Goal: Task Accomplishment & Management: Manage account settings

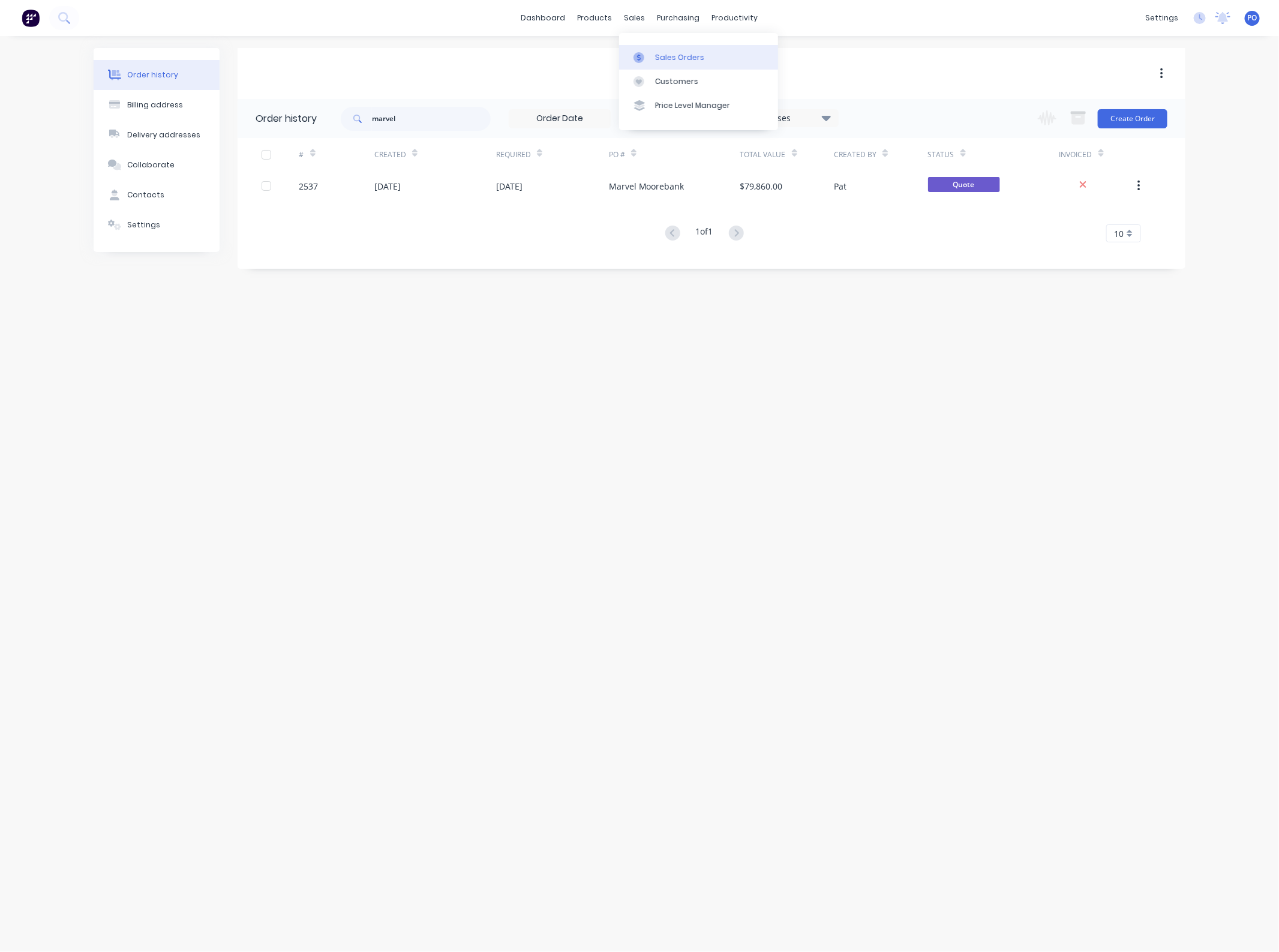
click at [669, 55] on div "Sales Orders" at bounding box center [680, 57] width 49 height 11
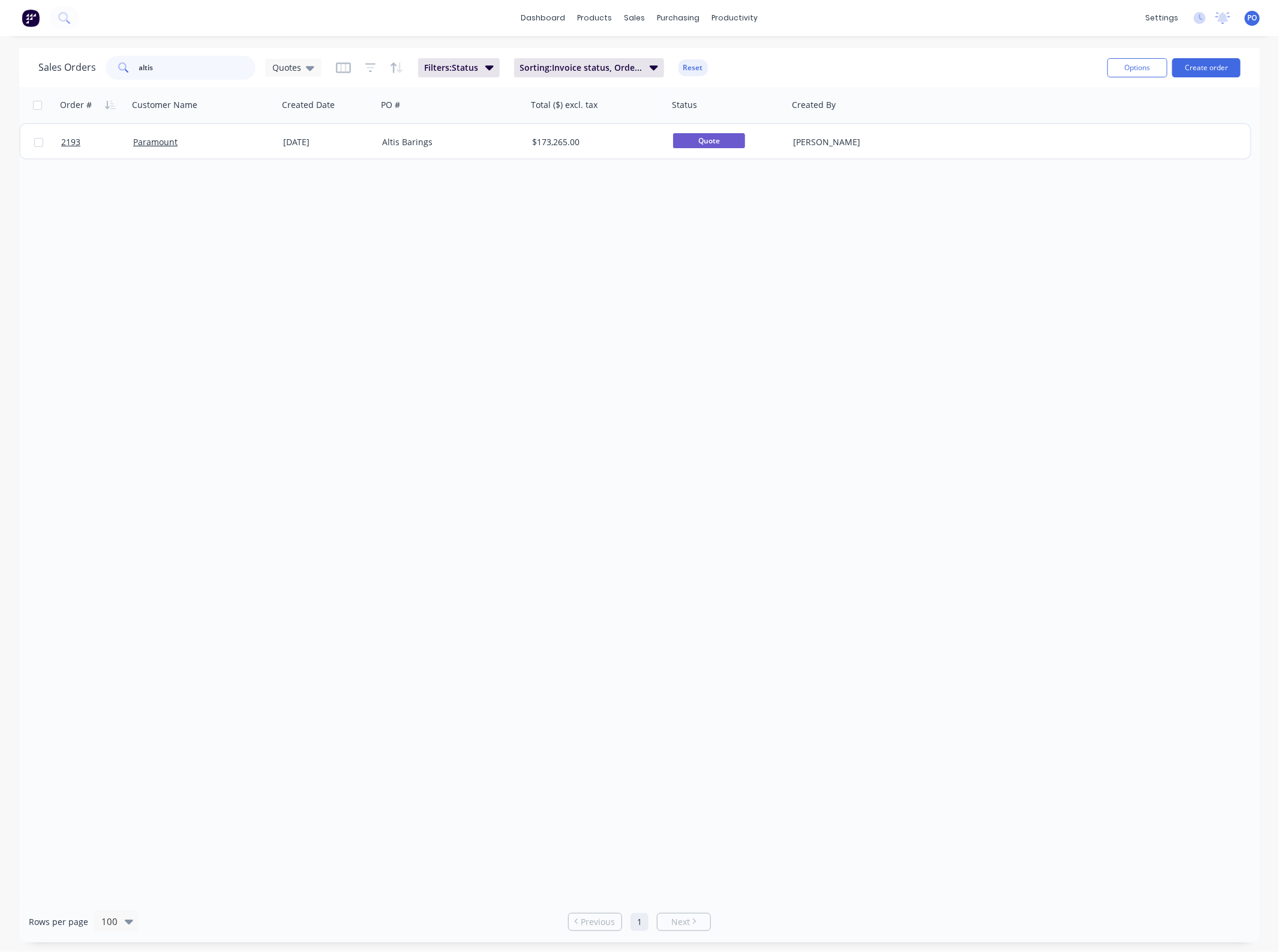
click at [185, 69] on input "altis" at bounding box center [198, 67] width 117 height 24
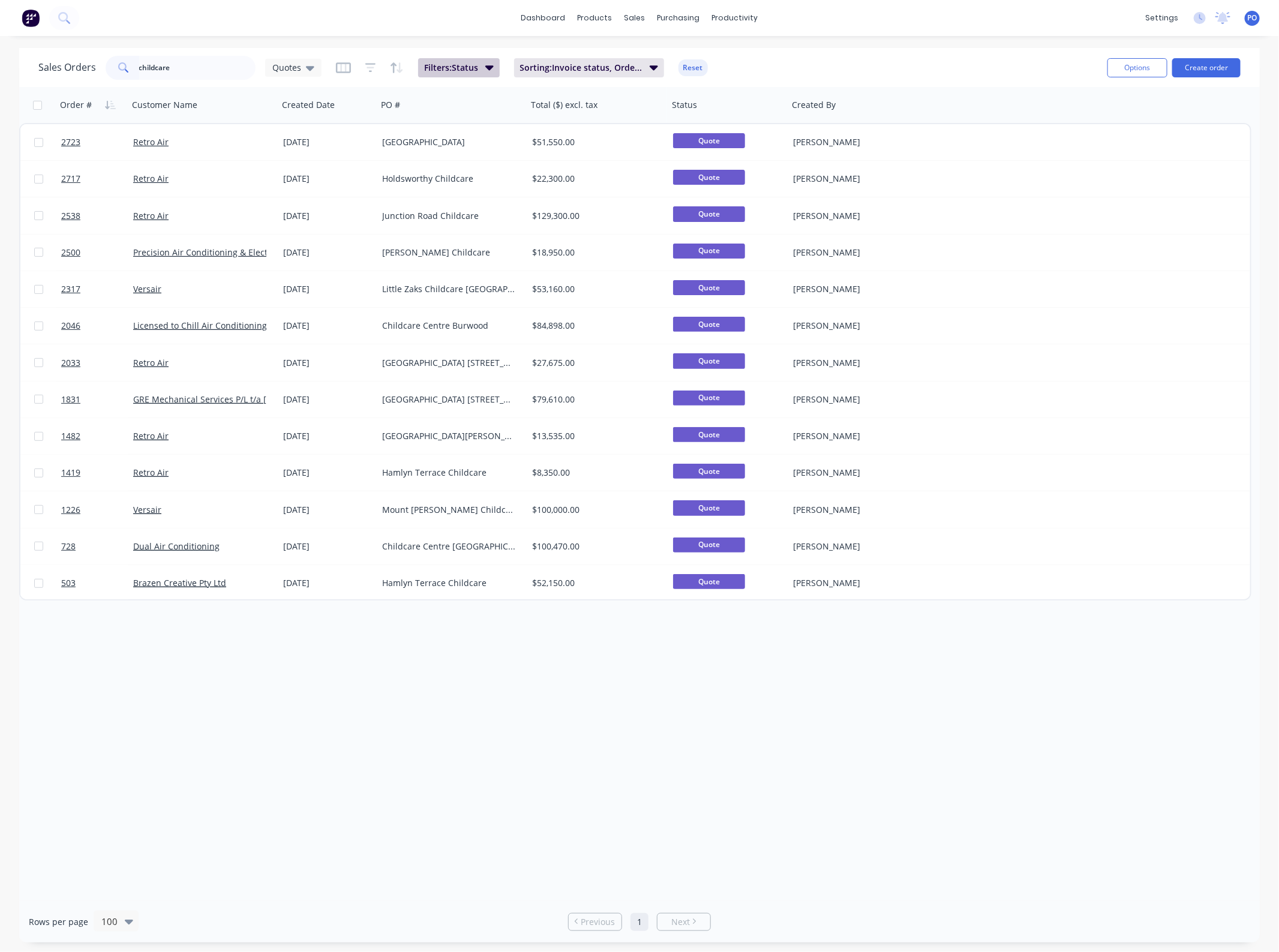
click at [451, 69] on span "Filters: Status" at bounding box center [452, 67] width 54 height 12
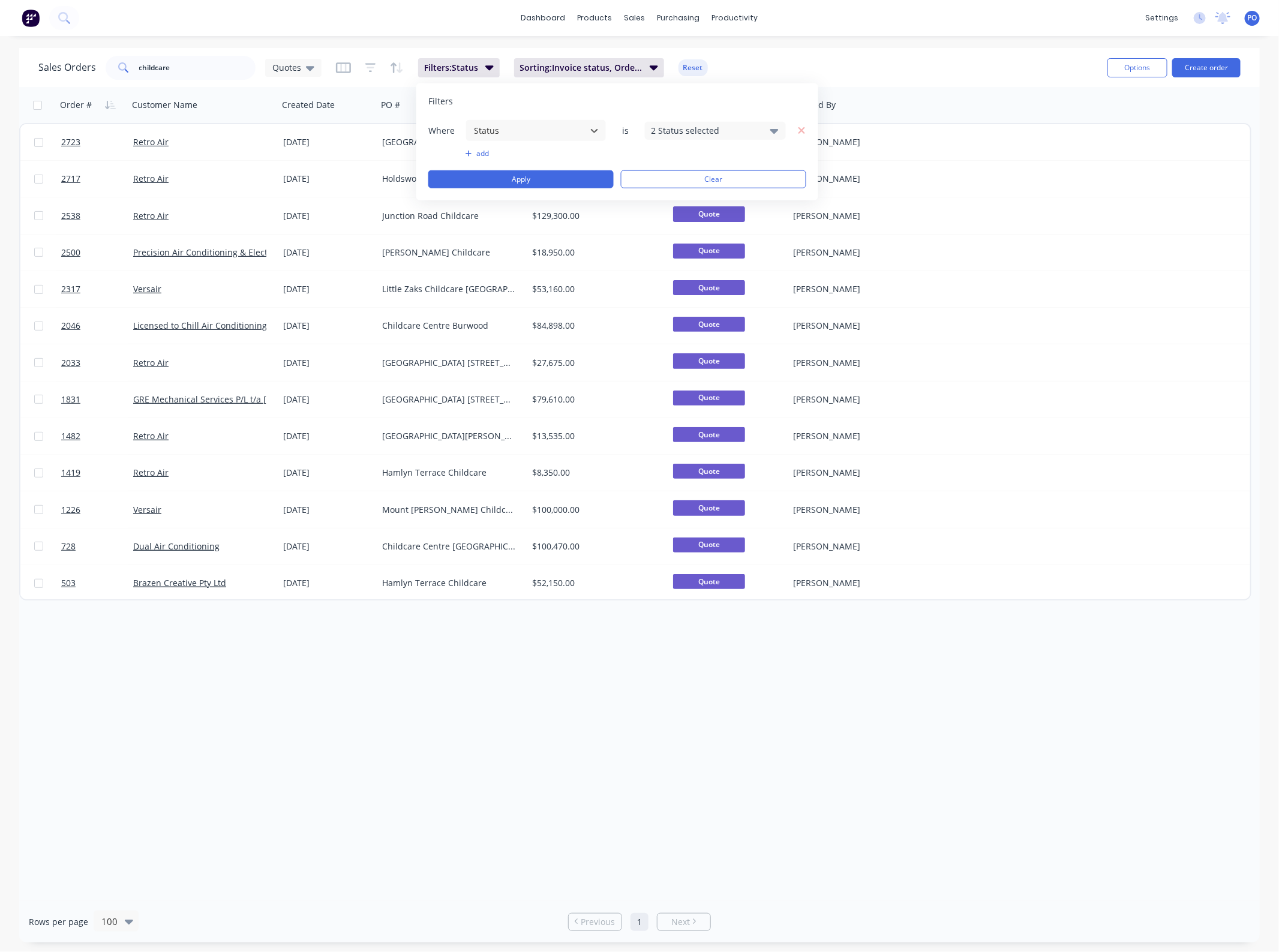
click at [400, 45] on div "dashboard products sales purchasing productivity dashboard products Product Cat…" at bounding box center [640, 476] width 1279 height 952
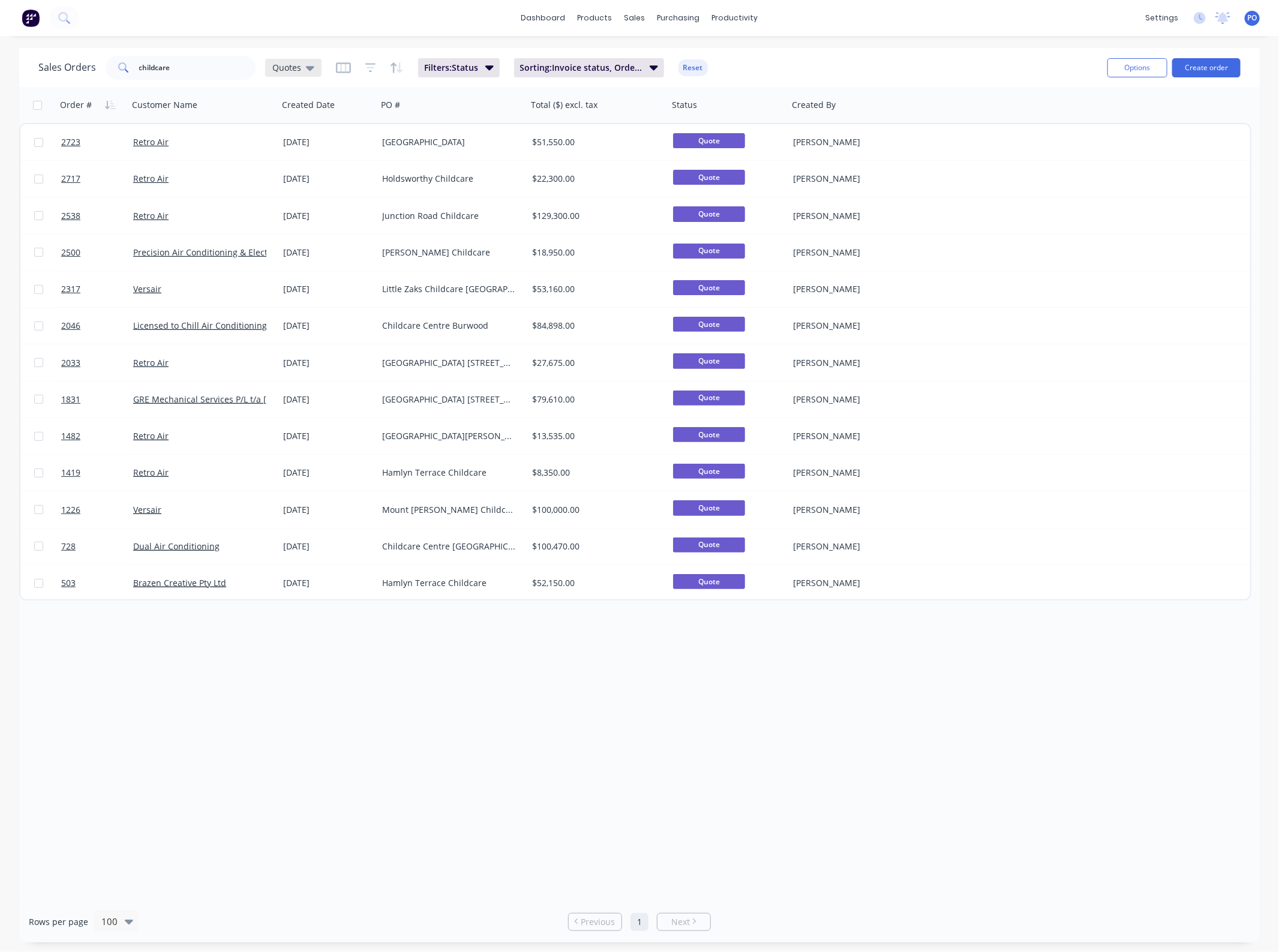
click at [306, 64] on icon at bounding box center [310, 67] width 8 height 13
click at [304, 267] on button "Projects" at bounding box center [337, 265] width 137 height 14
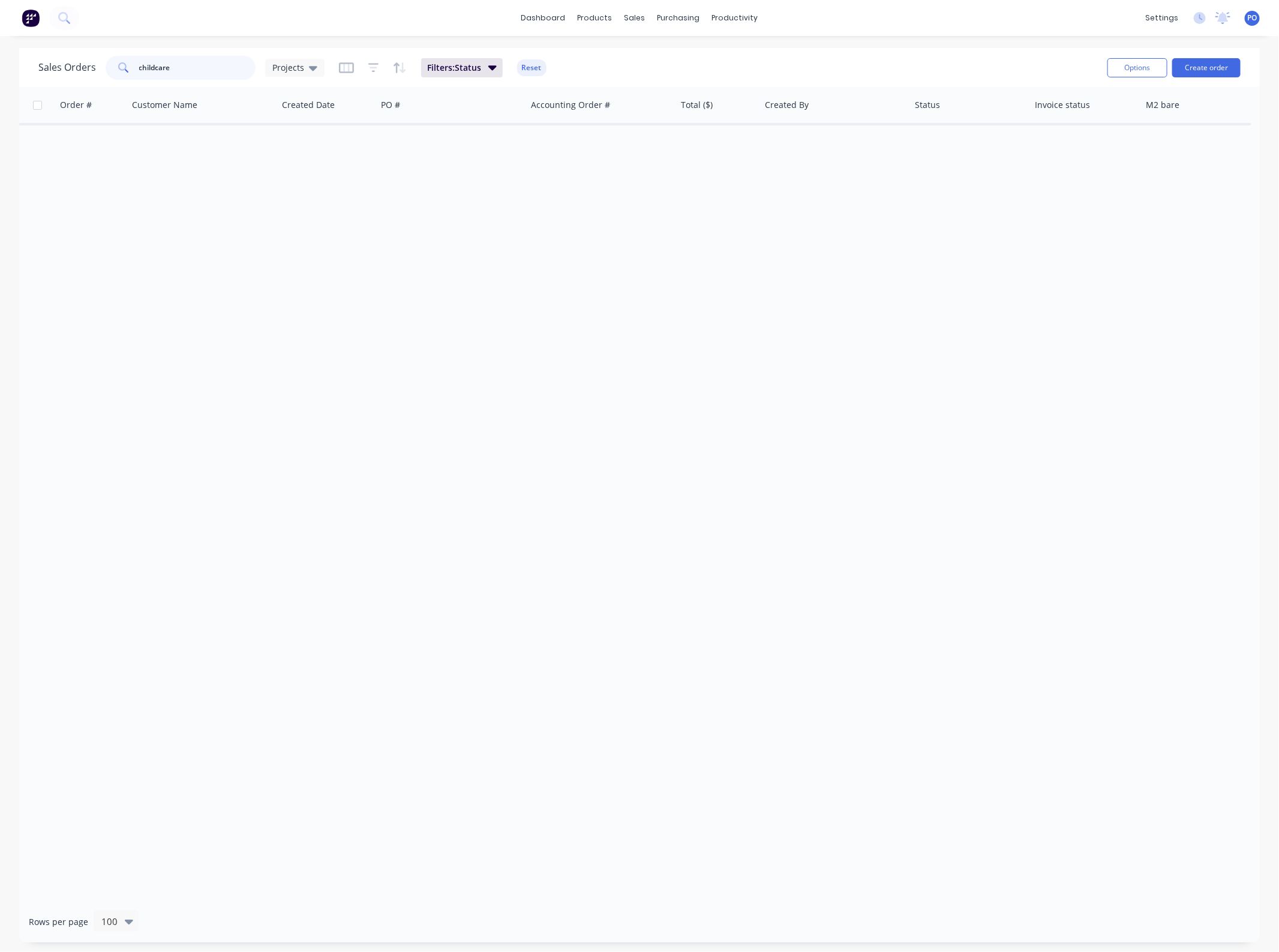
click at [185, 72] on input "childcare" at bounding box center [198, 67] width 117 height 24
click at [207, 70] on input "childcare" at bounding box center [198, 67] width 117 height 24
click at [311, 64] on icon at bounding box center [313, 67] width 8 height 13
click at [324, 166] on button "None" at bounding box center [337, 170] width 137 height 14
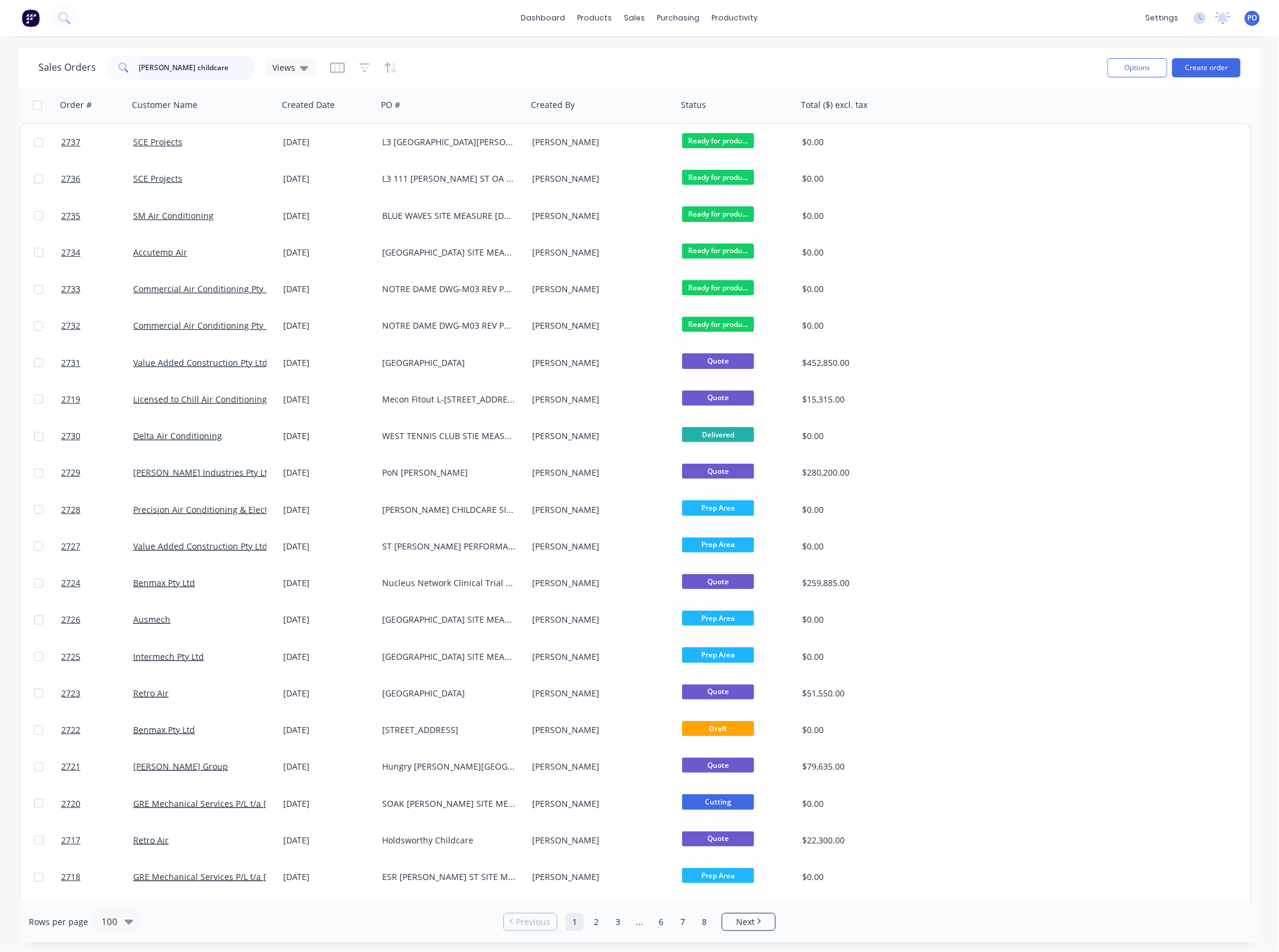
click at [211, 59] on input "talavera childcare" at bounding box center [198, 67] width 117 height 24
type input "talavera childcare"
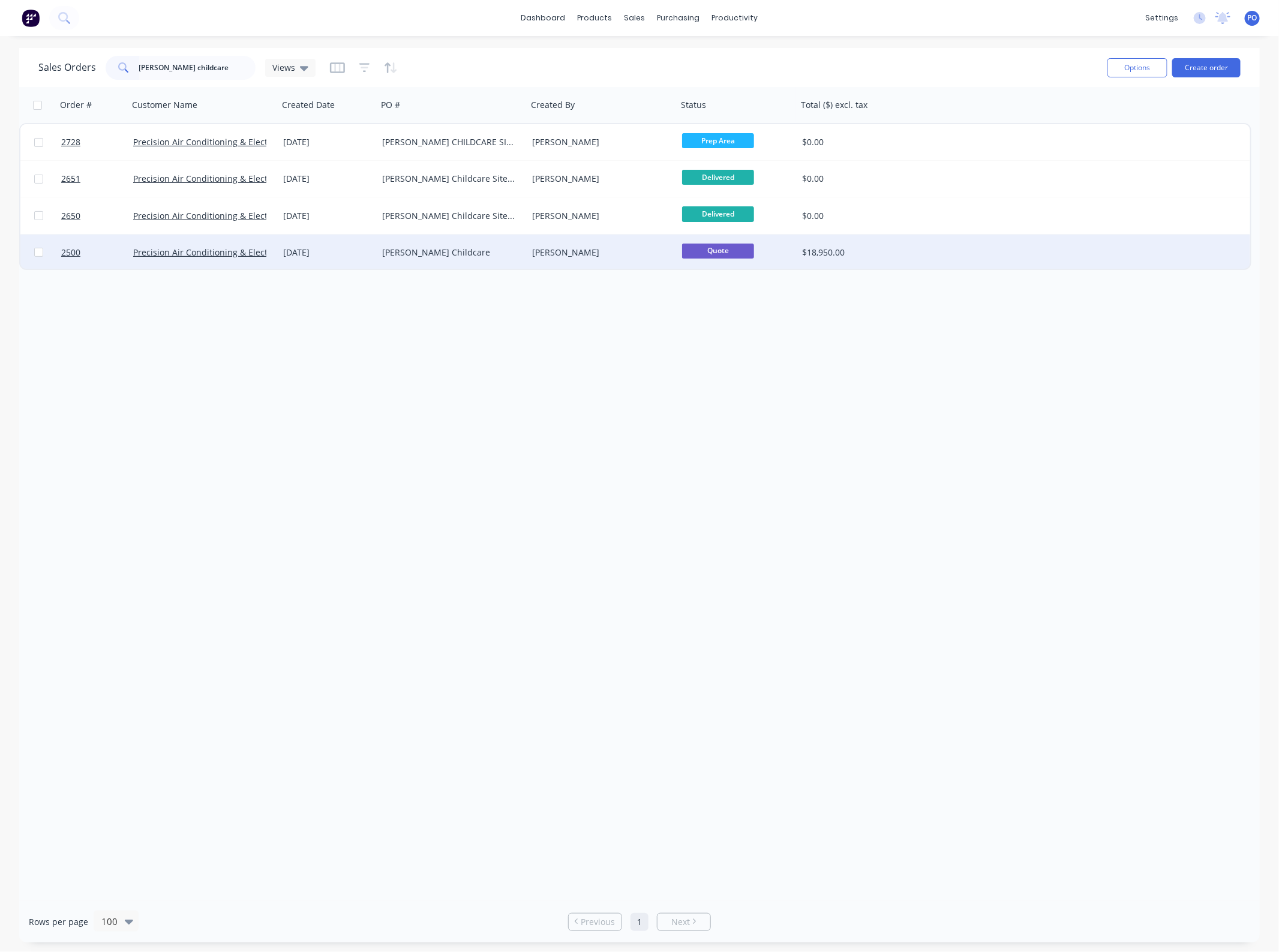
click at [315, 265] on div "01 Aug 2025" at bounding box center [327, 252] width 99 height 36
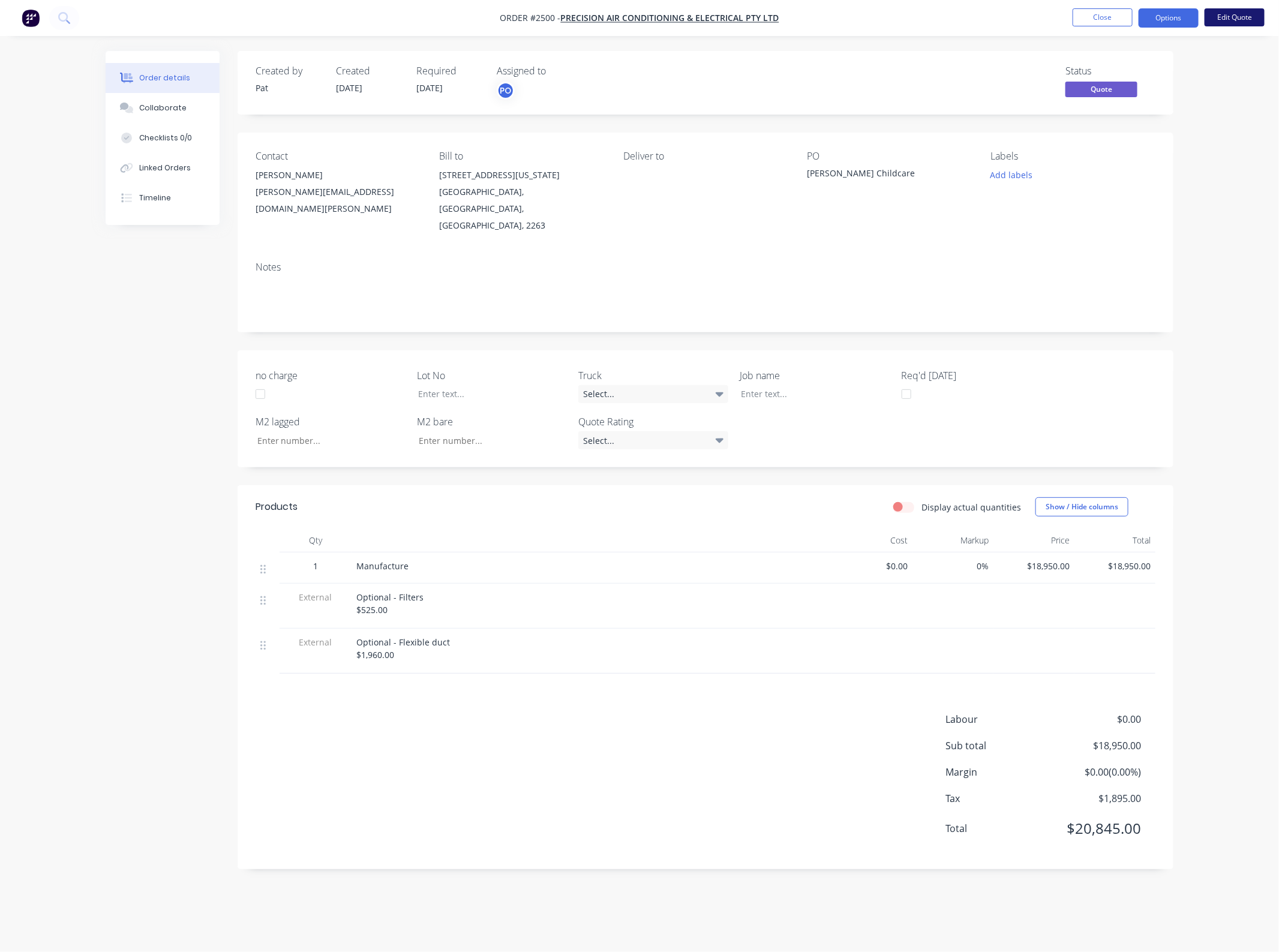
click at [1216, 21] on button "Edit Quote" at bounding box center [1234, 17] width 60 height 18
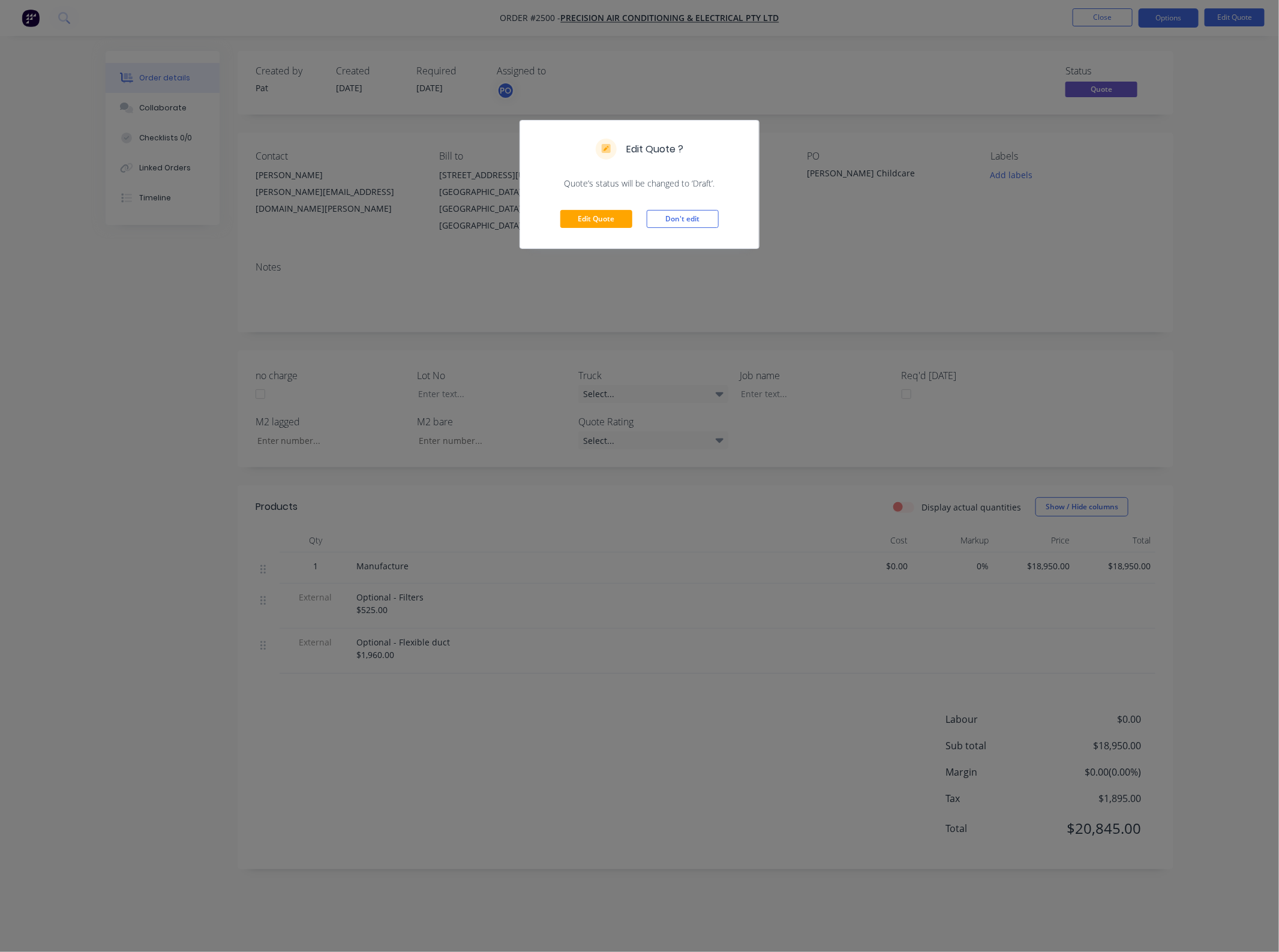
click at [588, 204] on div "Edit Quote Don't edit" at bounding box center [640, 219] width 239 height 59
click at [592, 228] on div "Edit Quote Don't edit" at bounding box center [640, 219] width 239 height 59
click at [597, 215] on button "Edit Quote" at bounding box center [596, 219] width 72 height 18
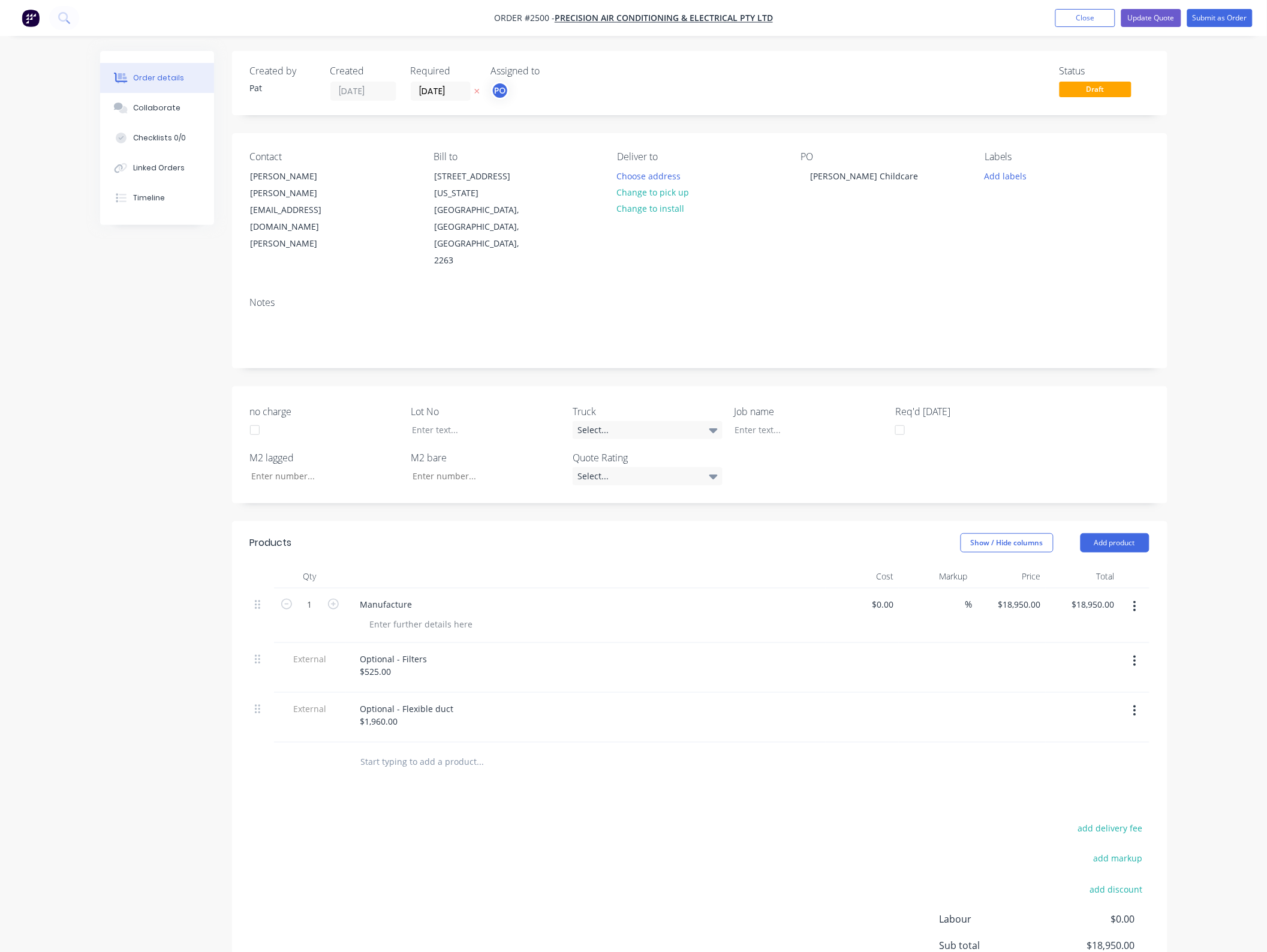
drag, startPoint x: 1138, startPoint y: 613, endPoint x: 1133, endPoint y: 627, distance: 14.9
click at [1137, 650] on button "button" at bounding box center [1135, 661] width 28 height 21
click at [1118, 708] on div "Delete" at bounding box center [1092, 717] width 92 height 18
click at [1137, 643] on div at bounding box center [1135, 668] width 30 height 50
click at [1137, 654] on icon "button" at bounding box center [1135, 661] width 3 height 13
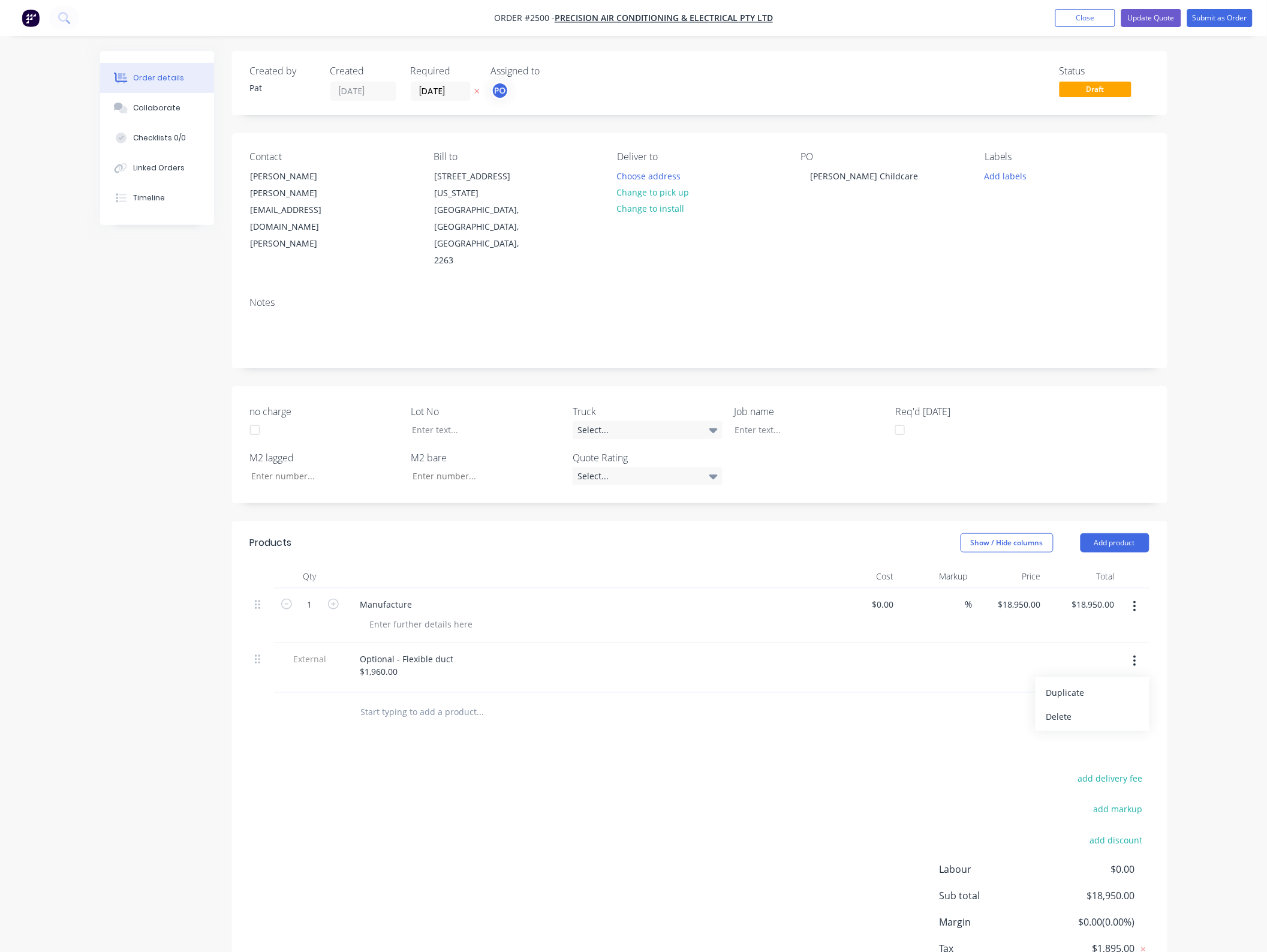
click at [1104, 708] on div "Delete" at bounding box center [1092, 717] width 92 height 18
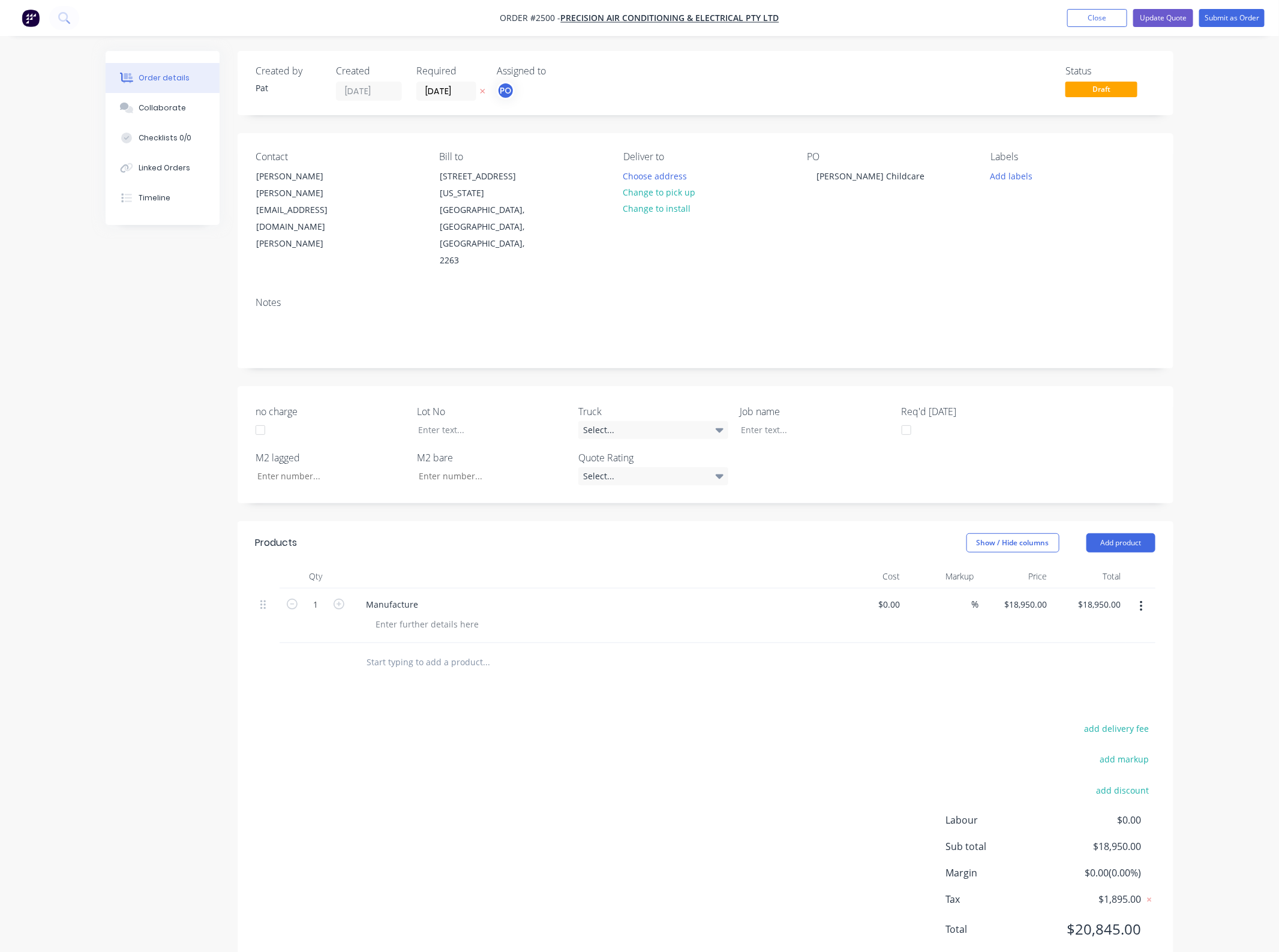
click at [835, 658] on div "Products Show / Hide columns Add product Qty Cost Markup Price Total 1 Manufact…" at bounding box center [706, 746] width 936 height 449
click at [194, 104] on button "Collaborate" at bounding box center [162, 108] width 114 height 30
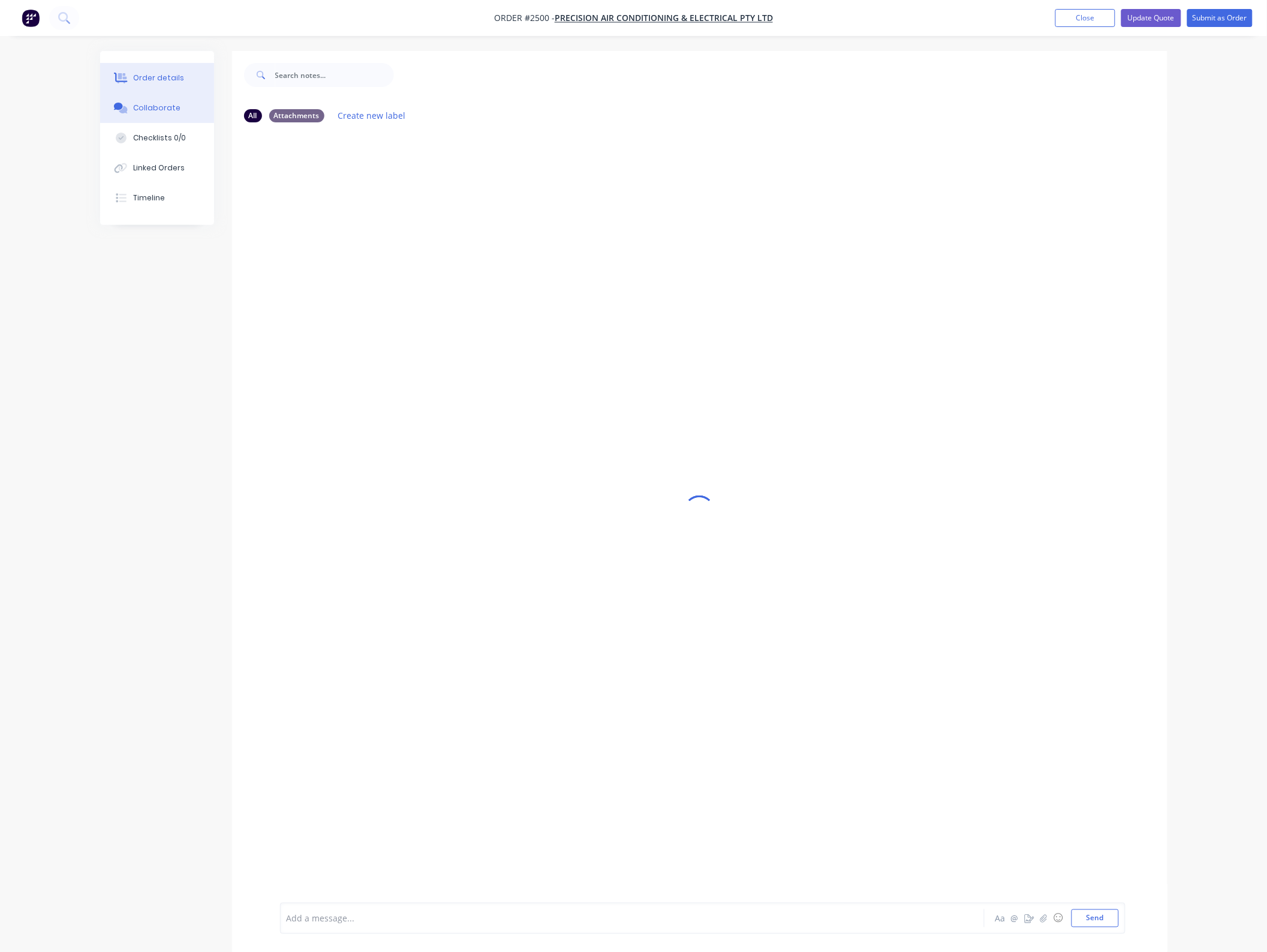
click at [193, 84] on button "Order details" at bounding box center [157, 78] width 114 height 30
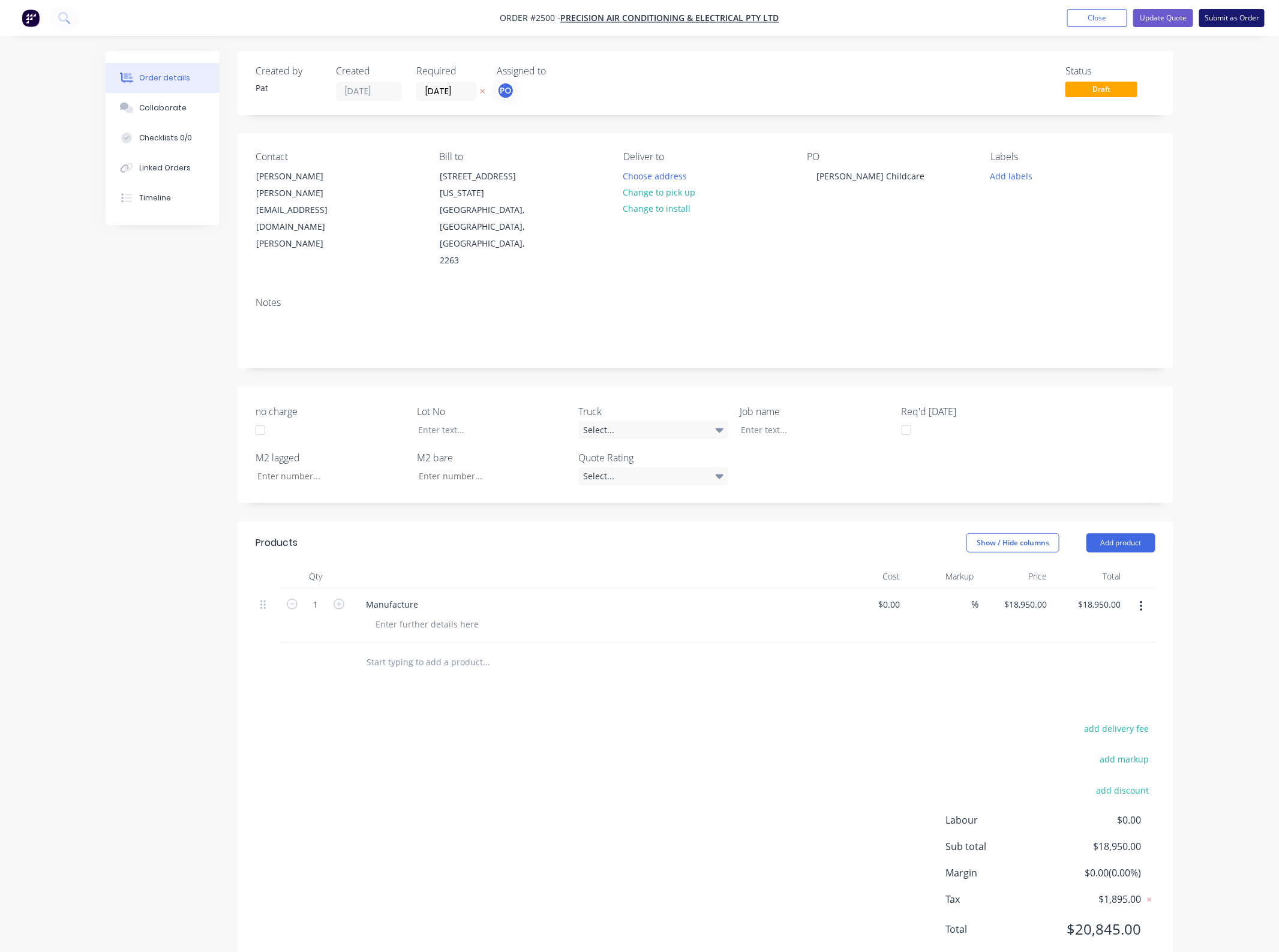
click at [1206, 21] on button "Submit as Order" at bounding box center [1232, 18] width 66 height 18
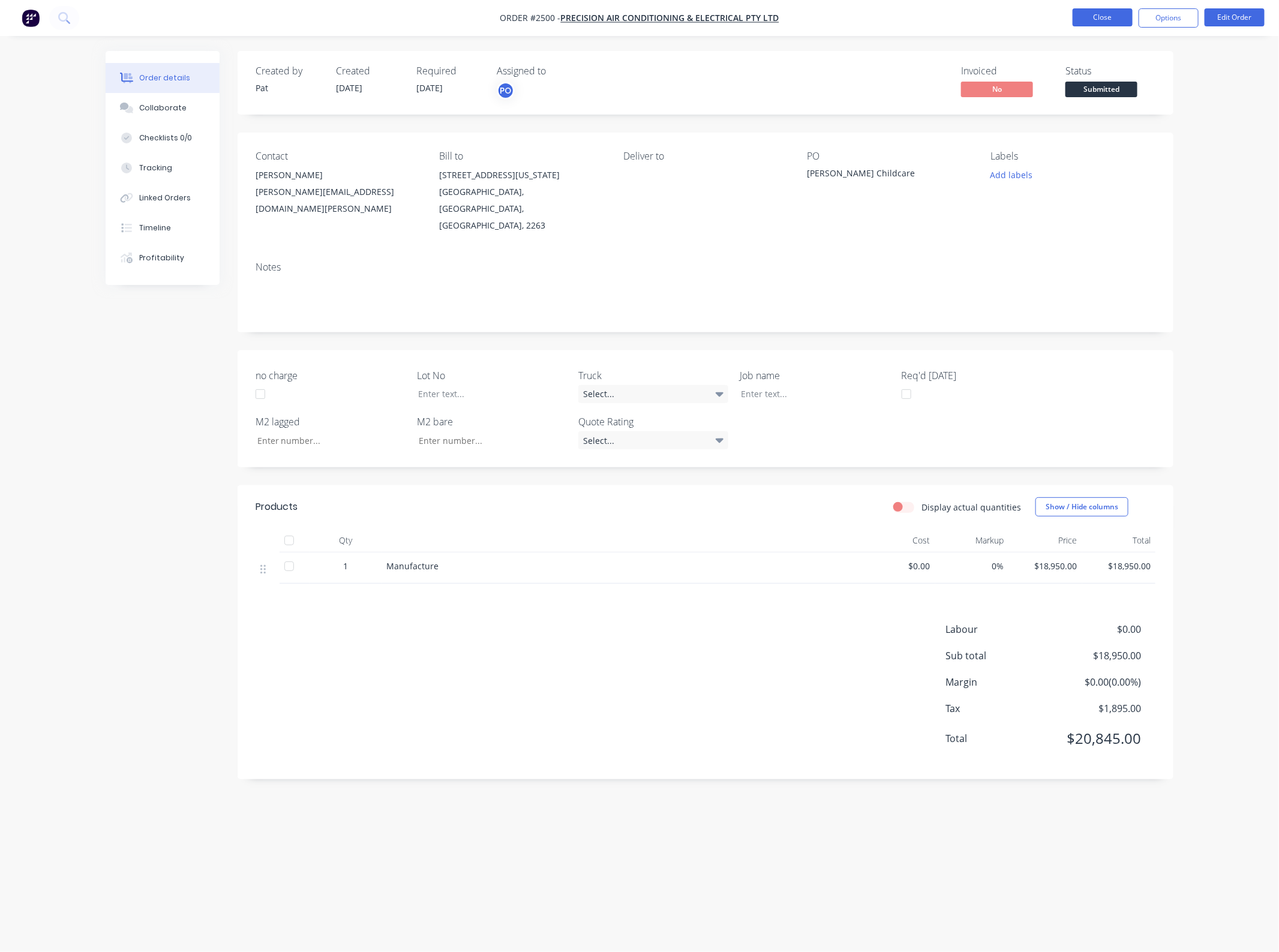
click at [1102, 18] on button "Close" at bounding box center [1102, 17] width 60 height 18
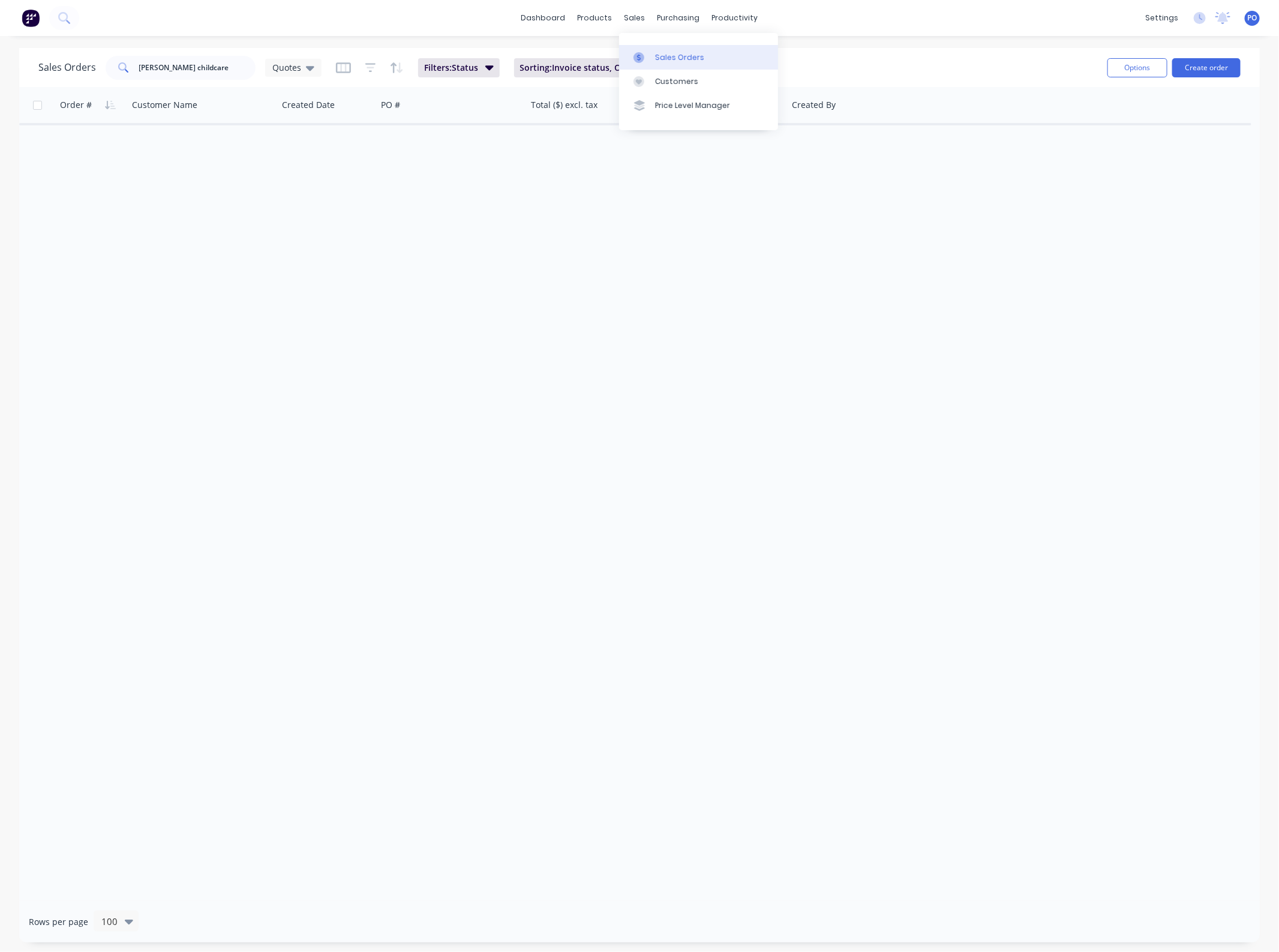
click at [655, 58] on div "Sales Orders" at bounding box center [680, 57] width 49 height 11
click at [220, 48] on div "dashboard products sales purchasing productivity dashboard products Product Cat…" at bounding box center [640, 476] width 1279 height 952
click at [214, 59] on input "talavera childcare" at bounding box center [198, 67] width 117 height 24
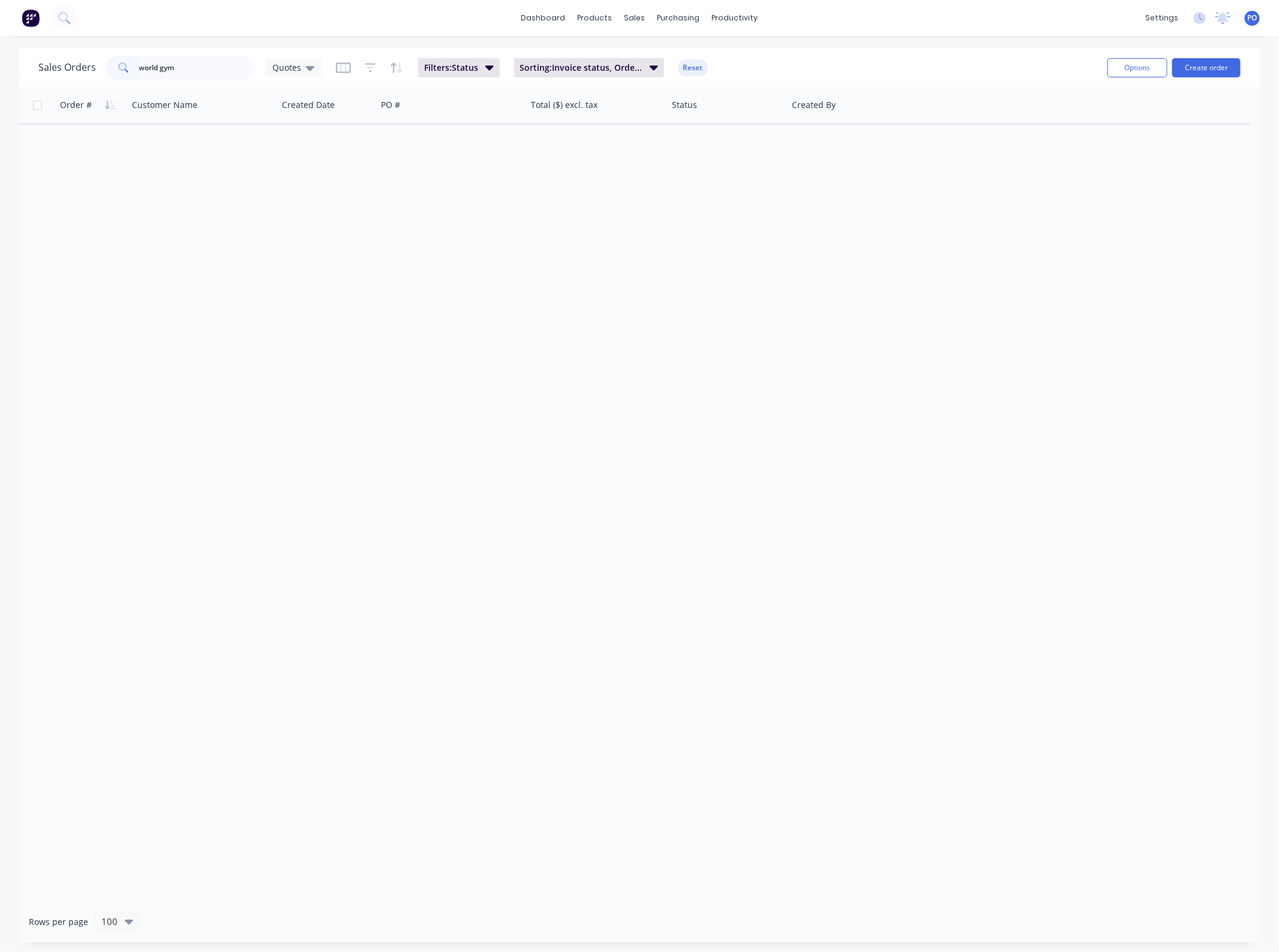
click at [322, 67] on div "Sales Orders world gym Quotes Filters: Status Sorting: Invoice status, Order # …" at bounding box center [568, 67] width 1060 height 30
click at [299, 67] on span "Quotes" at bounding box center [287, 67] width 29 height 13
click at [307, 160] on div "None edit" at bounding box center [349, 170] width 161 height 24
click at [301, 165] on button "None" at bounding box center [337, 170] width 137 height 14
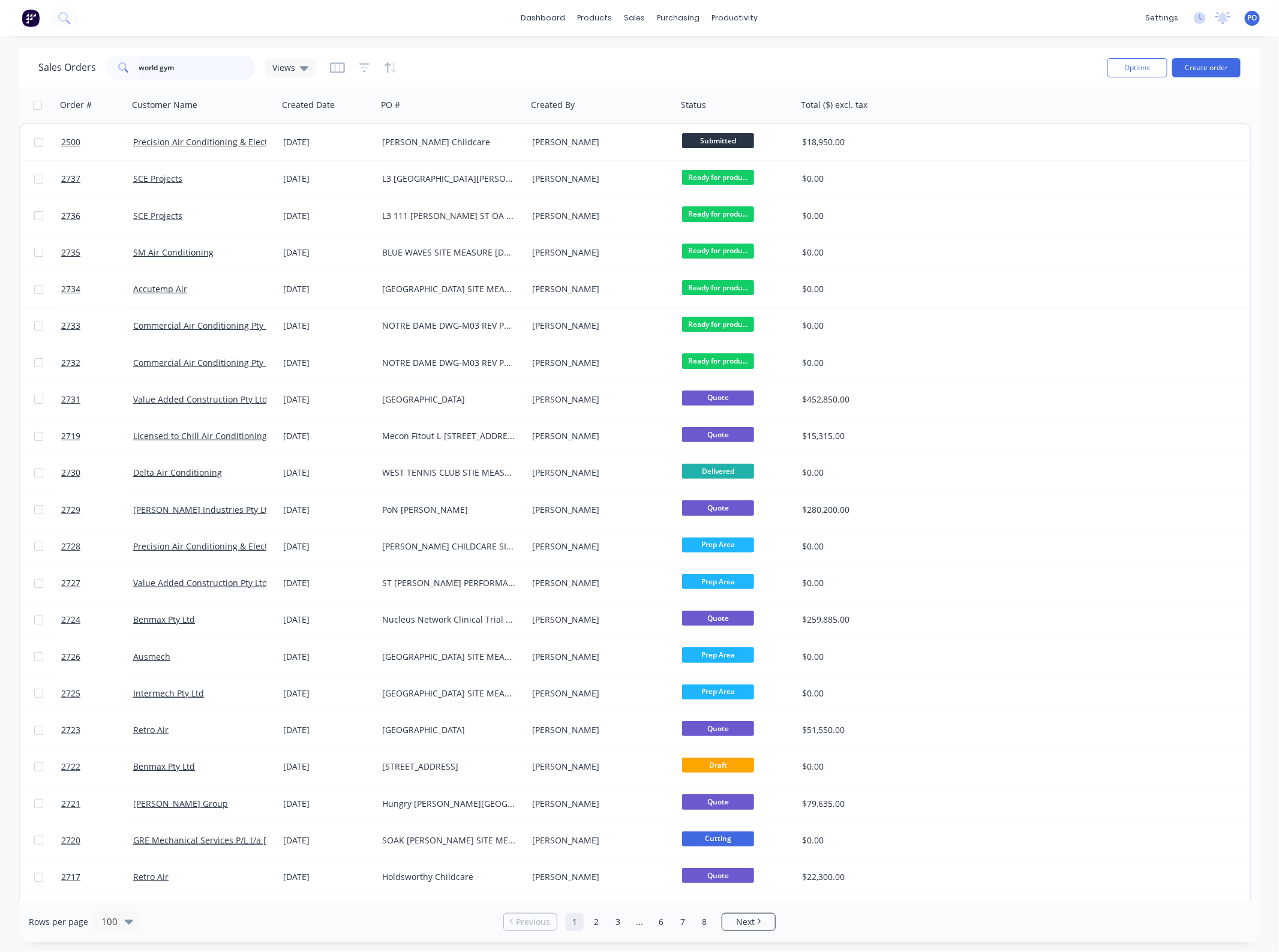
click at [191, 67] on input "world gym" at bounding box center [198, 67] width 117 height 24
type input "world gym"
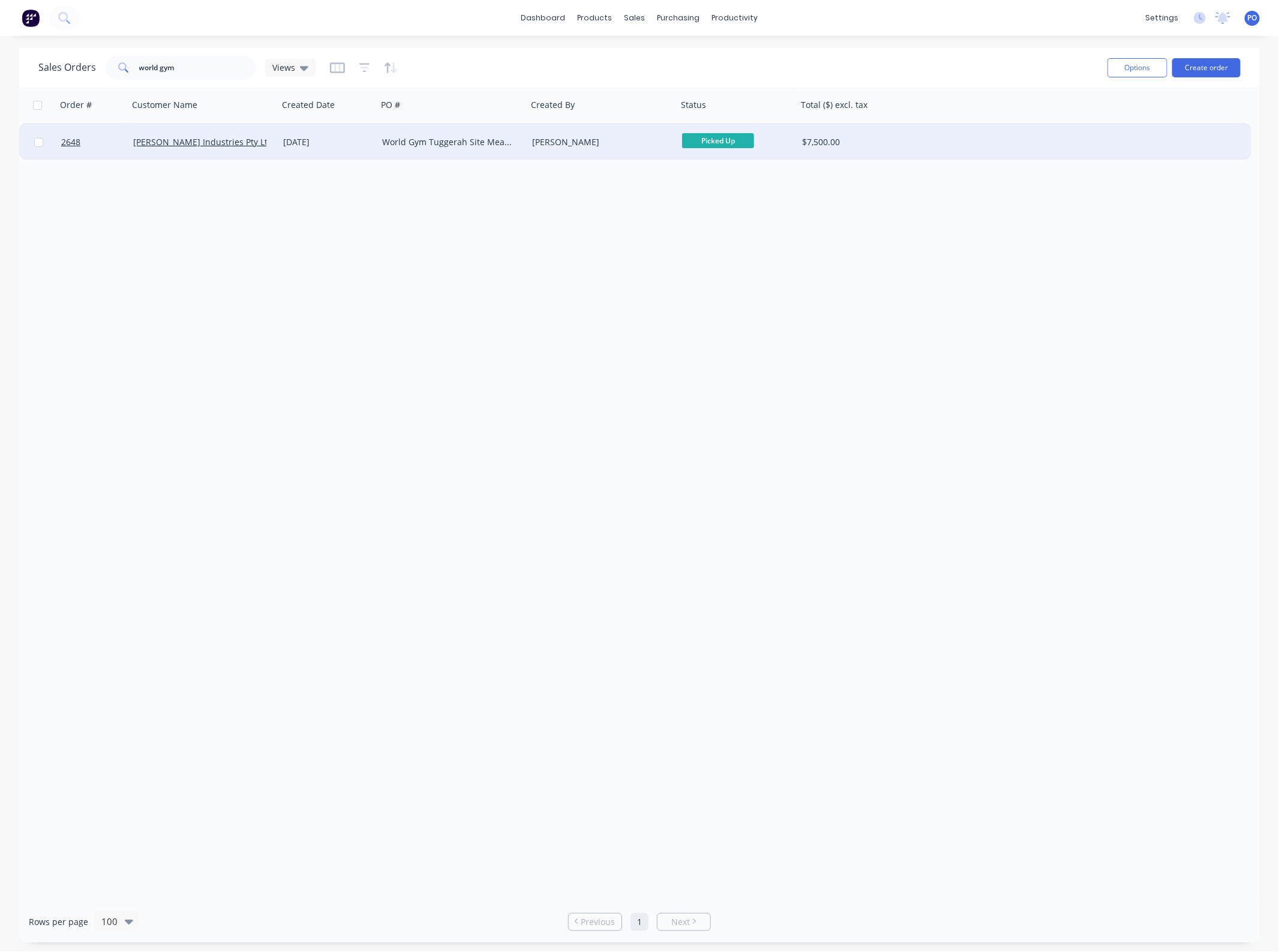
click at [386, 135] on div "World Gym Tuggerah Site Measure" at bounding box center [452, 142] width 150 height 36
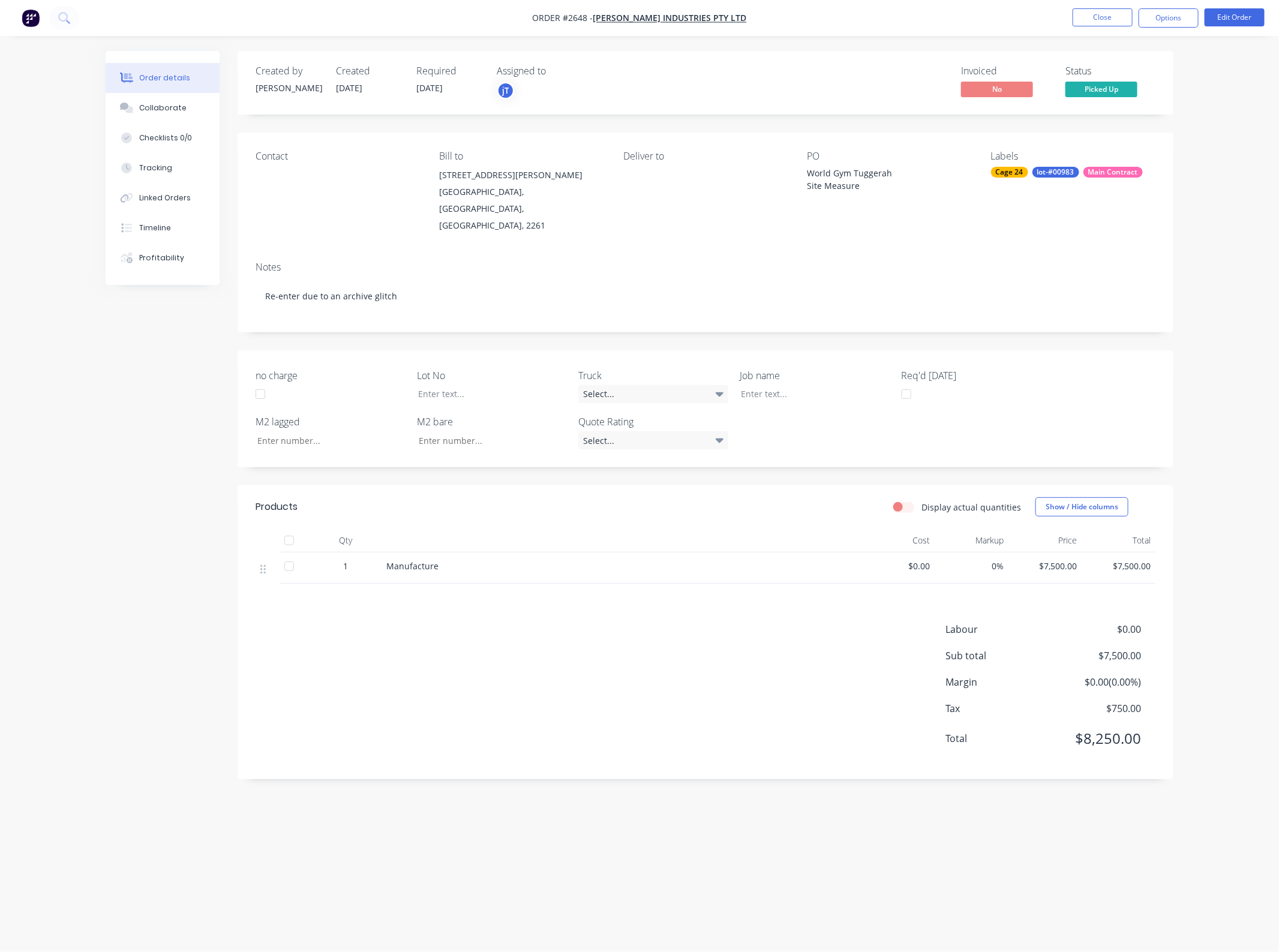
click at [1114, 95] on span "Picked Up" at bounding box center [1101, 89] width 72 height 15
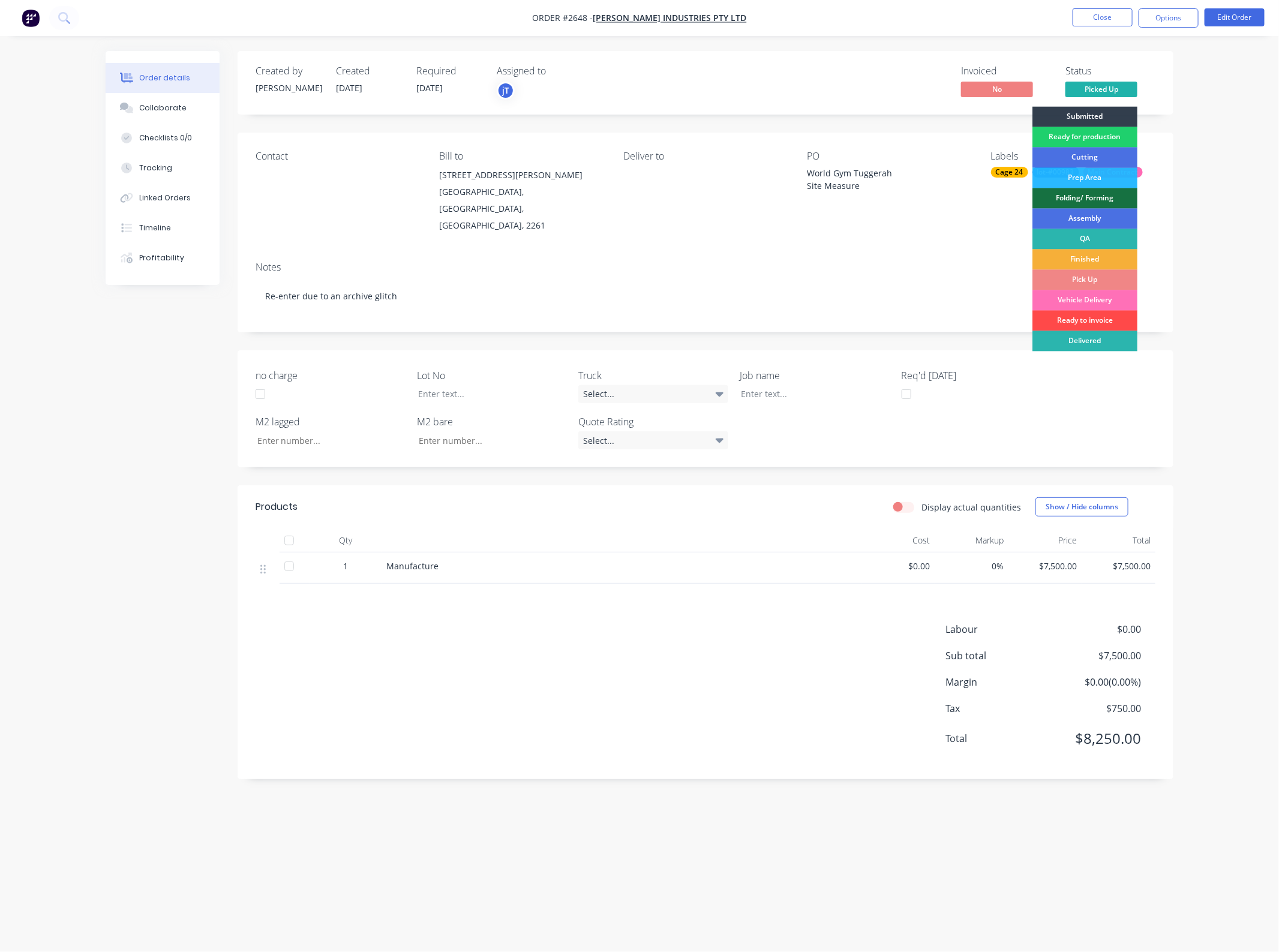
click at [1104, 315] on div "Ready to invoice" at bounding box center [1085, 321] width 105 height 20
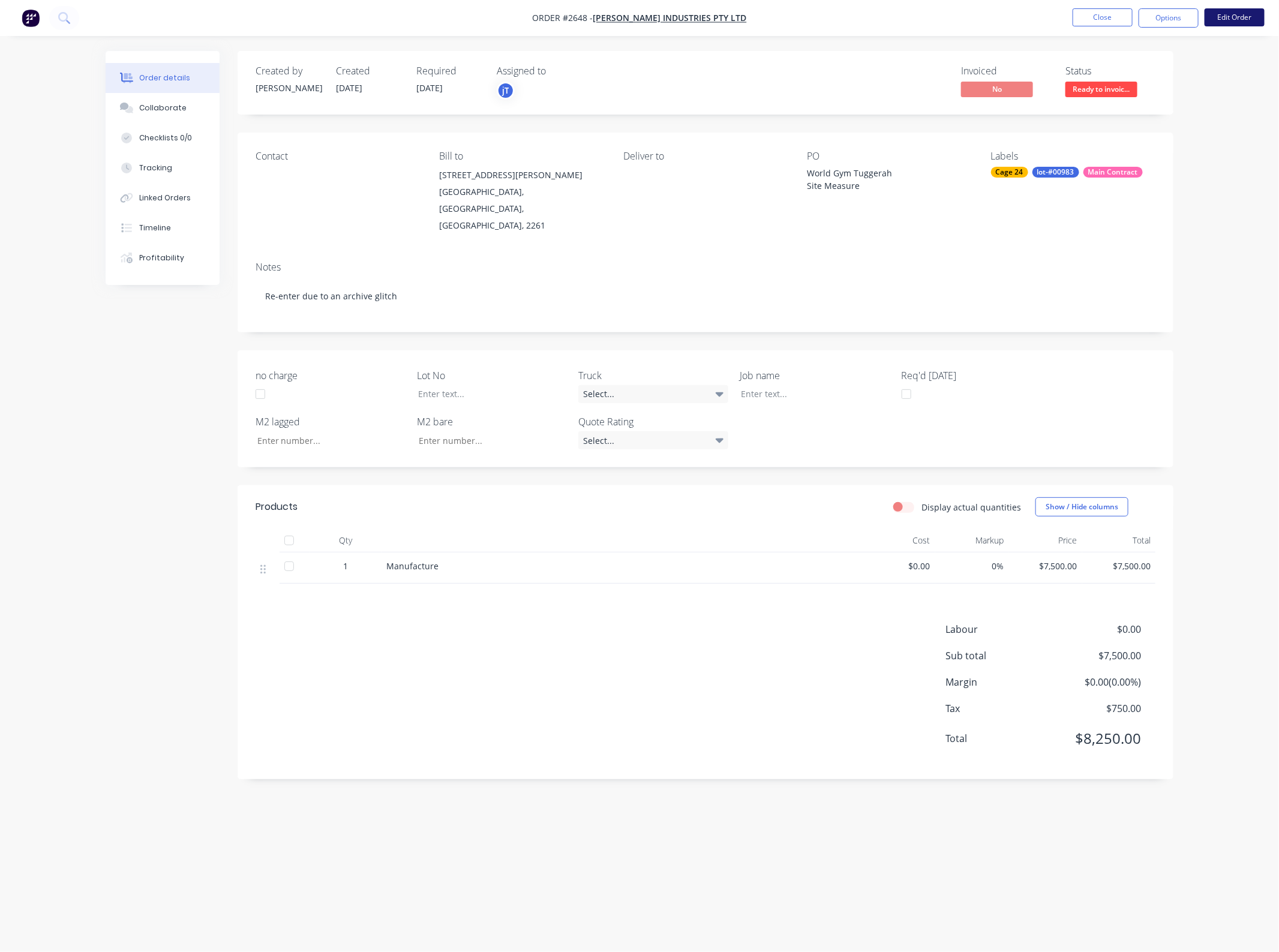
click at [1246, 18] on button "Edit Order" at bounding box center [1234, 17] width 60 height 18
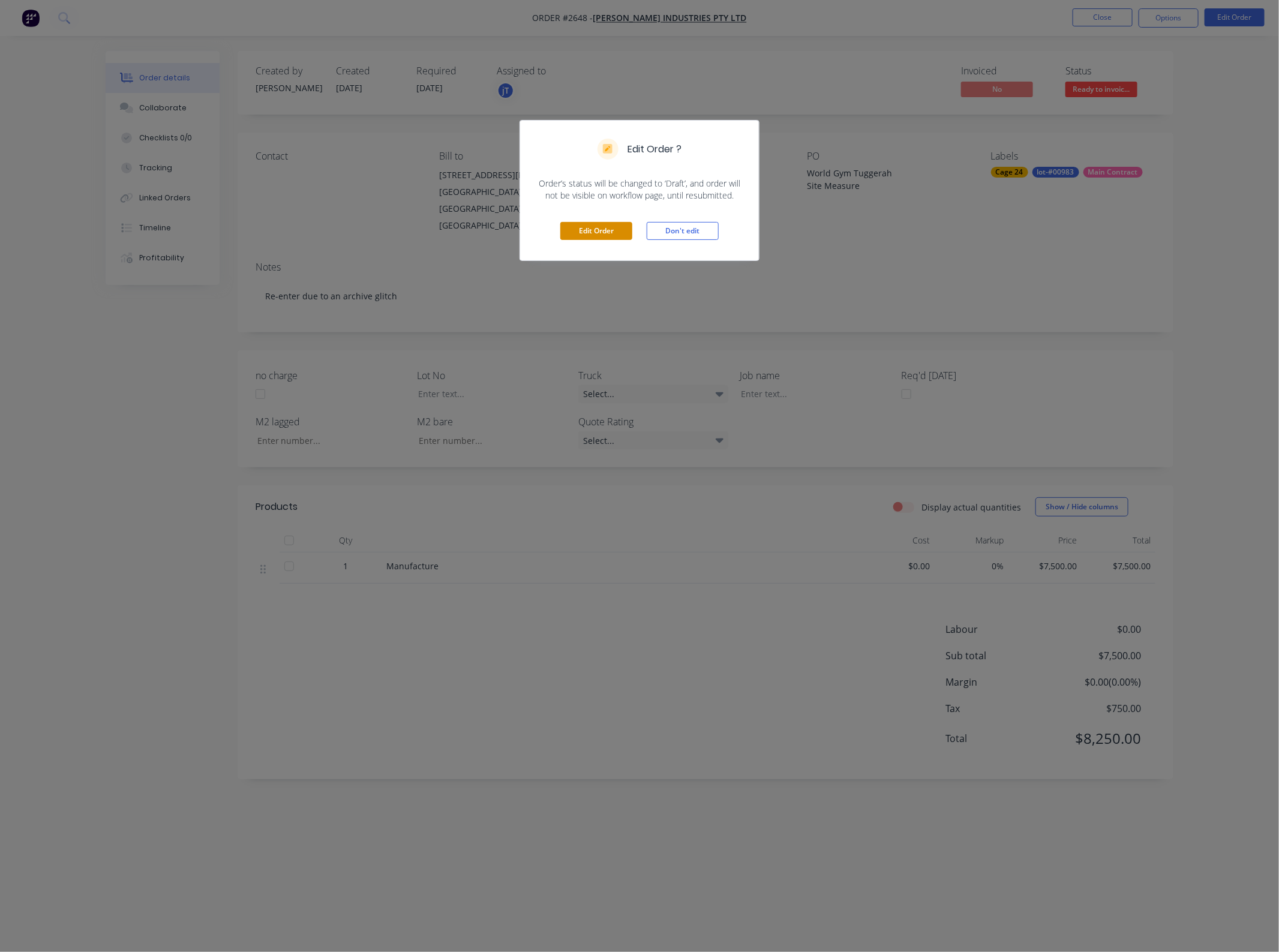
click at [574, 233] on button "Edit Order" at bounding box center [596, 231] width 72 height 18
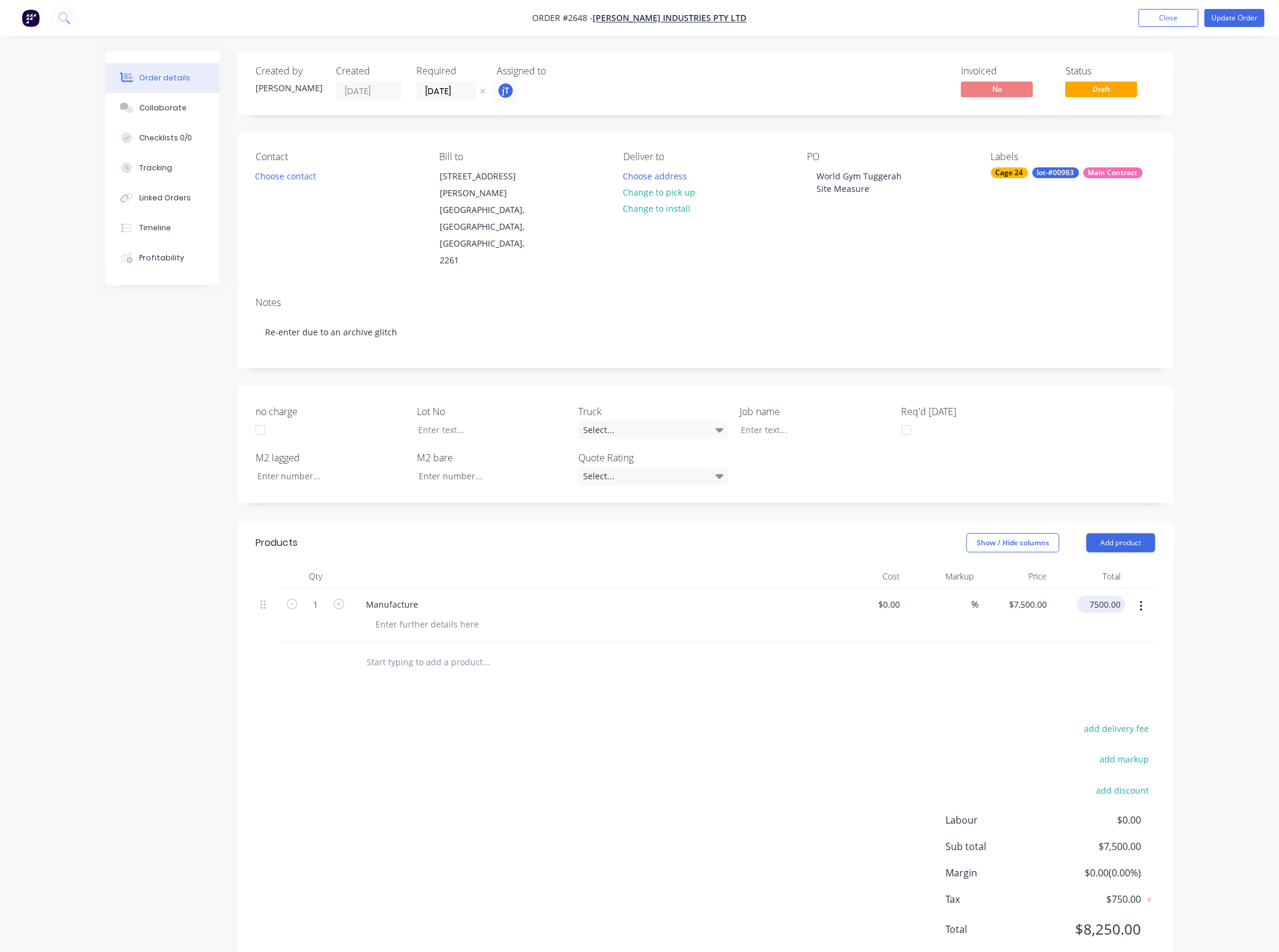
click at [1116, 596] on input "7500.00" at bounding box center [1103, 605] width 44 height 18
type input "3875"
type input "$3,875.00"
click at [721, 720] on div "add delivery fee add markup add discount Labour $0.00 Sub total $3,875.00 Margi…" at bounding box center [705, 835] width 900 height 231
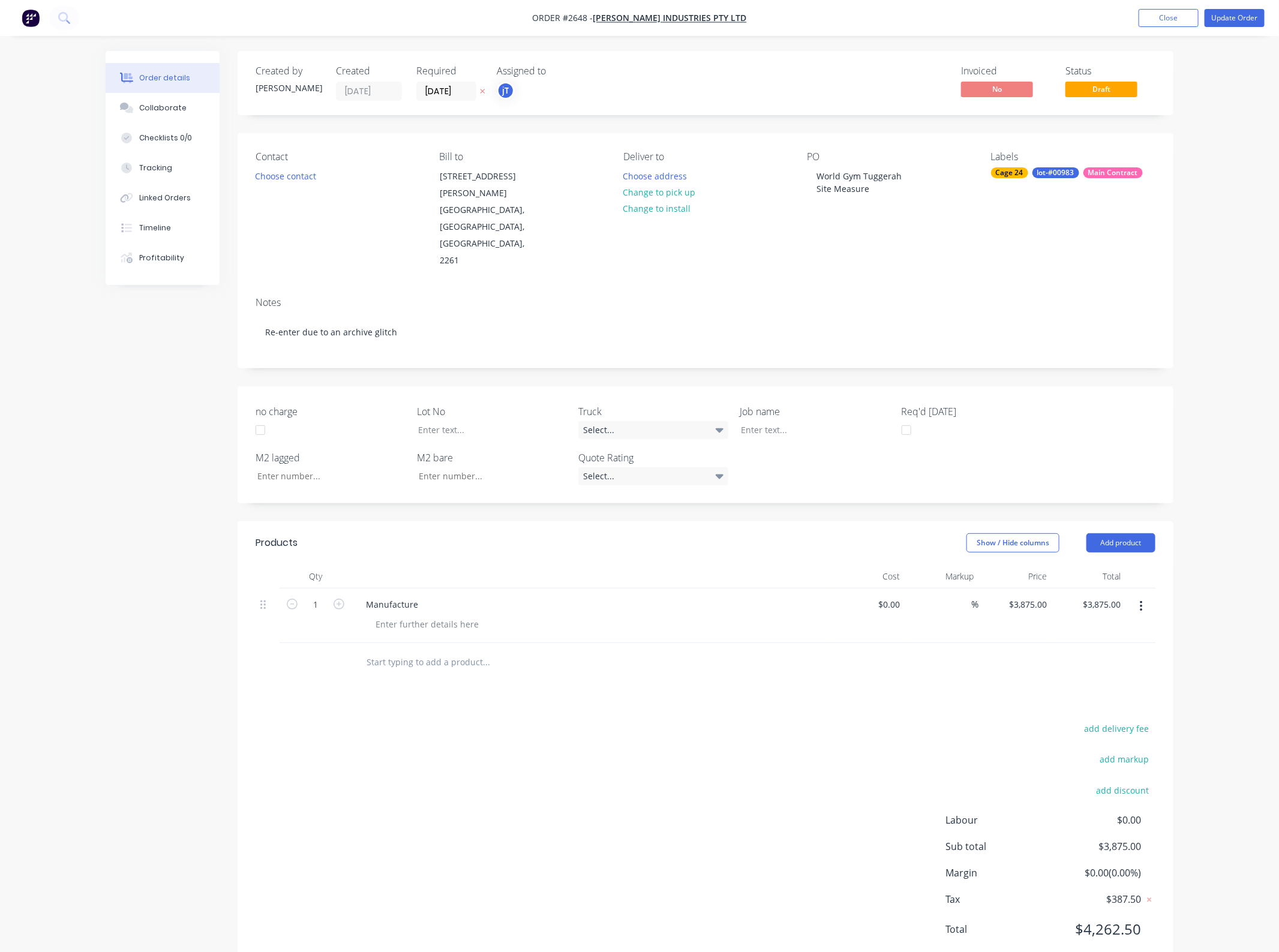
click at [1124, 84] on span "Draft" at bounding box center [1101, 89] width 72 height 15
click at [1102, 96] on span "Draft" at bounding box center [1101, 89] width 72 height 15
click at [1236, 27] on button "Update Order" at bounding box center [1234, 18] width 60 height 18
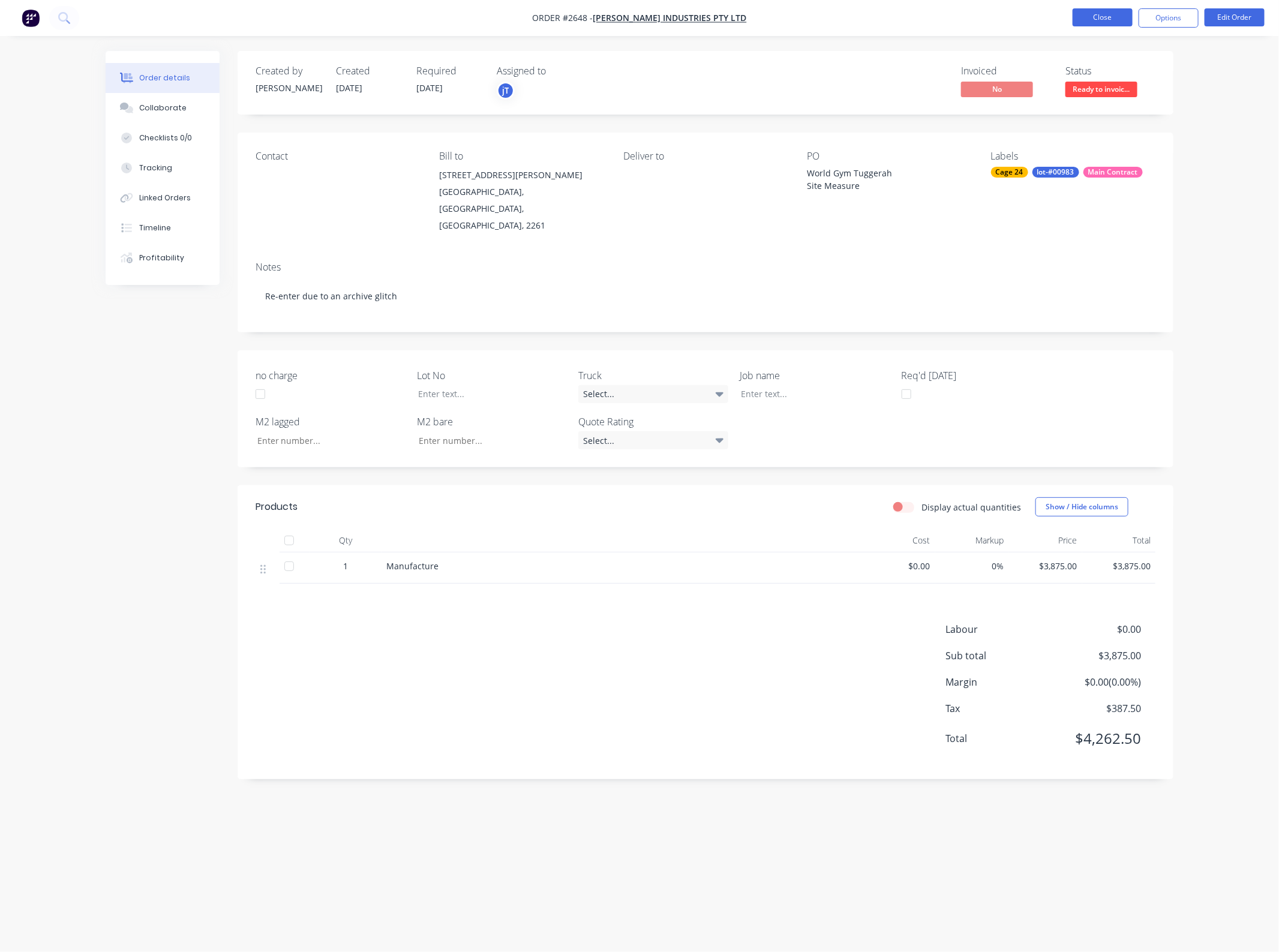
click at [1116, 9] on button "Close" at bounding box center [1102, 17] width 60 height 18
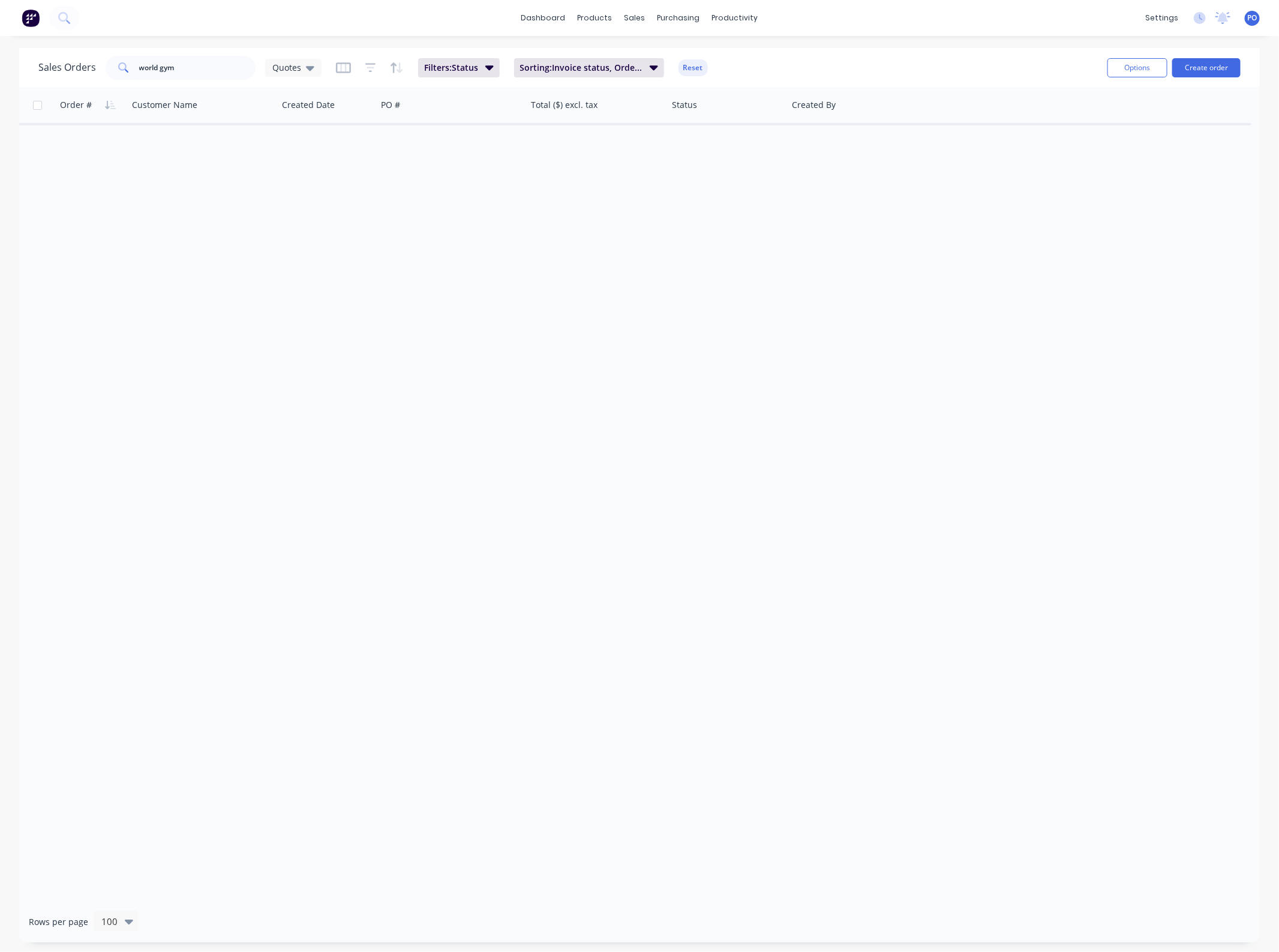
click at [295, 55] on div "Sales Orders world gym Quotes" at bounding box center [180, 67] width 283 height 24
click at [295, 61] on div "Quotes" at bounding box center [293, 67] width 56 height 18
click at [289, 173] on button "None" at bounding box center [337, 170] width 137 height 14
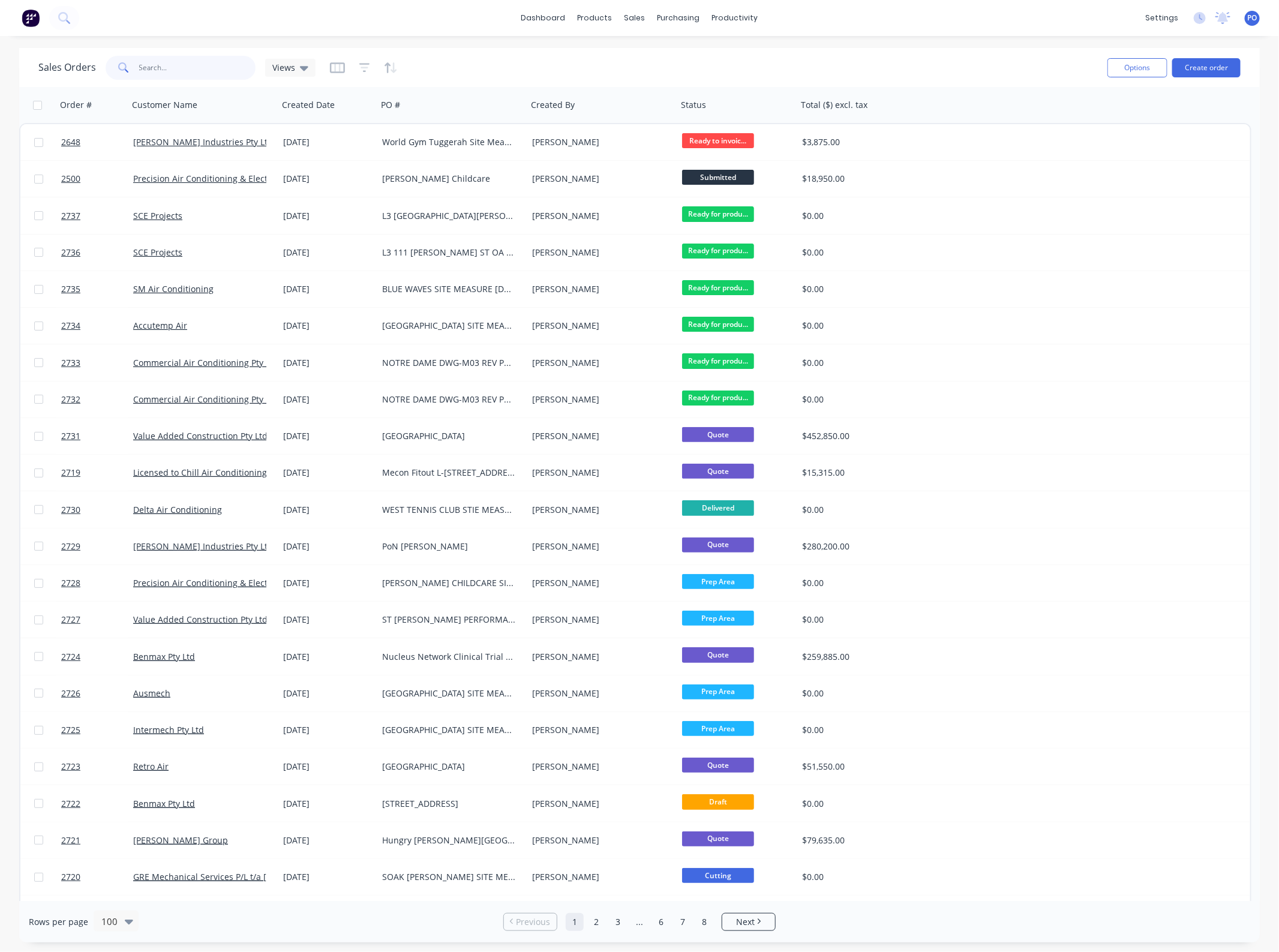
drag, startPoint x: 193, startPoint y: 61, endPoint x: -82, endPoint y: 67, distance: 275.1
click at [0, 67] on html "dashboard products sales purchasing productivity dashboard products Product Cat…" at bounding box center [640, 476] width 1279 height 952
type input "2683"
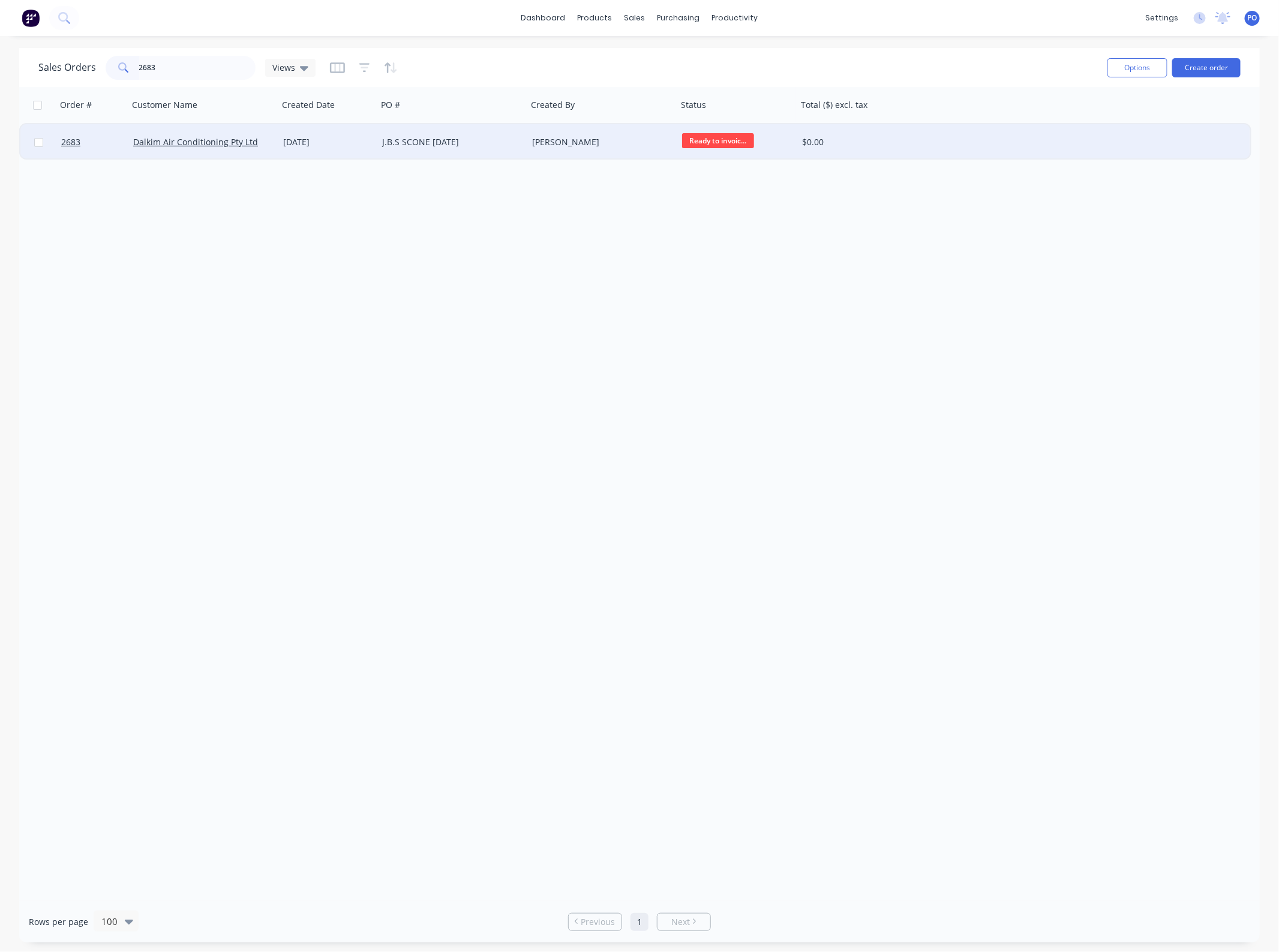
click at [421, 152] on div "J.B.S SCONE 25-08-25" at bounding box center [452, 142] width 150 height 36
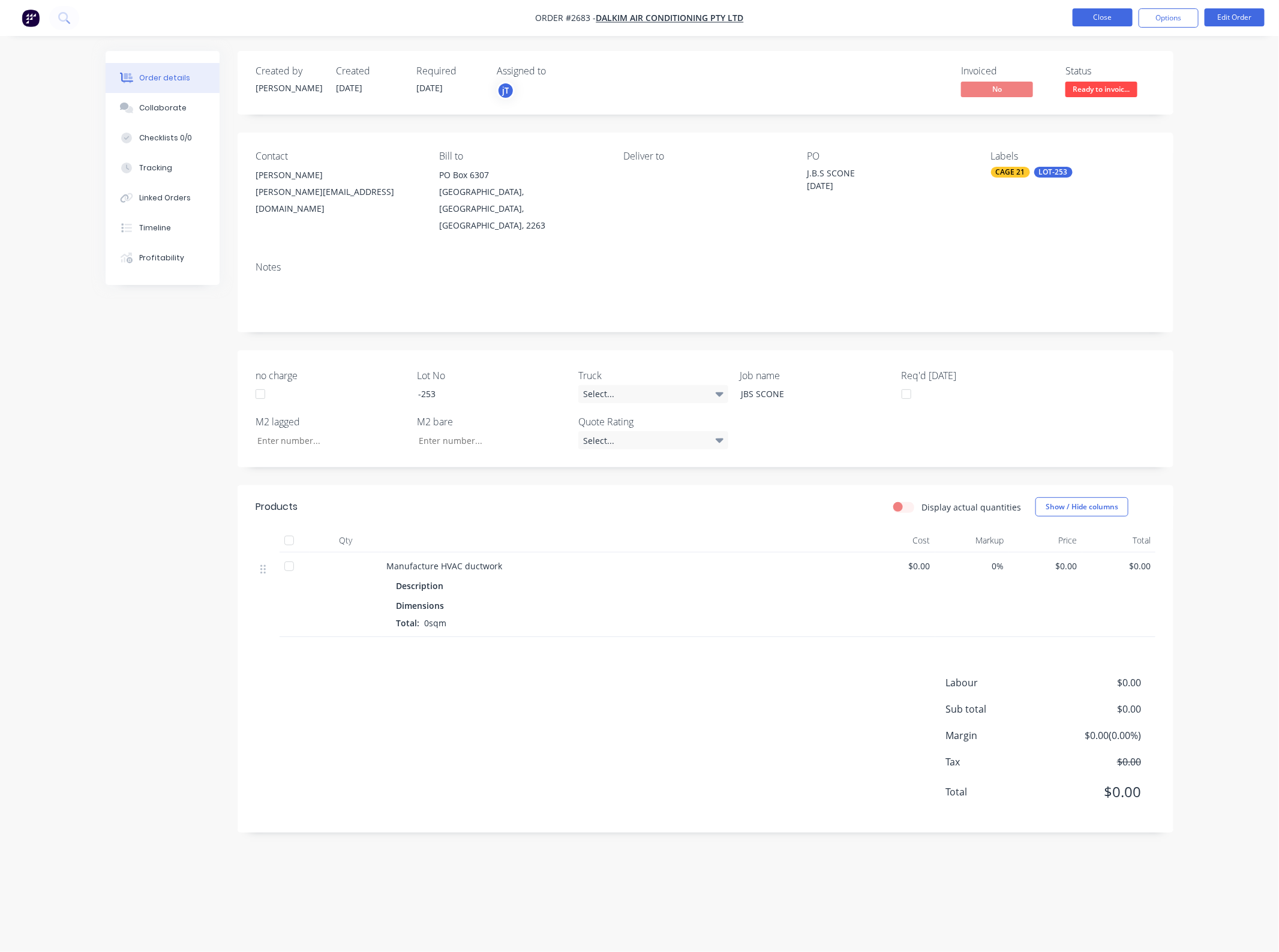
click at [1114, 16] on button "Close" at bounding box center [1102, 17] width 60 height 18
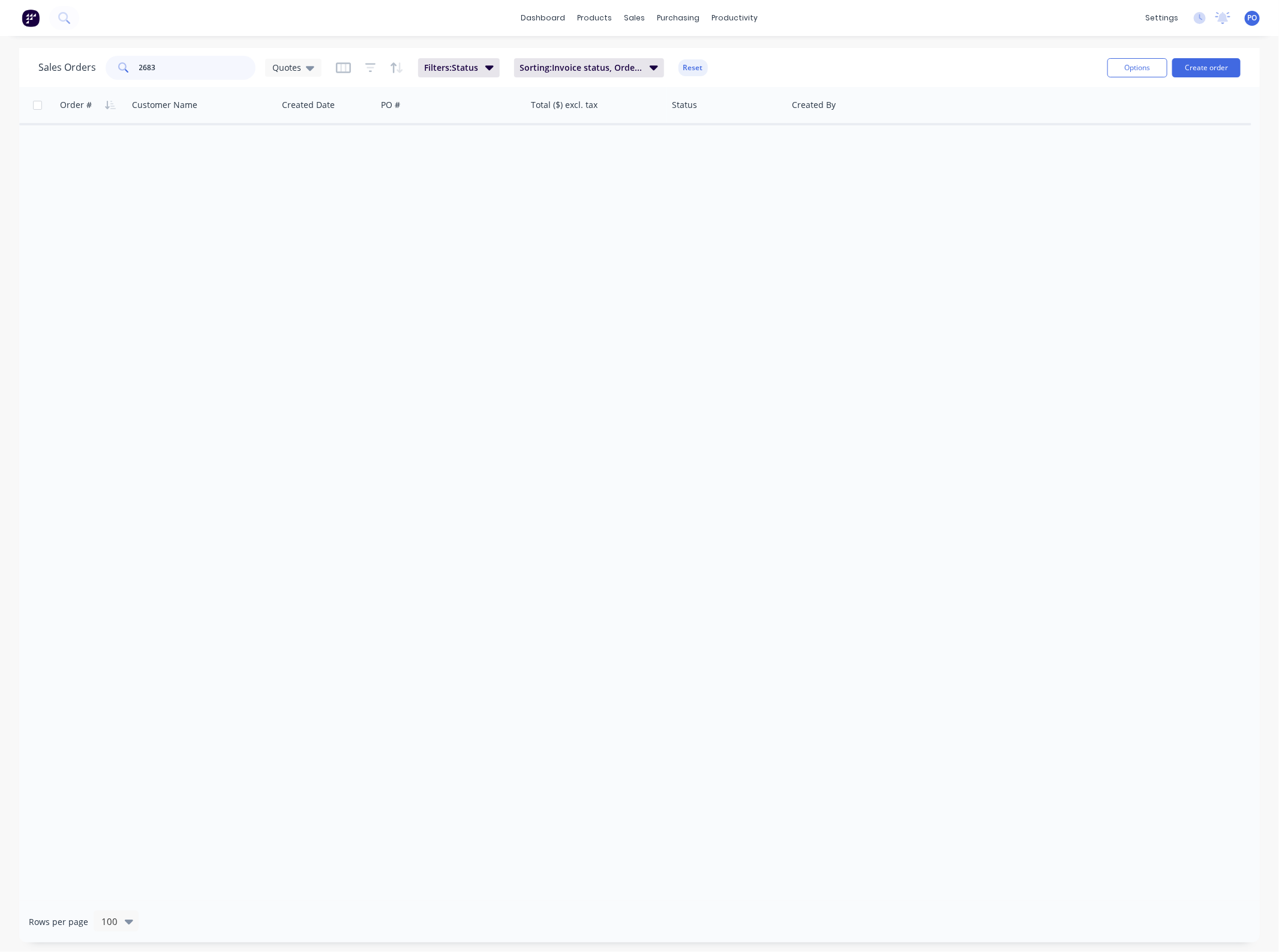
click at [174, 72] on input "2683" at bounding box center [198, 67] width 117 height 24
click at [291, 67] on span "Quotes" at bounding box center [287, 67] width 29 height 13
click at [297, 171] on button "None" at bounding box center [337, 170] width 137 height 14
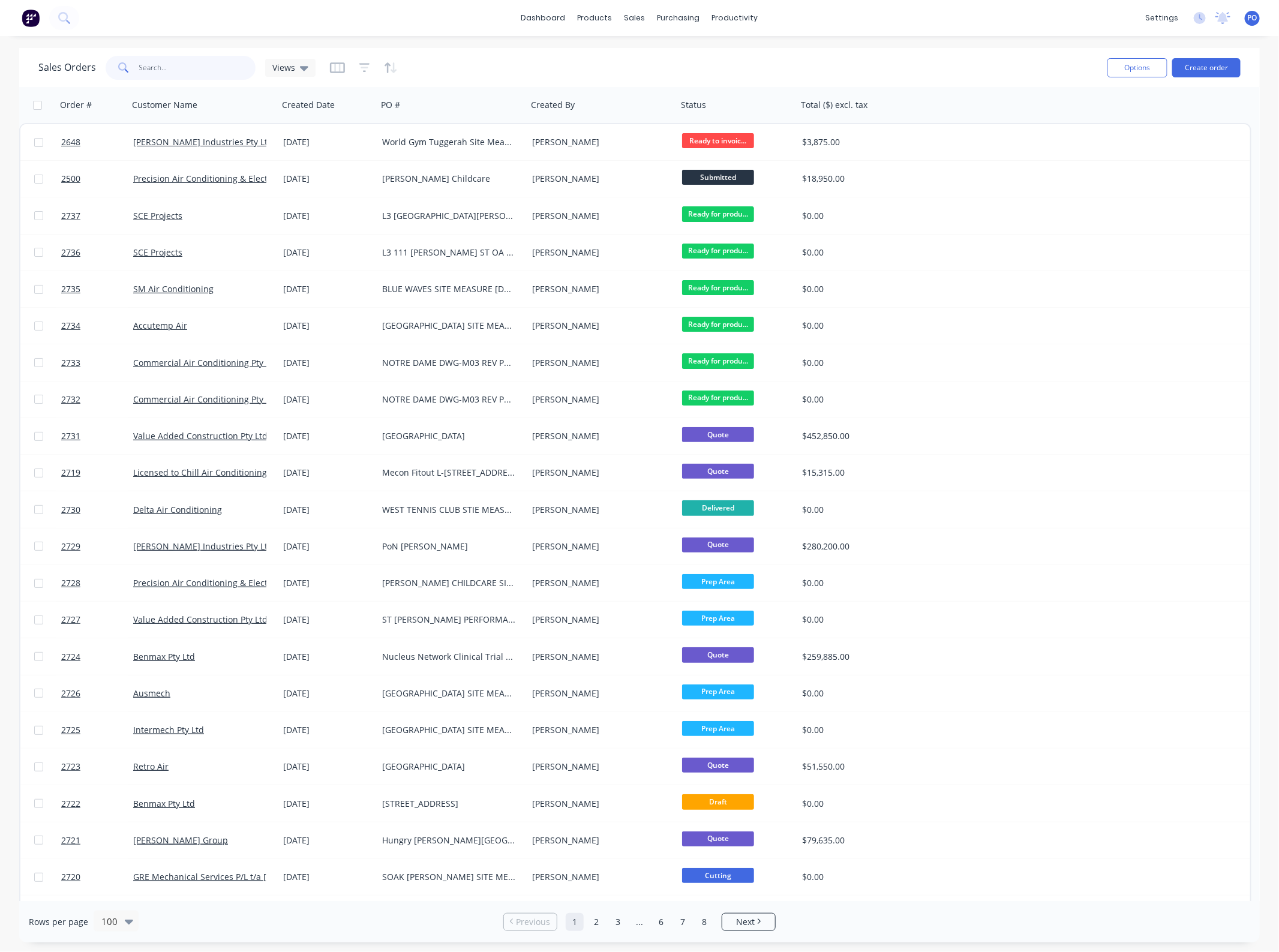
click at [201, 73] on input "2683" at bounding box center [198, 67] width 117 height 24
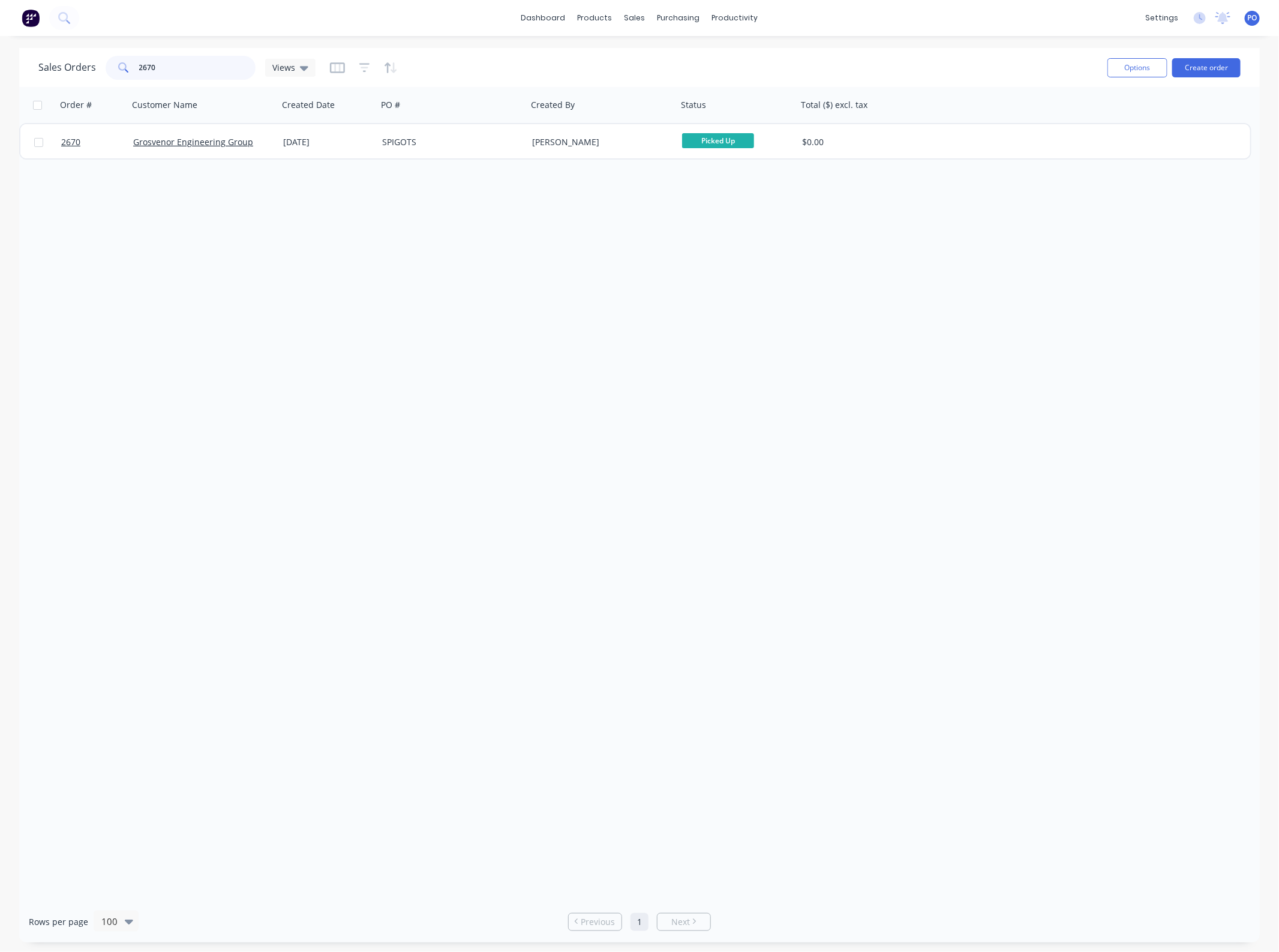
drag, startPoint x: 227, startPoint y: 64, endPoint x: 156, endPoint y: 72, distance: 71.4
click at [156, 72] on input "2670" at bounding box center [198, 67] width 117 height 24
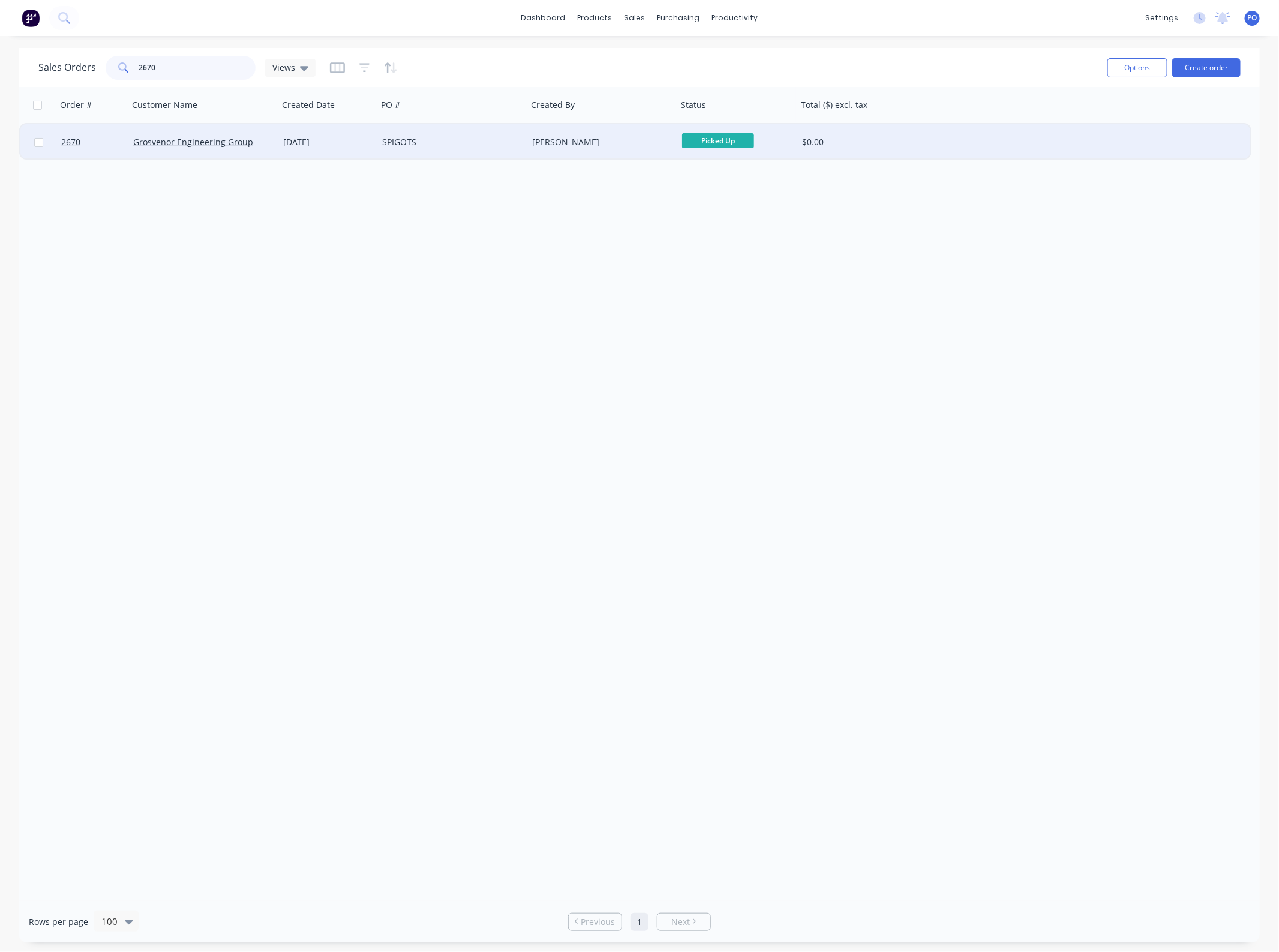
type input "2670"
click at [438, 135] on div "SPIGOTS" at bounding box center [452, 142] width 150 height 36
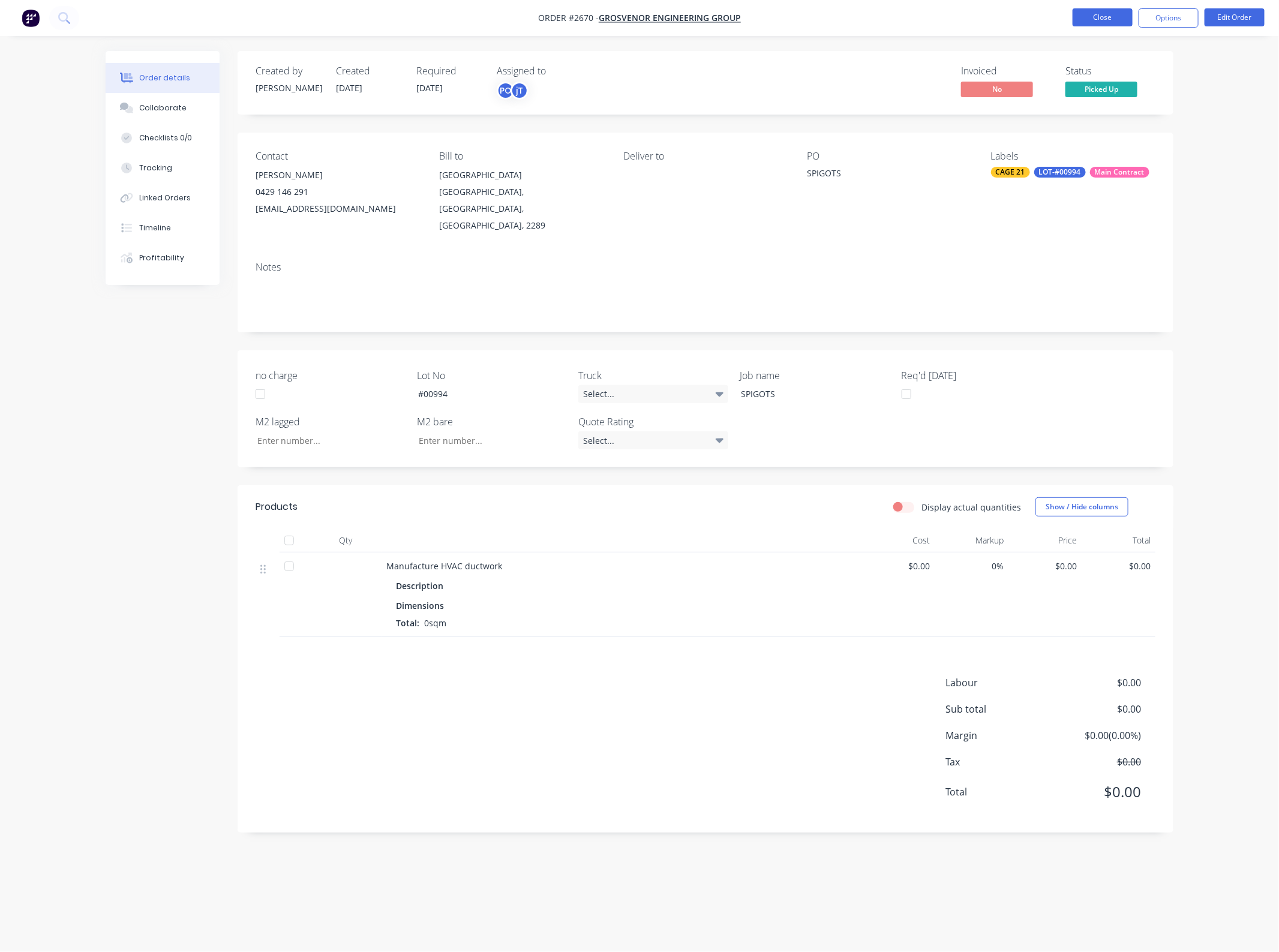
click at [1099, 24] on button "Close" at bounding box center [1102, 17] width 60 height 18
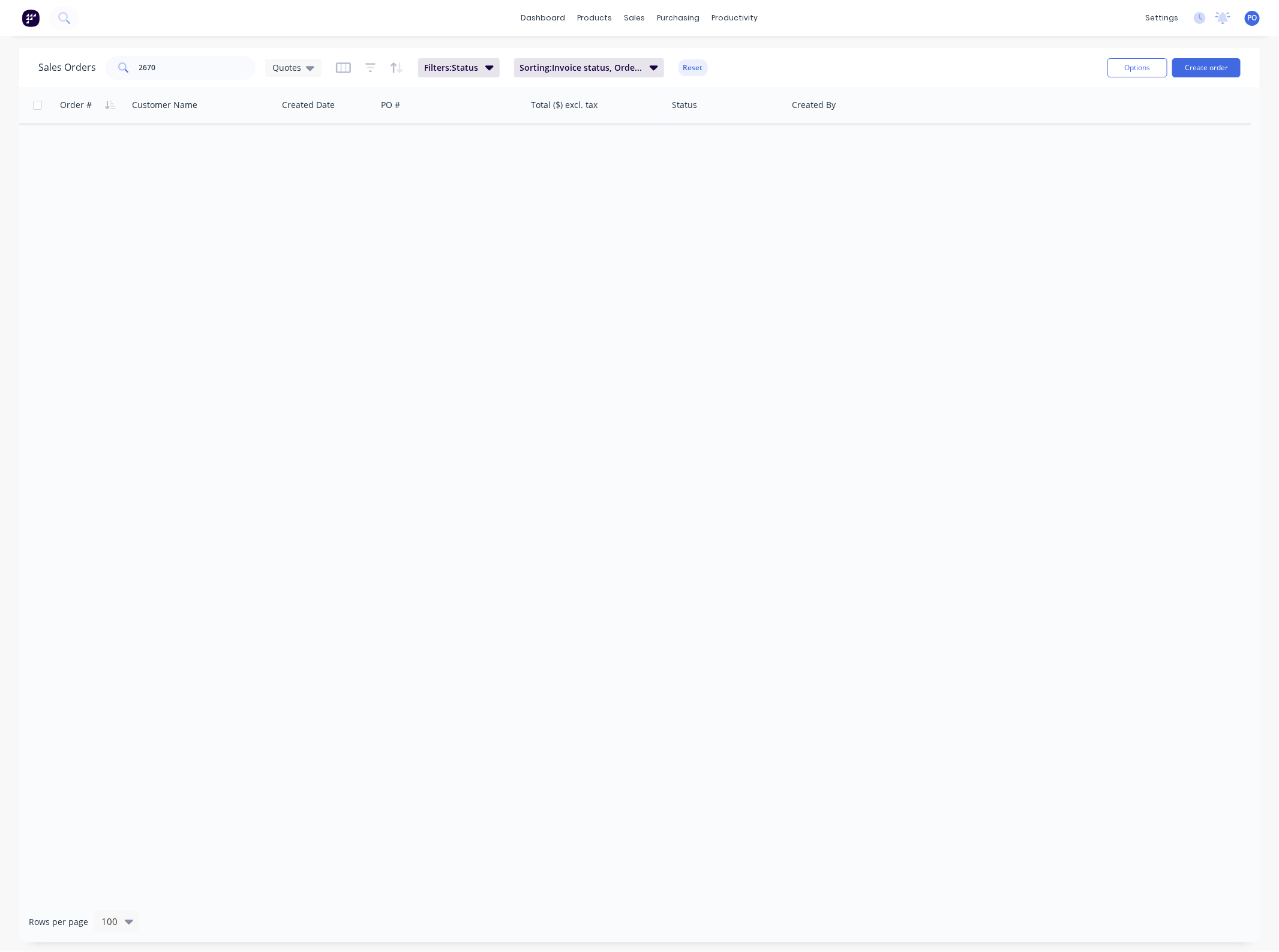
click at [199, 55] on div "Sales Orders 2670 Quotes Filters: Status Sorting: Invoice status, Order # Reset" at bounding box center [568, 67] width 1060 height 30
click at [309, 72] on icon at bounding box center [310, 67] width 8 height 13
click at [303, 164] on button "None" at bounding box center [337, 170] width 137 height 14
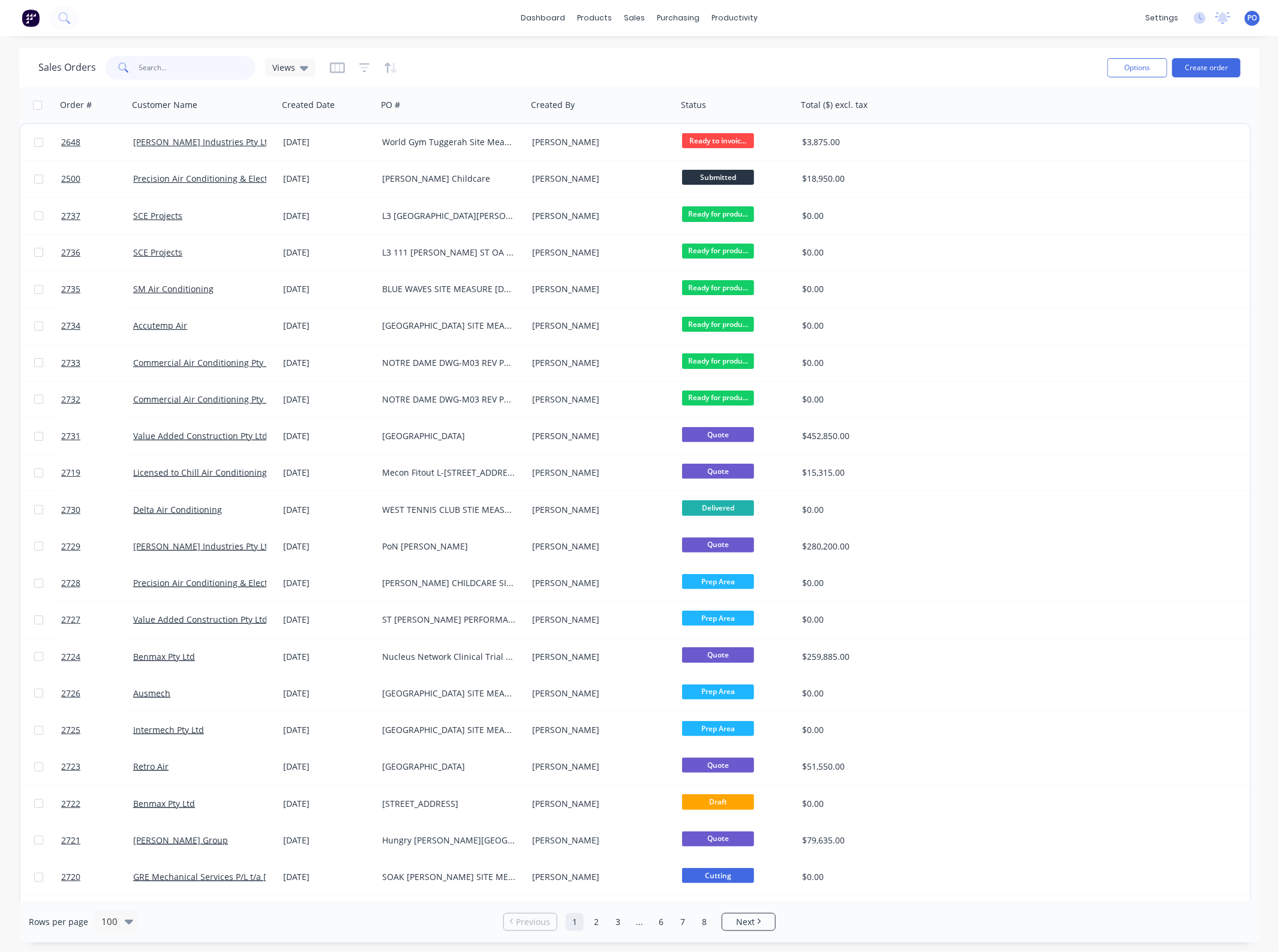
click at [189, 67] on input "2670" at bounding box center [198, 67] width 117 height 24
type input "2668"
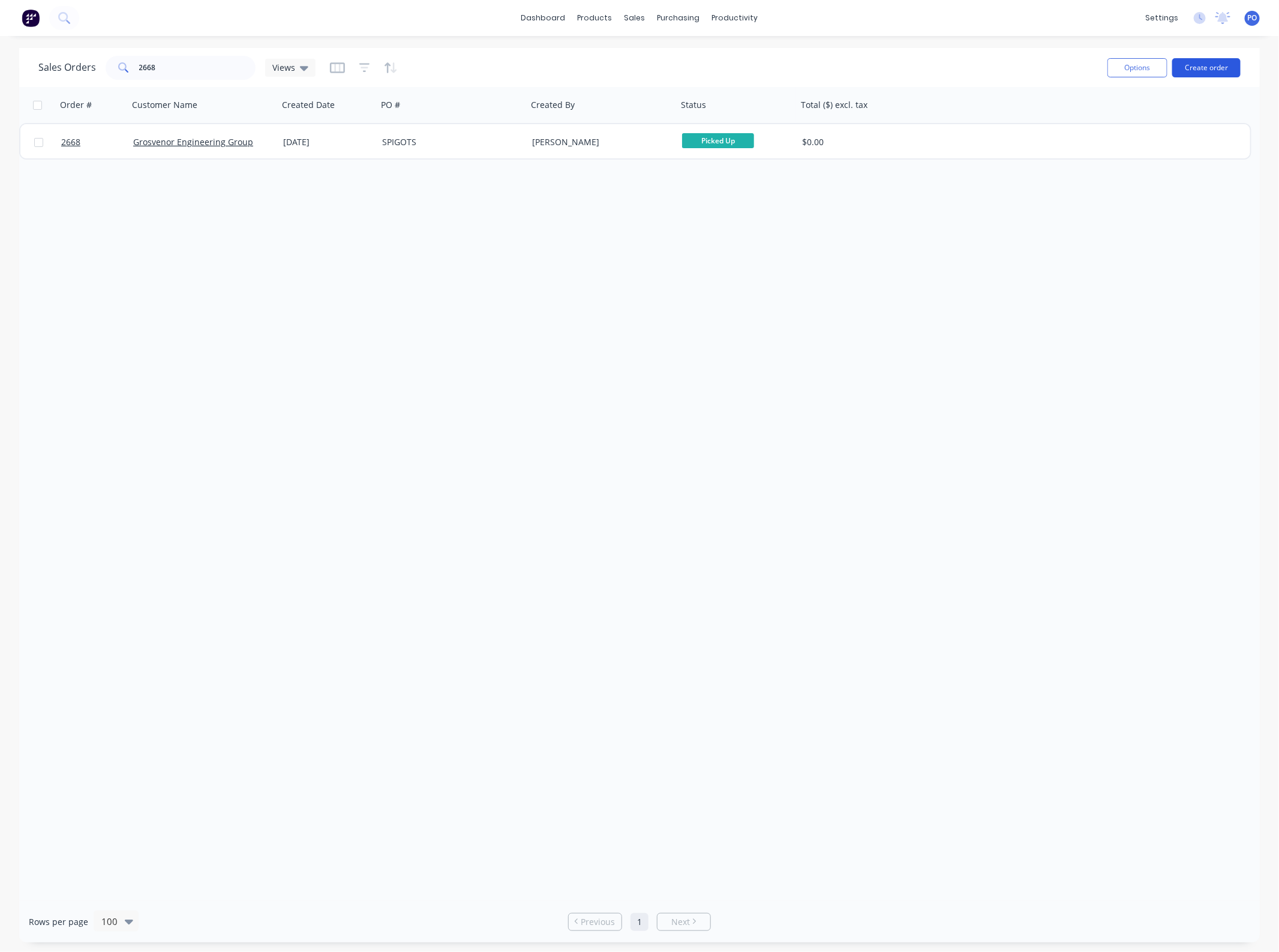
click at [1209, 67] on button "Create order" at bounding box center [1206, 67] width 68 height 19
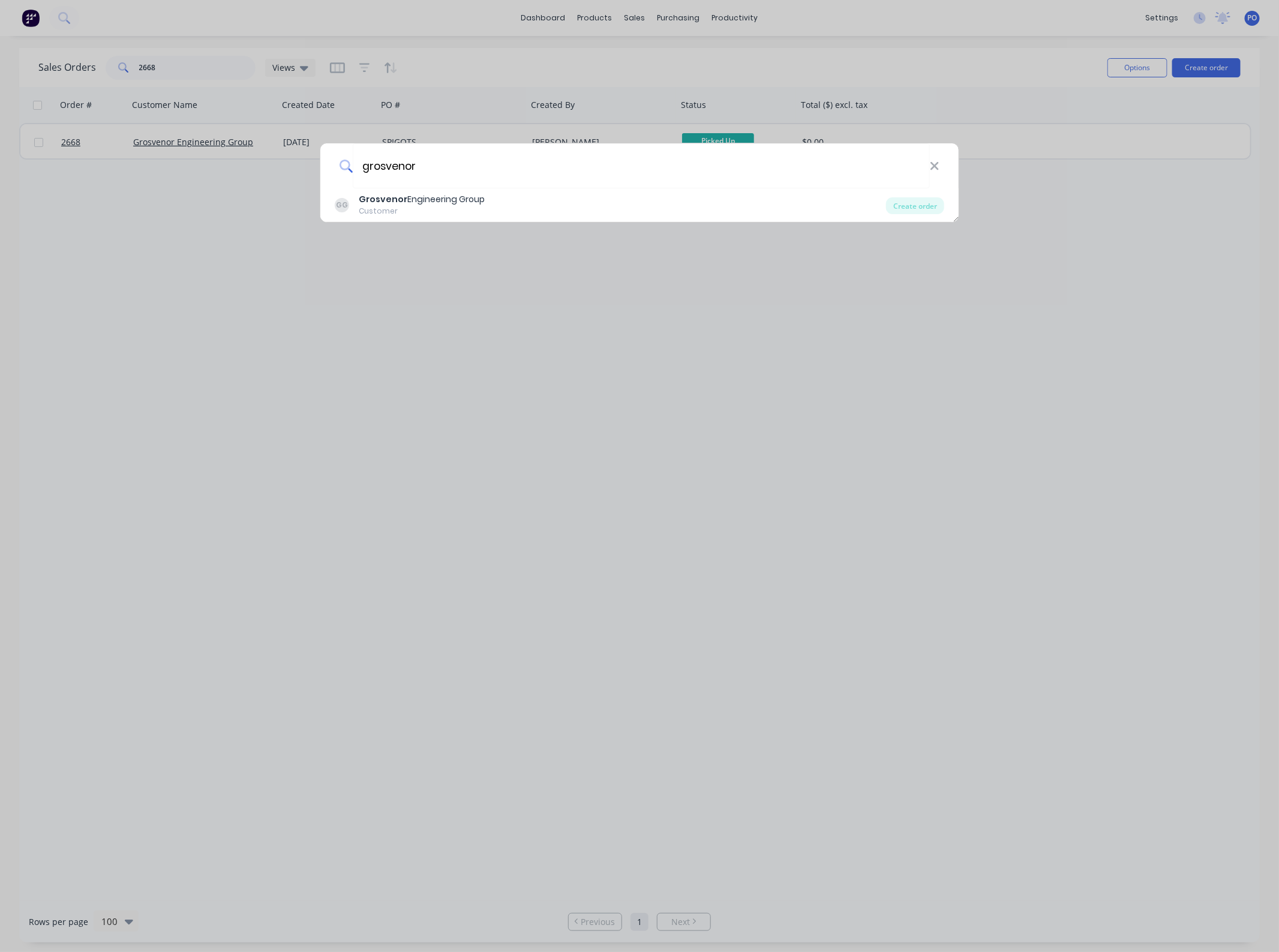
type input "grosvenor"
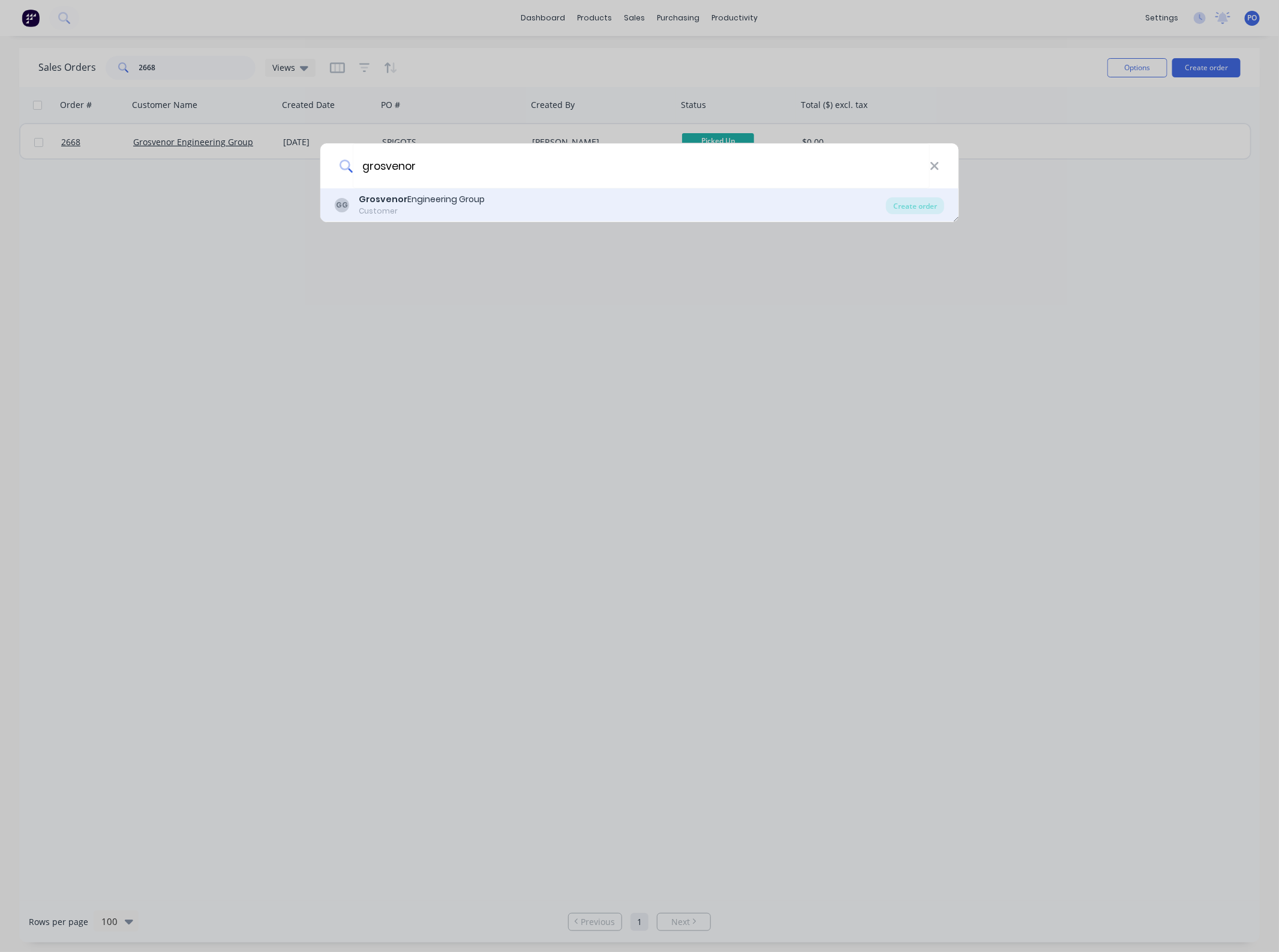
click at [527, 193] on div "GG Grosvenor Engineering Group Customer" at bounding box center [610, 204] width 551 height 23
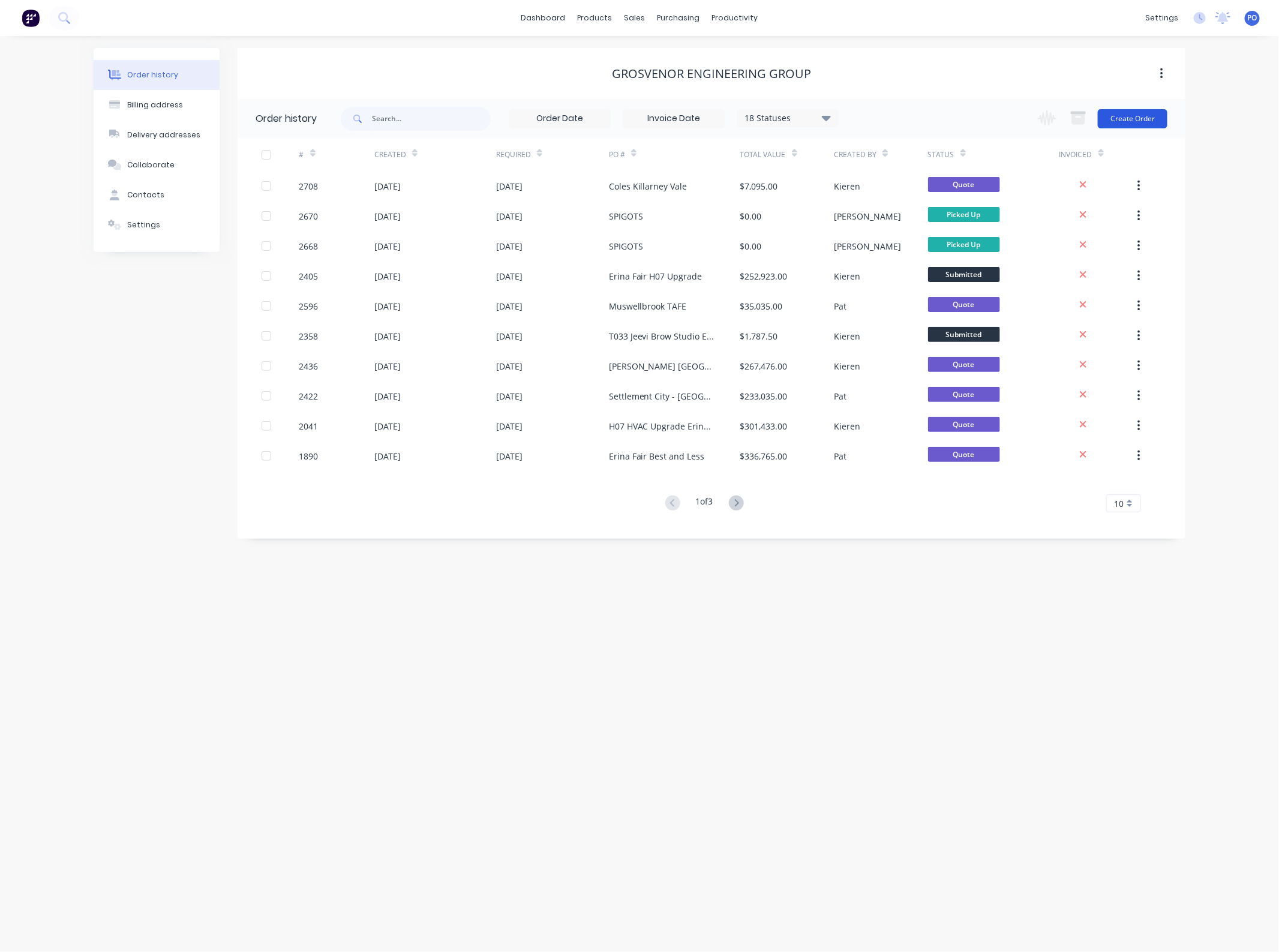
click at [1101, 112] on button "Create Order" at bounding box center [1133, 119] width 69 height 19
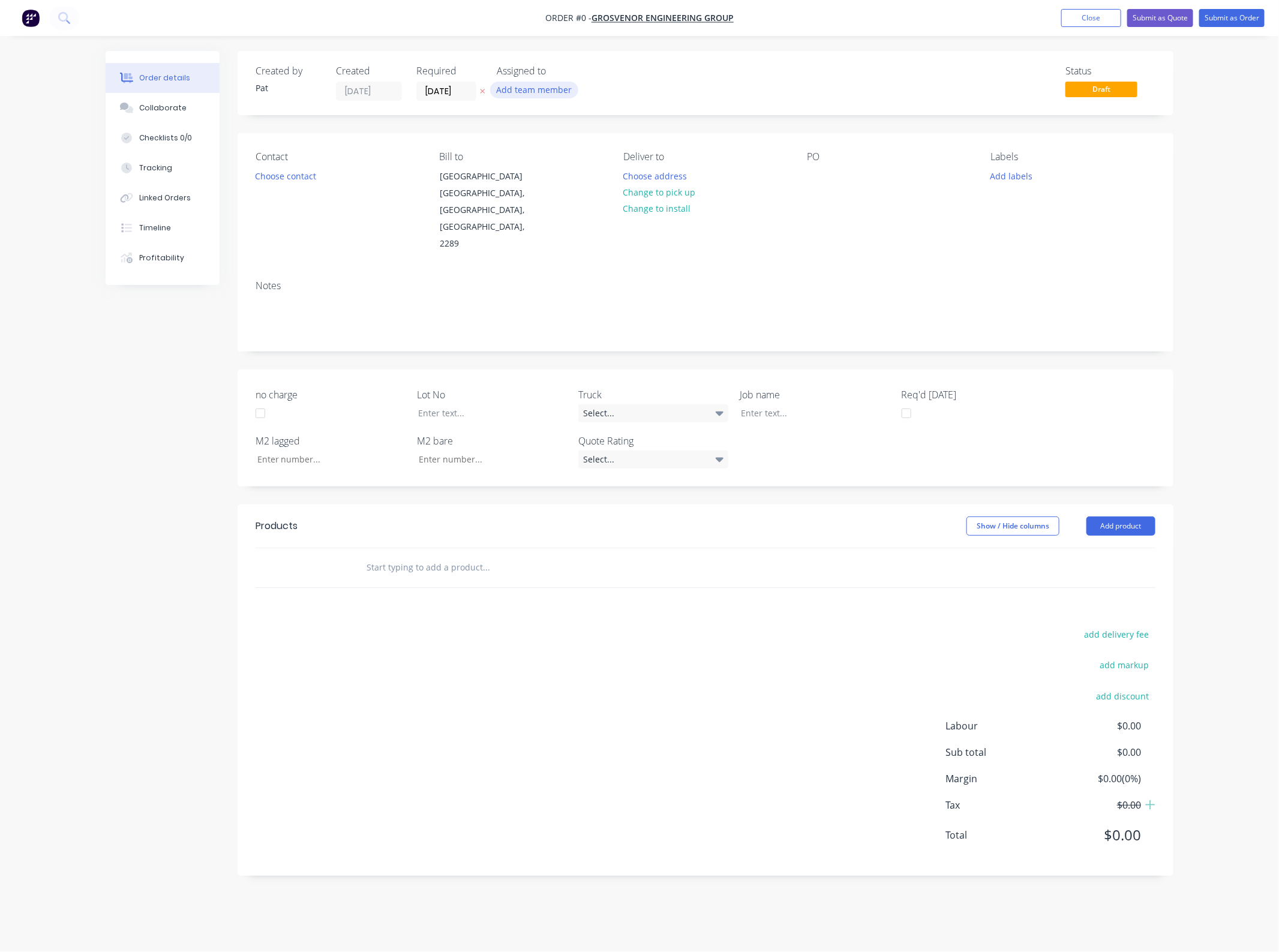
click at [529, 90] on button "Add team member" at bounding box center [534, 90] width 88 height 16
click at [560, 156] on div "Pat O'Mullane (You)" at bounding box center [594, 157] width 120 height 13
click at [262, 171] on div "Order details Collaborate Checklists 0/0 Tracking Linked Orders Timeline Profit…" at bounding box center [639, 472] width 1092 height 843
click at [280, 163] on div "Contact Choose contact" at bounding box center [337, 202] width 165 height 102
click at [280, 166] on div "Contact Choose contact" at bounding box center [337, 202] width 165 height 102
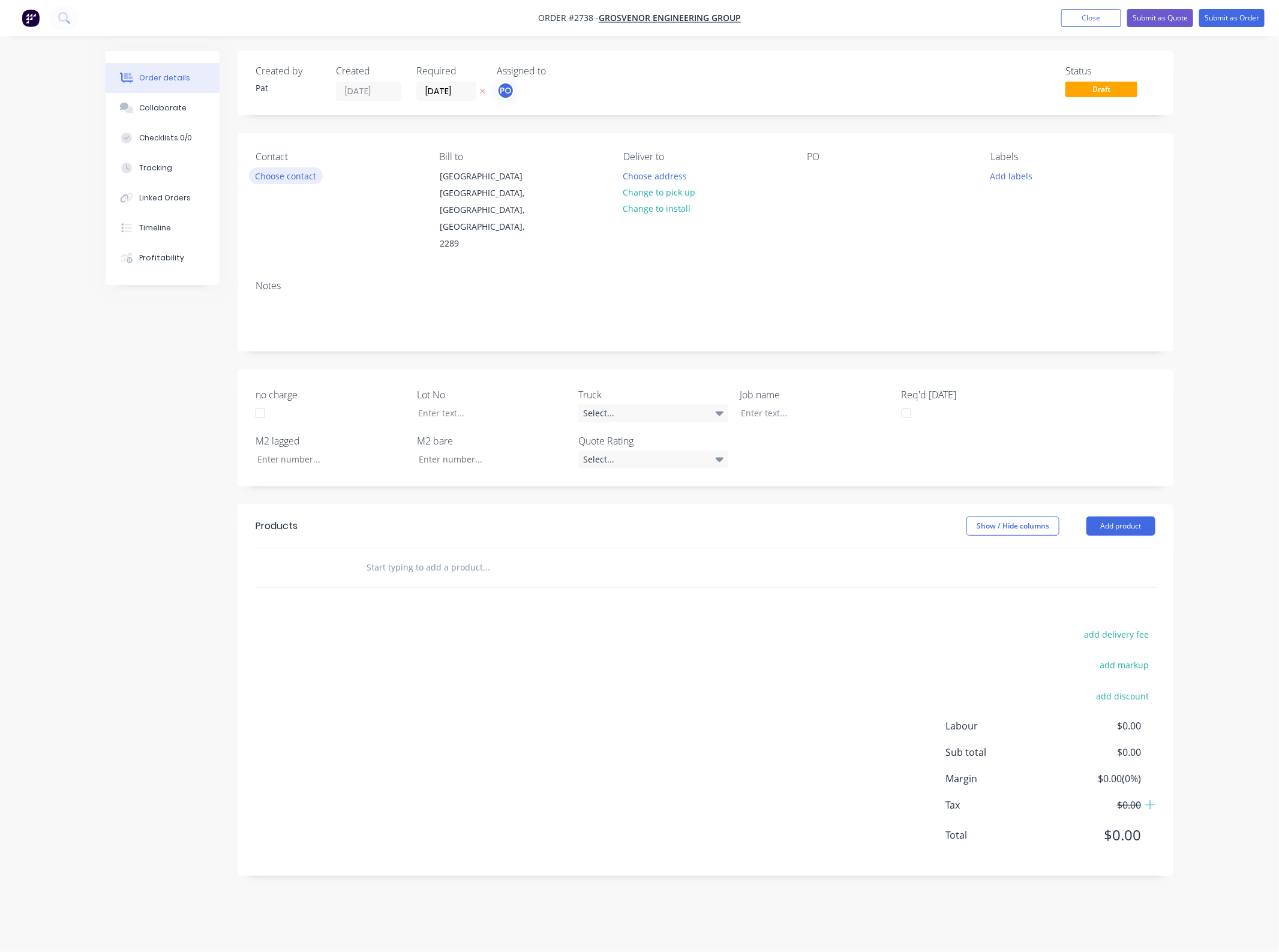
click at [280, 175] on button "Choose contact" at bounding box center [286, 175] width 74 height 16
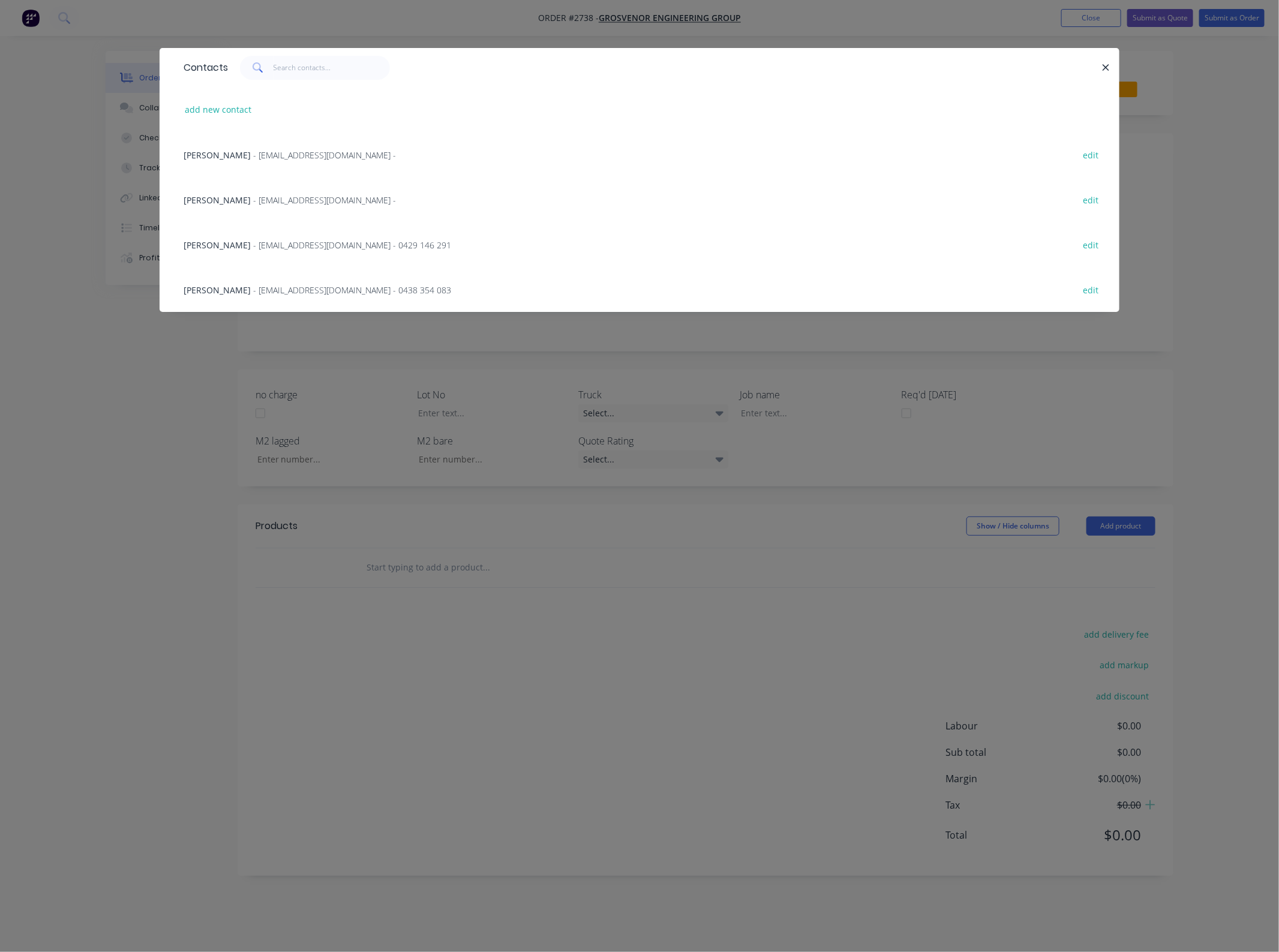
click at [228, 244] on span "Daniel Roddom" at bounding box center [217, 245] width 67 height 11
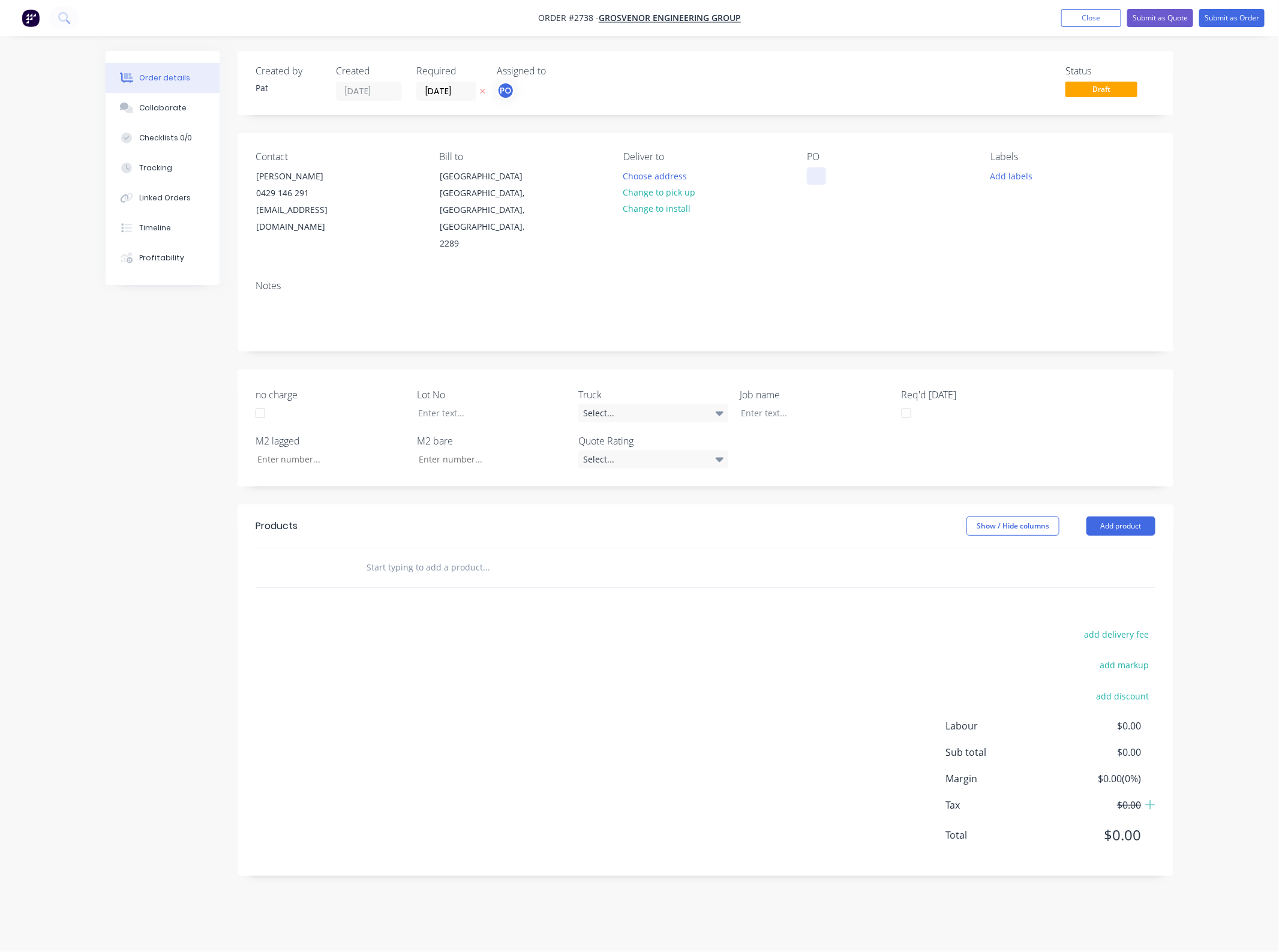
click at [819, 178] on div at bounding box center [816, 176] width 19 height 18
click at [1111, 516] on button "Add product" at bounding box center [1121, 526] width 69 height 19
click at [1080, 572] on div "Basic product" at bounding box center [1099, 581] width 92 height 18
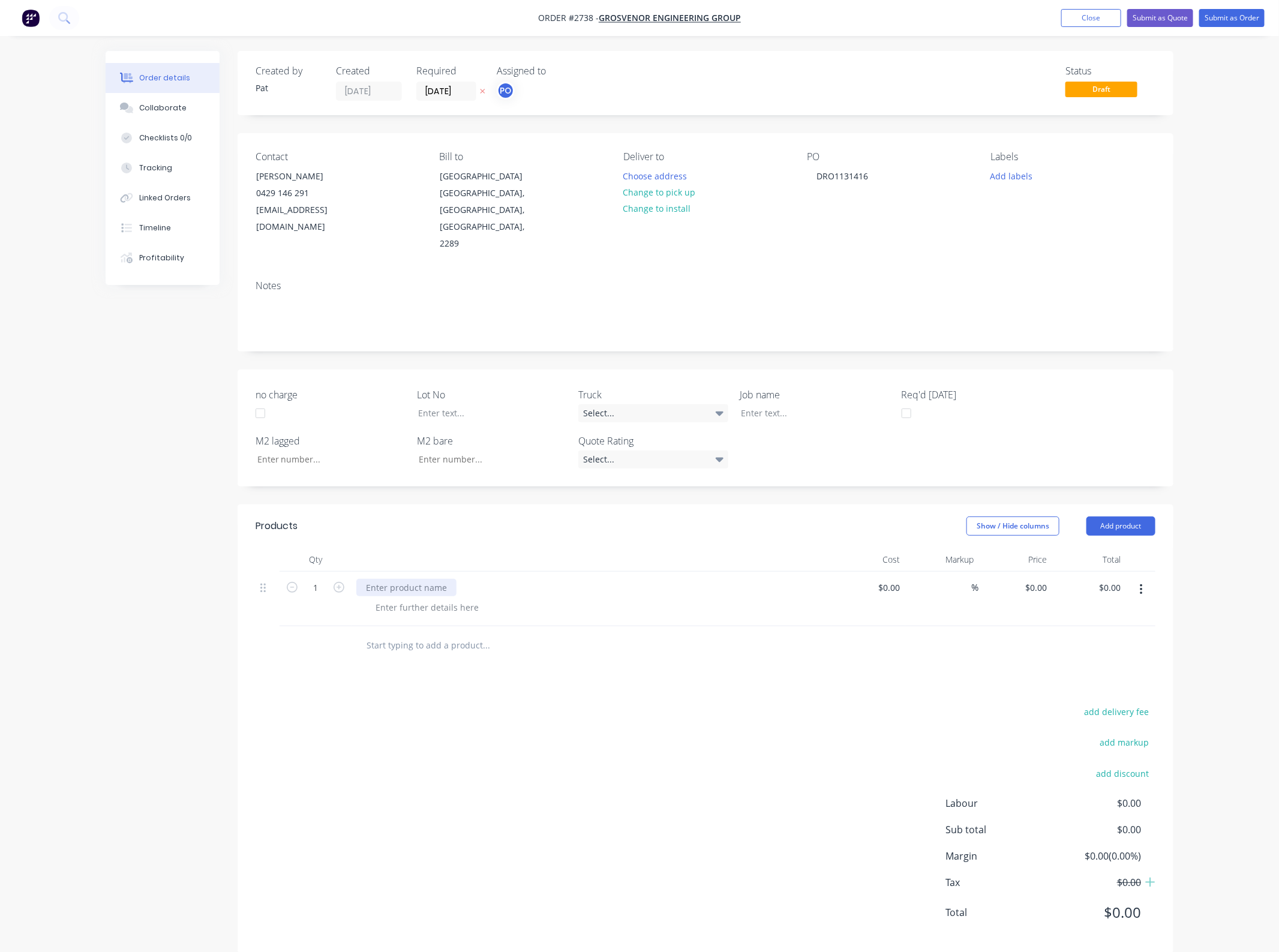
click at [429, 579] on div at bounding box center [406, 588] width 100 height 18
click at [1109, 579] on input "0.00" at bounding box center [1112, 588] width 28 height 18
type input "1100"
type input "$1,100.00"
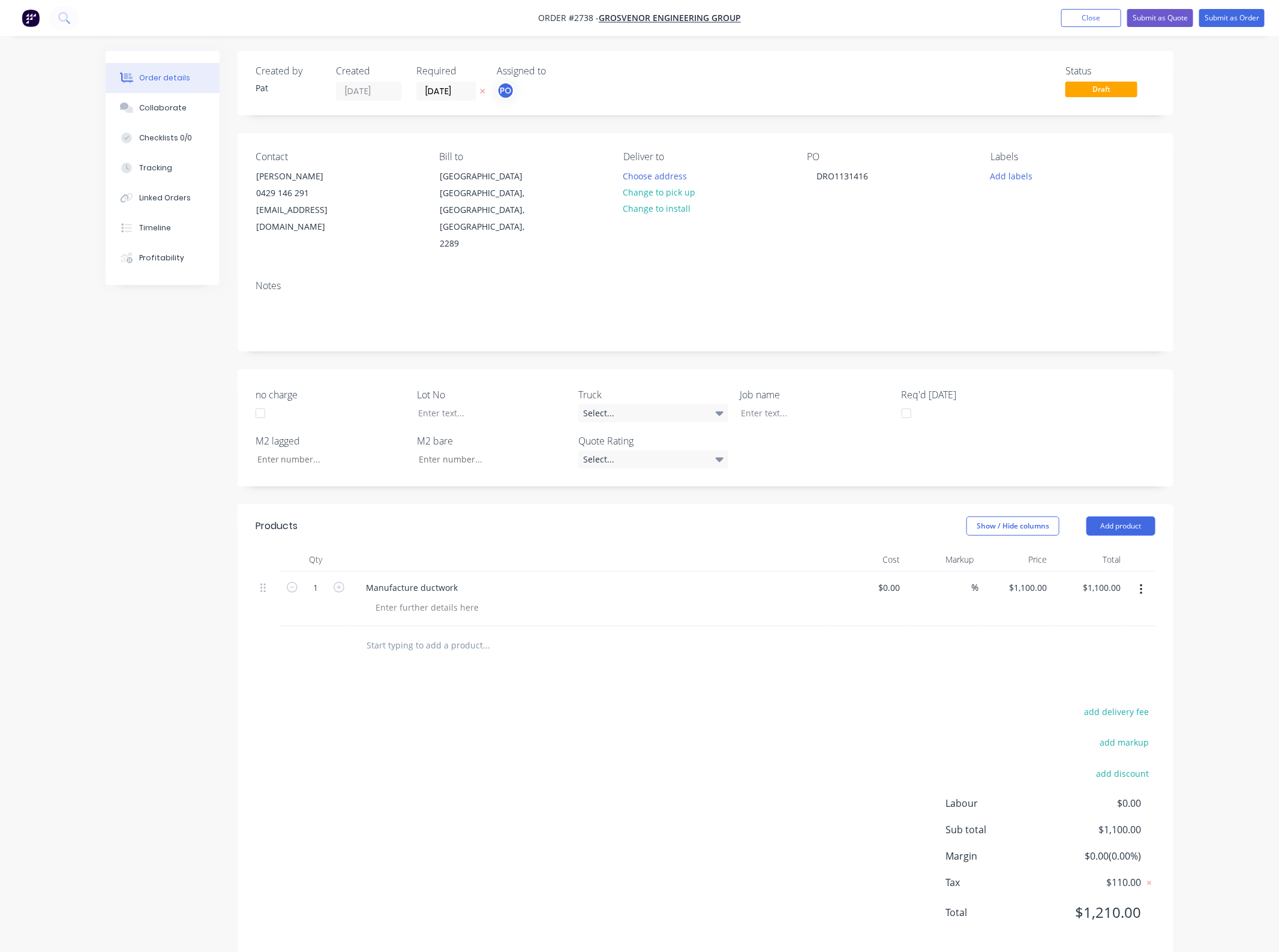
click at [407, 724] on div "add delivery fee add markup add discount Labour $0.00 Sub total $1,100.00 Margi…" at bounding box center [705, 819] width 900 height 231
click at [1216, 21] on button "Submit as Order" at bounding box center [1232, 18] width 66 height 18
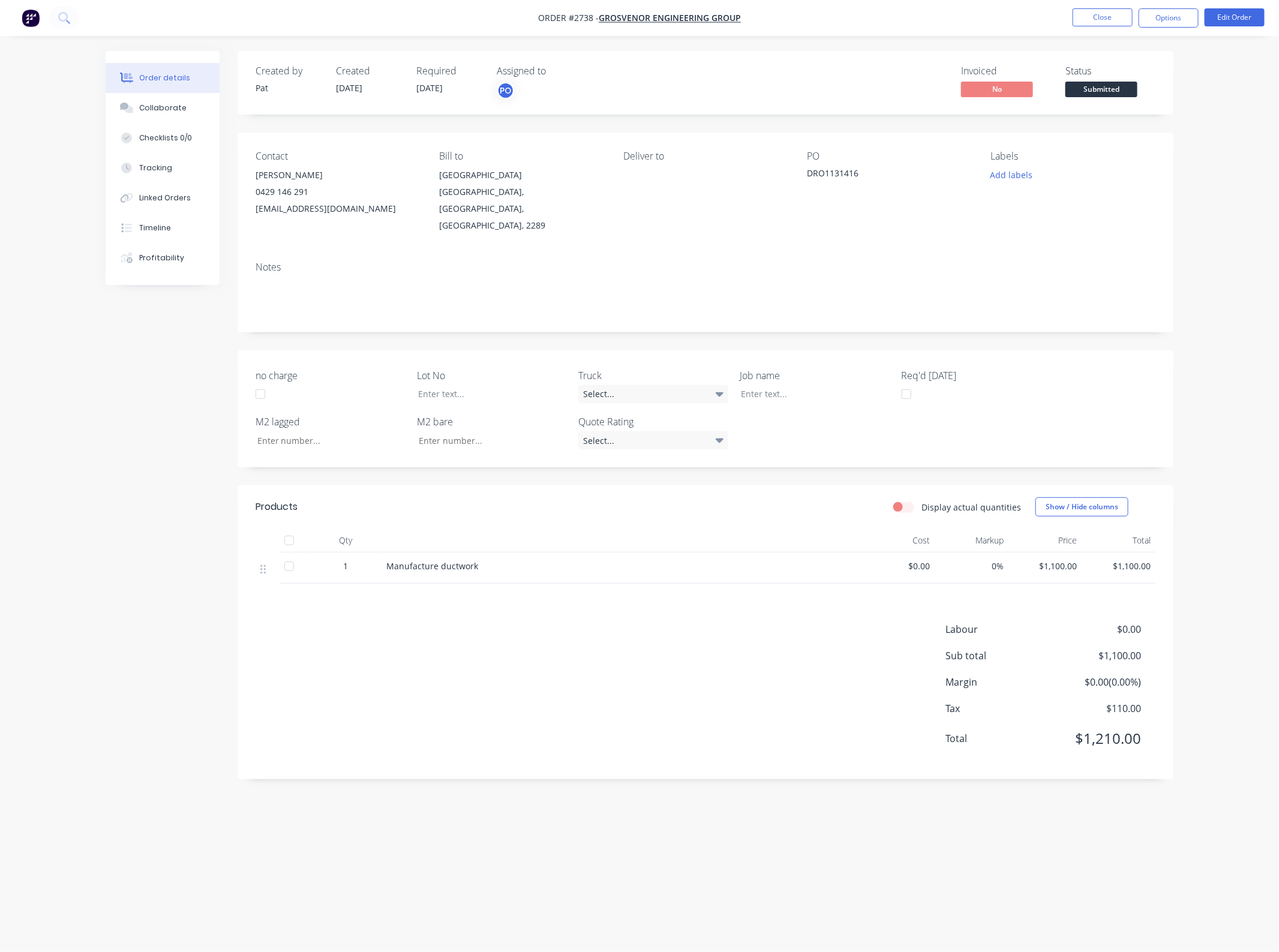
click at [1120, 92] on span "Submitted" at bounding box center [1101, 89] width 72 height 15
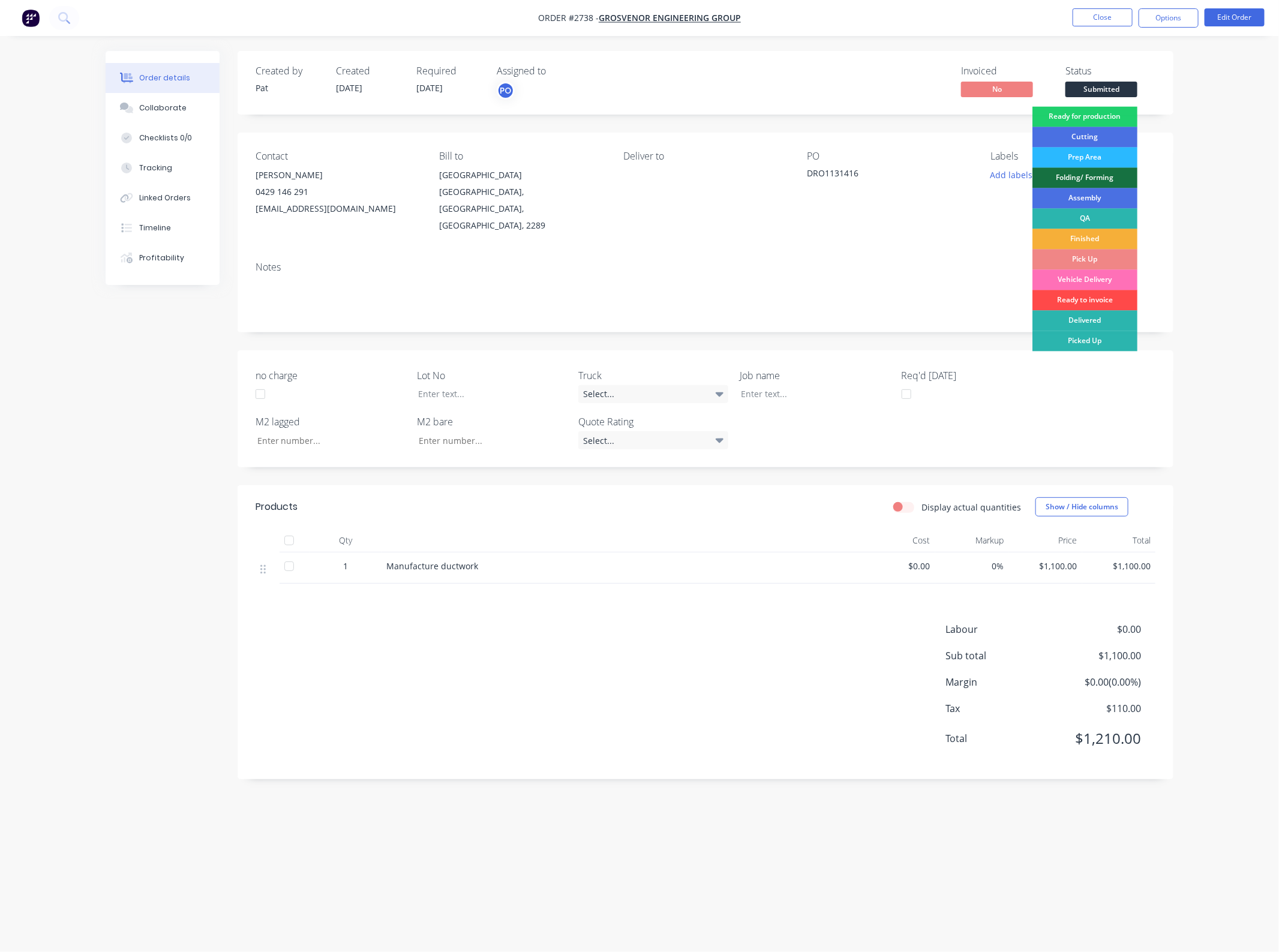
click at [1102, 301] on div "Ready to invoice" at bounding box center [1085, 300] width 105 height 20
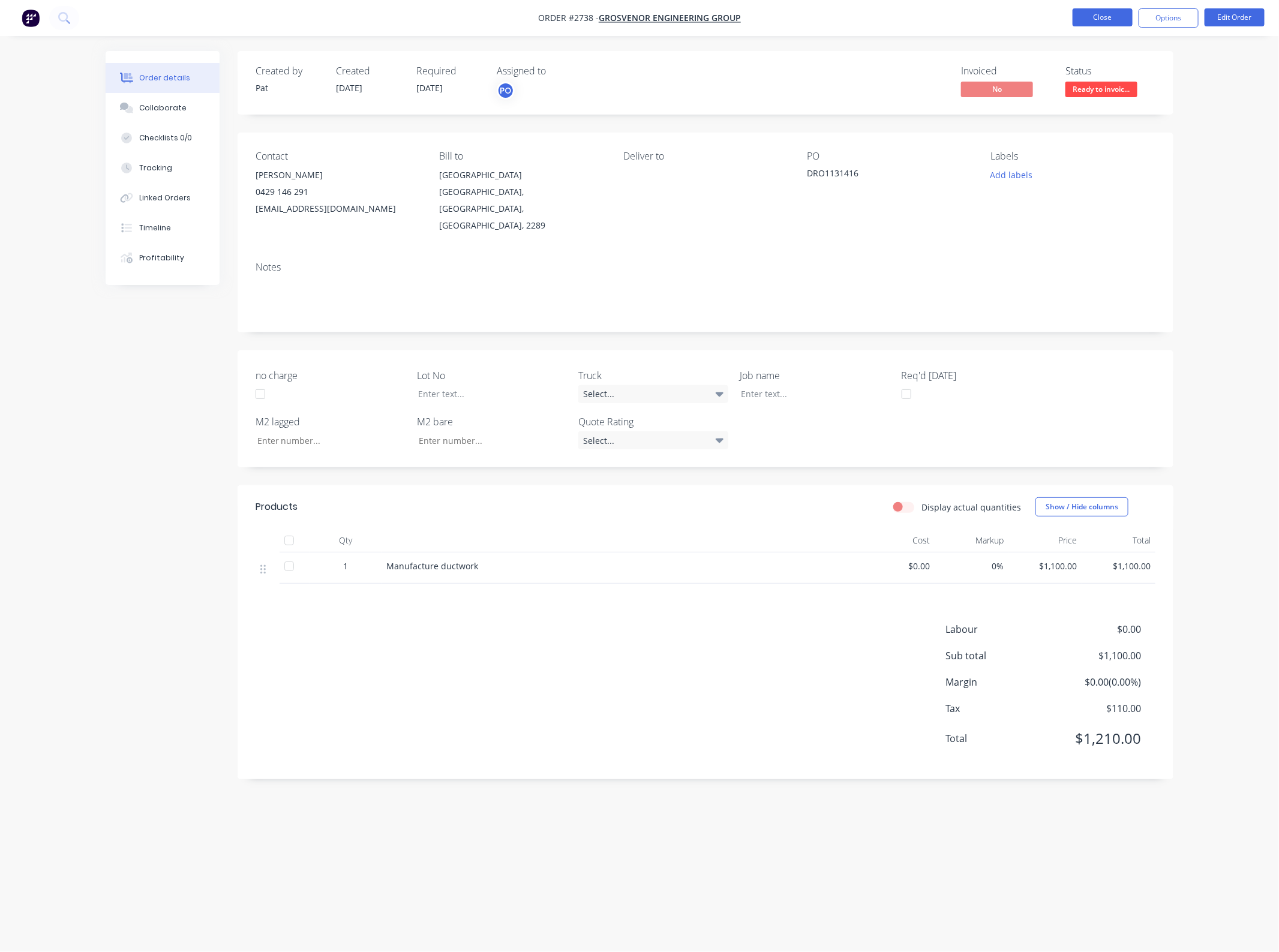
click at [1123, 21] on button "Close" at bounding box center [1102, 17] width 60 height 18
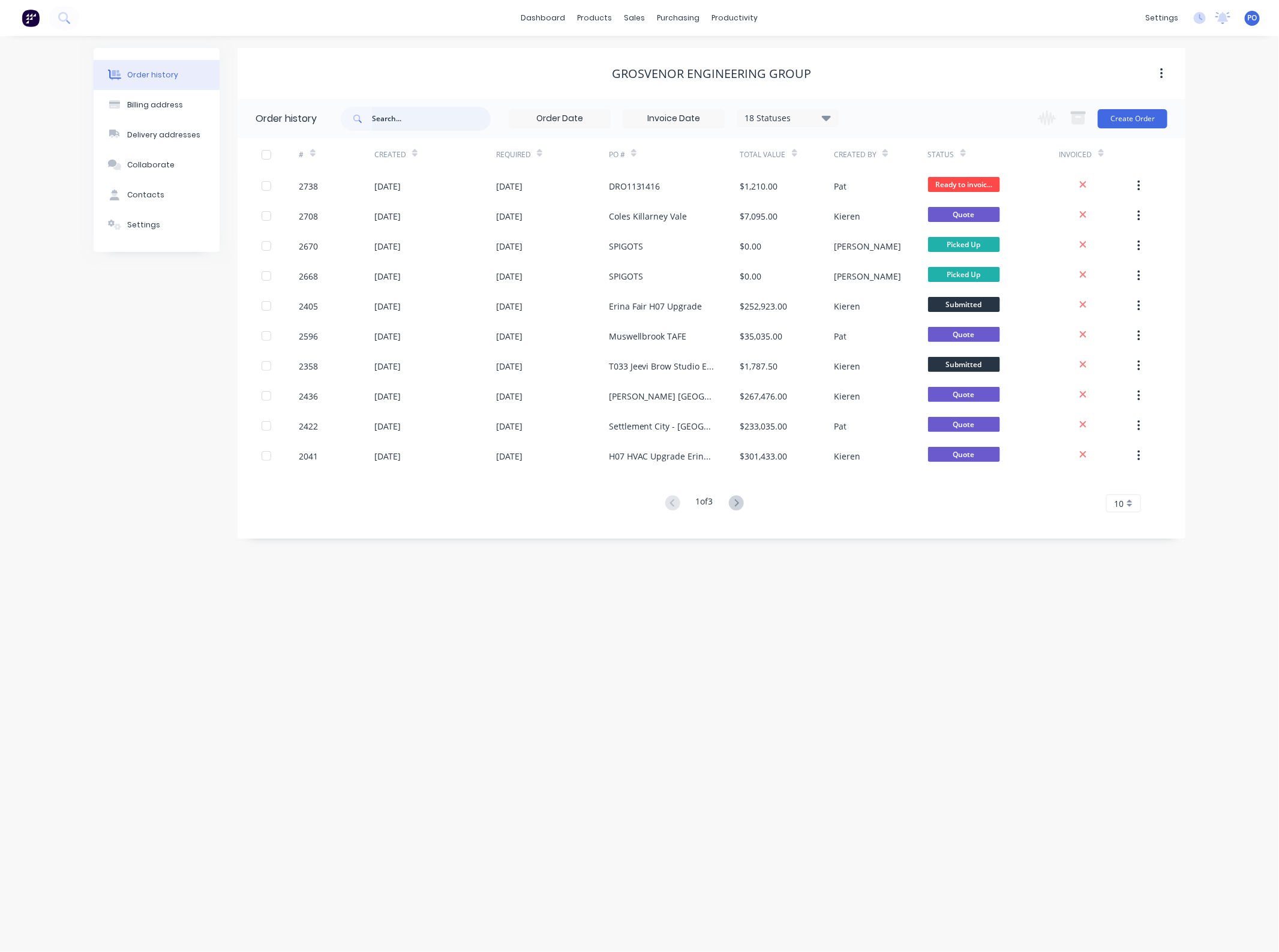
click at [448, 121] on input "text" at bounding box center [431, 119] width 119 height 24
click at [643, 47] on link "Sales Orders" at bounding box center [699, 57] width 159 height 24
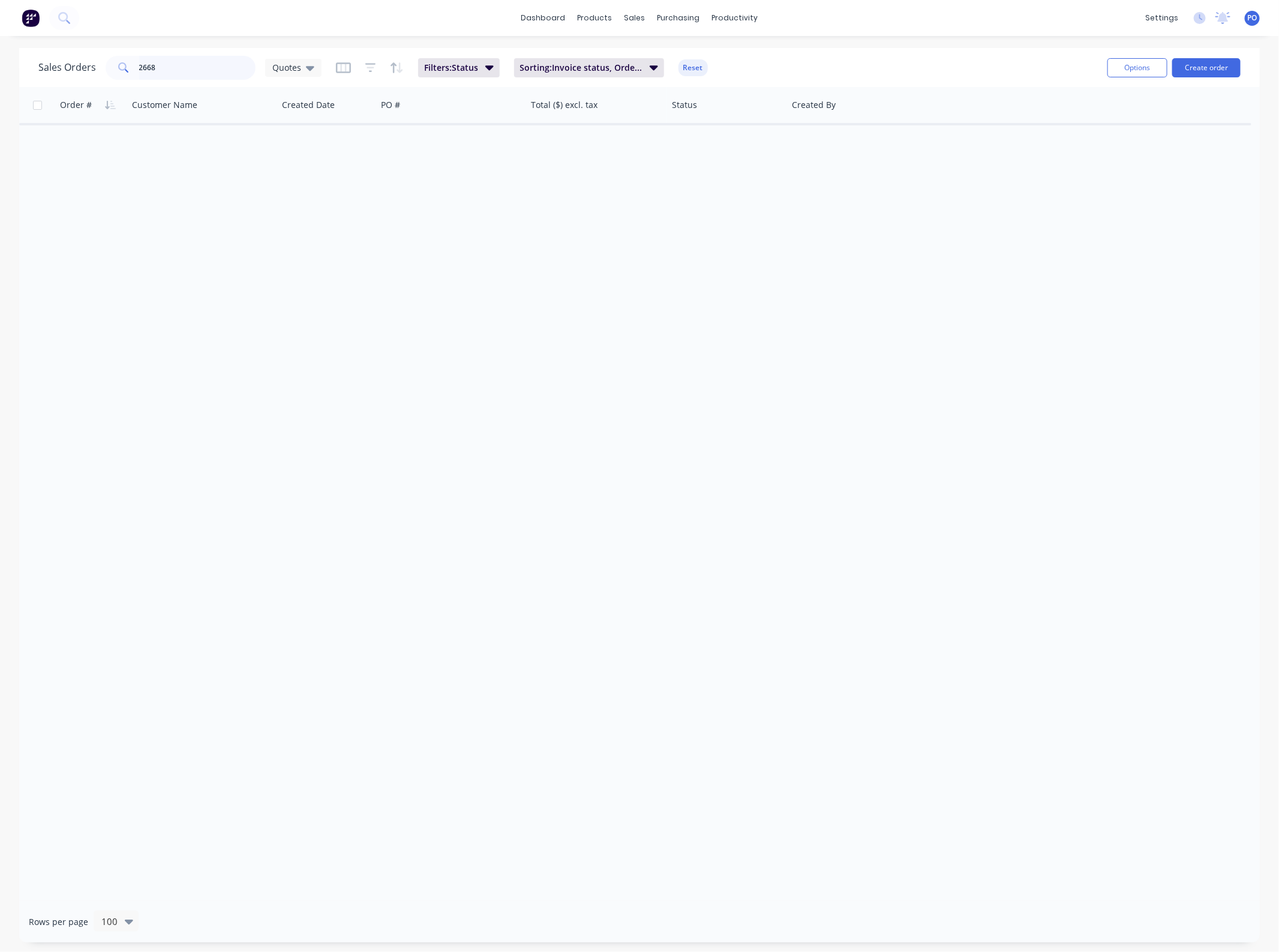
click at [192, 76] on input "2668" at bounding box center [198, 67] width 117 height 24
click at [306, 67] on icon at bounding box center [310, 67] width 8 height 13
click at [301, 175] on button "None" at bounding box center [337, 170] width 137 height 14
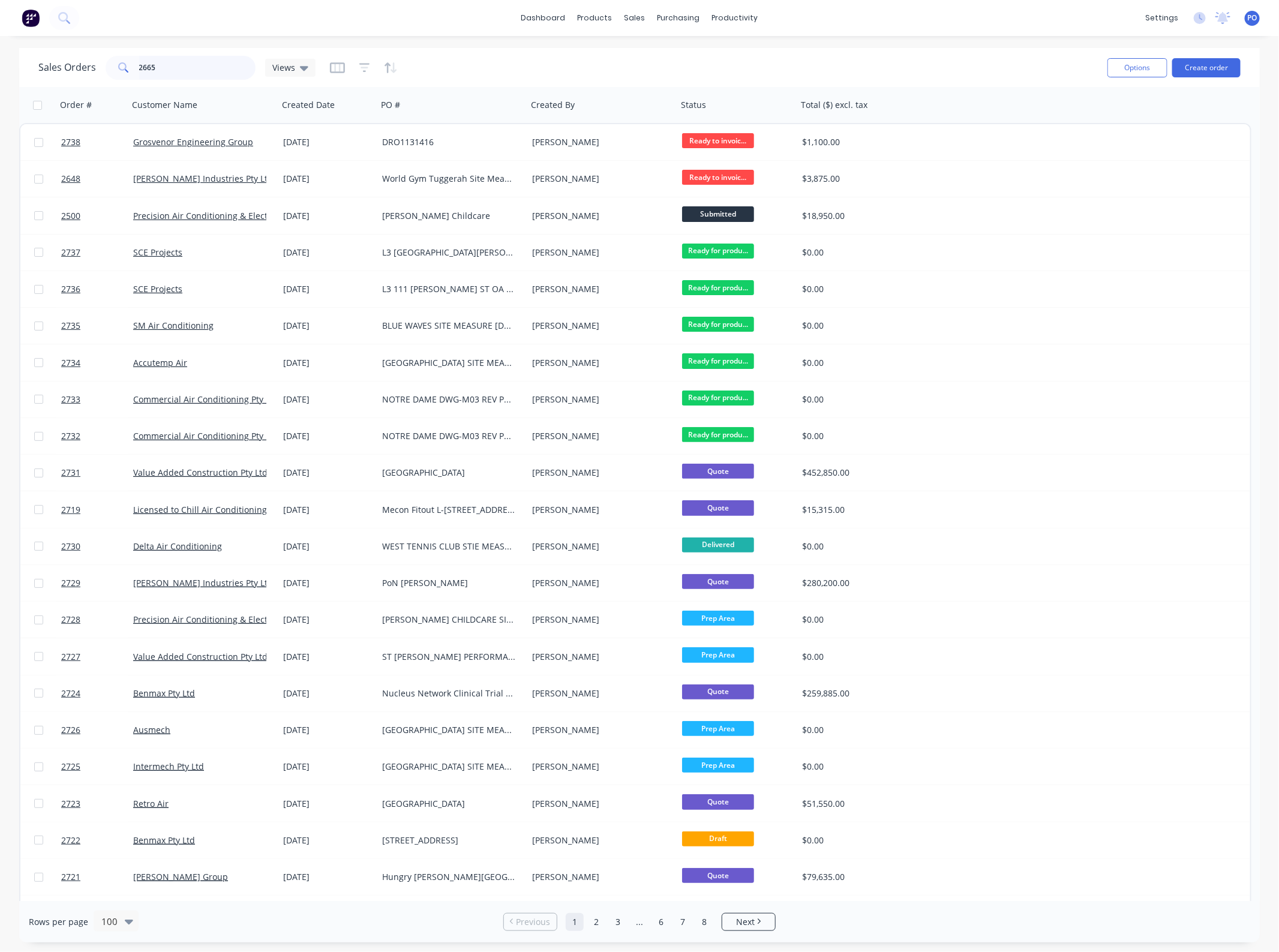
click at [196, 76] on input "2665" at bounding box center [198, 67] width 117 height 24
type input "2665"
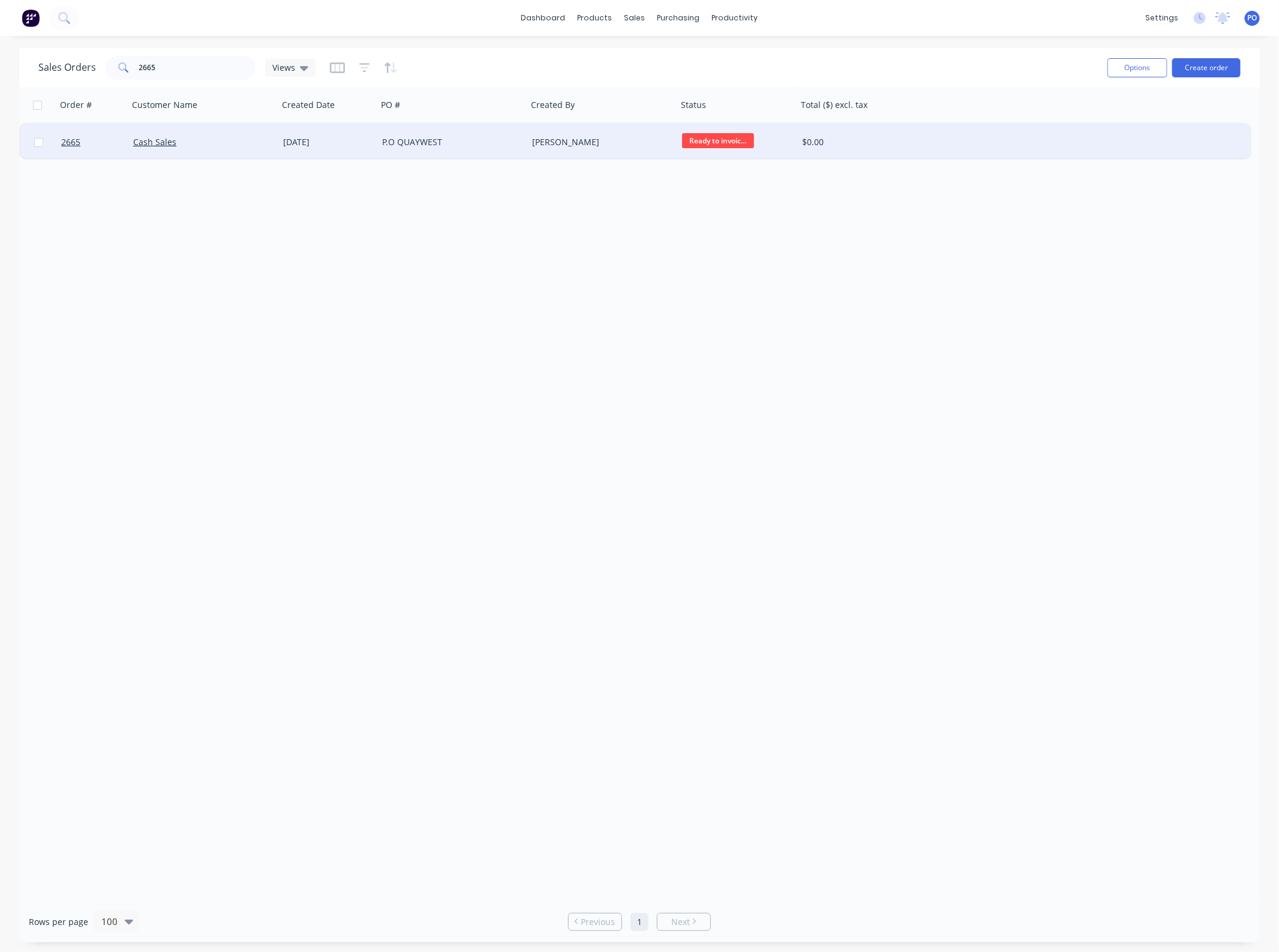
click at [406, 138] on div "P.O QUAYWEST" at bounding box center [448, 142] width 133 height 12
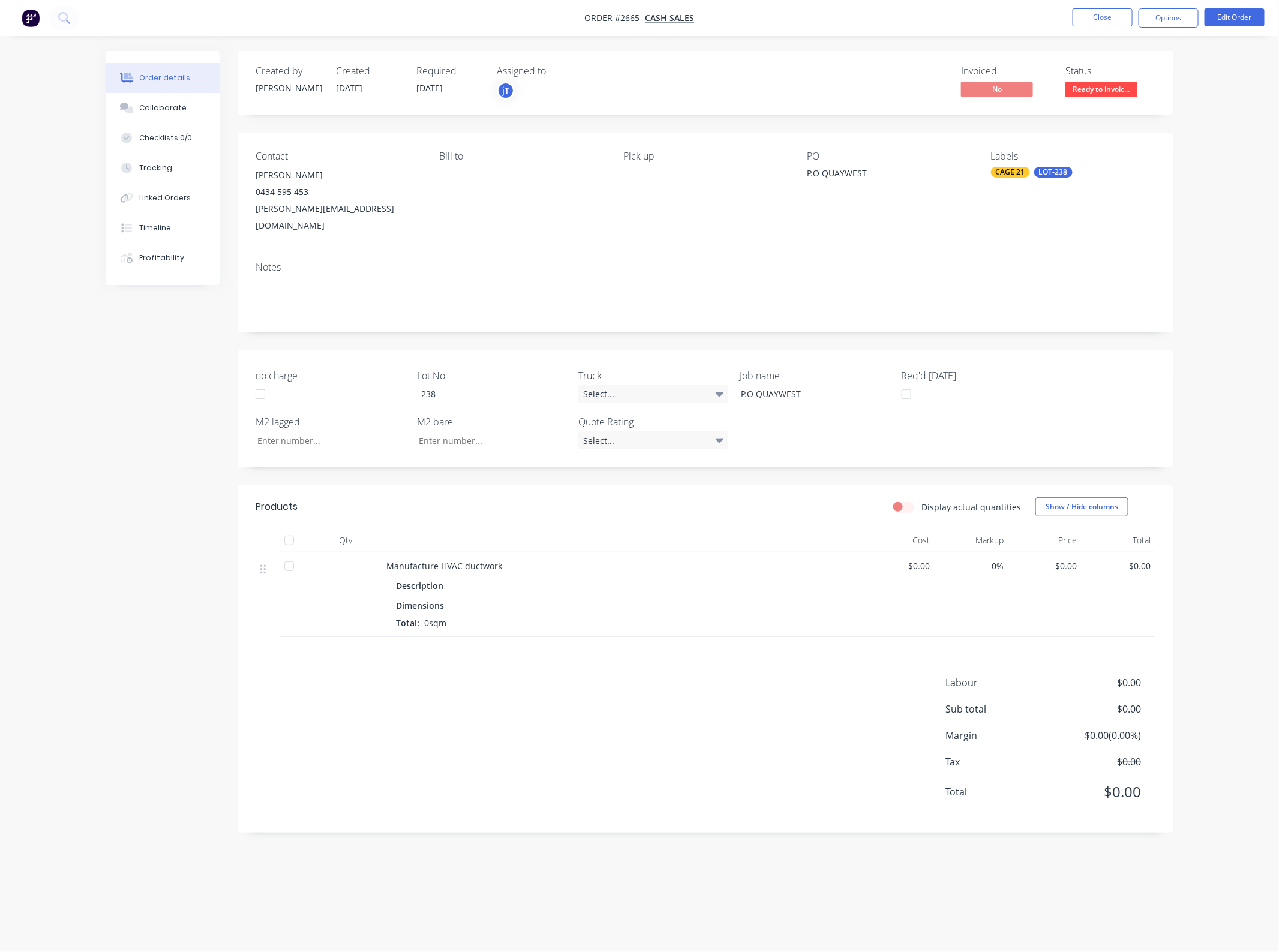
click at [645, 171] on div "Pick up" at bounding box center [705, 192] width 165 height 83
click at [432, 182] on div "Contact Josh Turner 0434 595 453 josh@airpaksheetmetal.com.au Bill to Pick up P…" at bounding box center [706, 192] width 936 height 119
drag, startPoint x: 446, startPoint y: 182, endPoint x: 539, endPoint y: 176, distance: 93.2
click at [447, 182] on div "Bill to" at bounding box center [521, 192] width 165 height 83
click at [1173, 16] on button "Options" at bounding box center [1169, 18] width 60 height 19
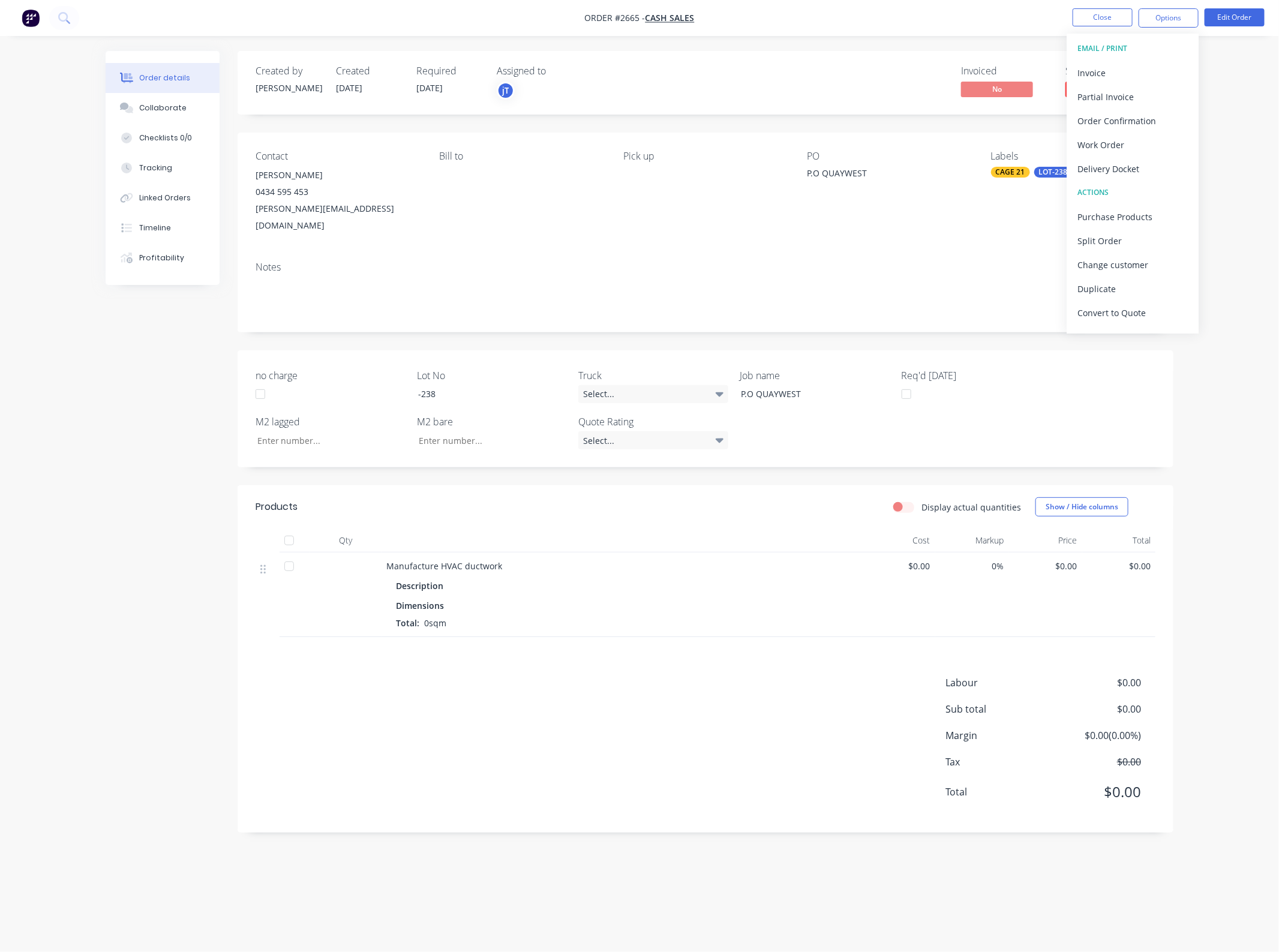
click at [826, 106] on div "Created by joshua Created 21/08/25 Required 21/08/25 Assigned to jT Invoiced No…" at bounding box center [706, 83] width 936 height 64
click at [827, 175] on div "P.O QUAYWEST" at bounding box center [882, 175] width 150 height 17
click at [807, 176] on div "P.O QUAYWEST" at bounding box center [882, 175] width 150 height 17
click at [1231, 16] on button "Edit Order" at bounding box center [1234, 17] width 60 height 18
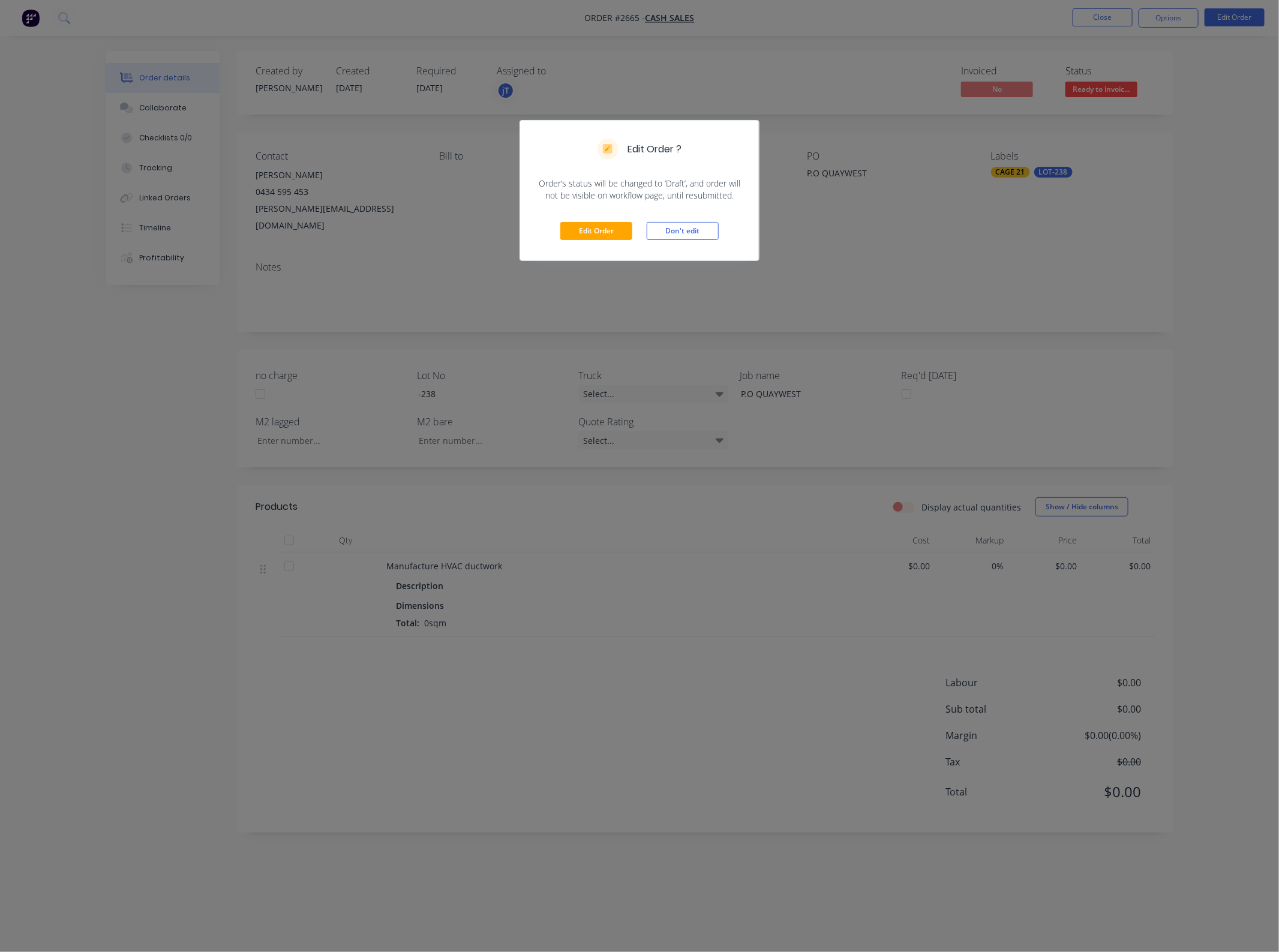
click at [624, 220] on div "Edit Order Don't edit" at bounding box center [640, 231] width 239 height 59
click at [620, 224] on button "Edit Order" at bounding box center [596, 231] width 72 height 18
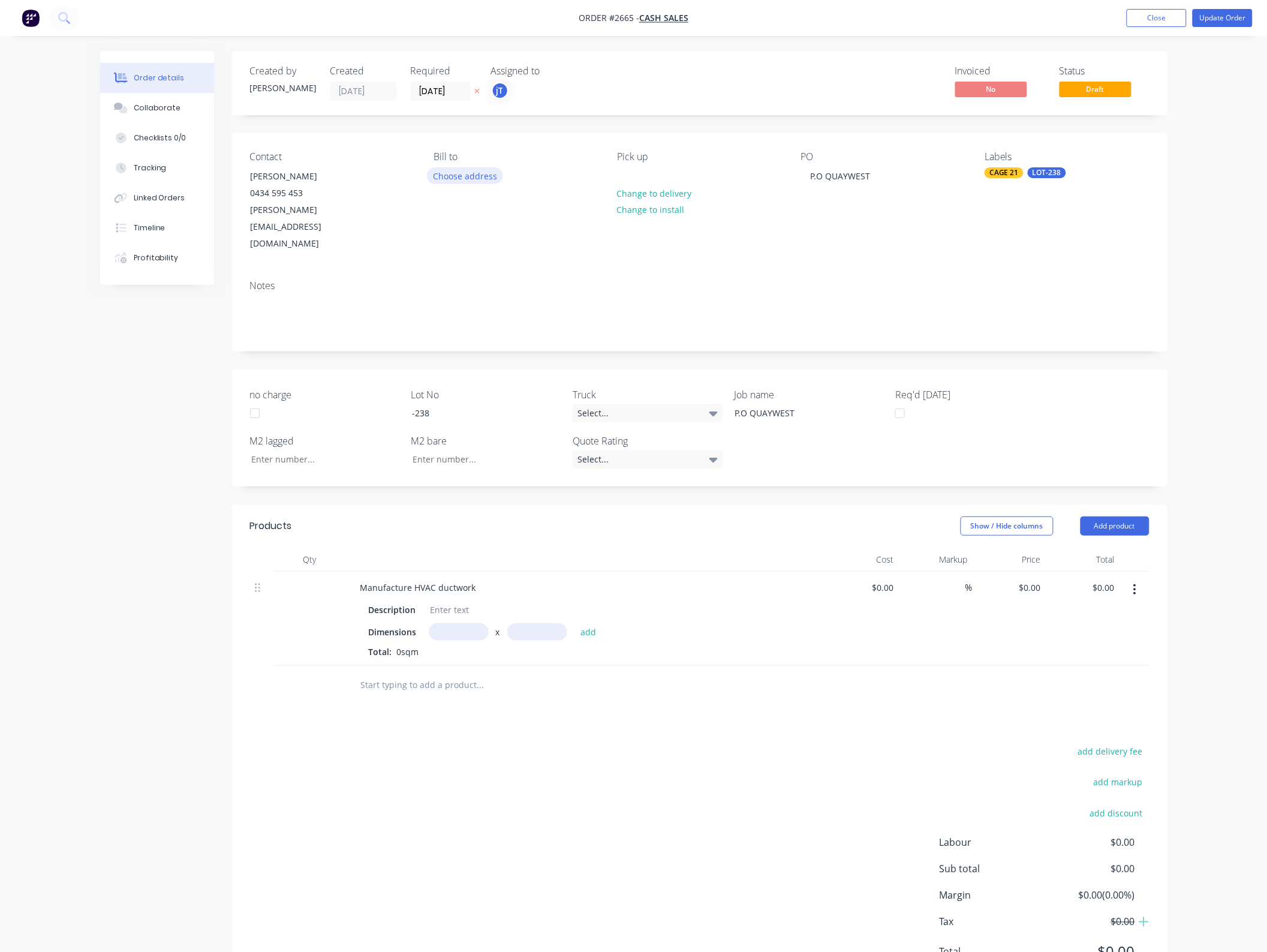
click at [485, 172] on button "Choose address" at bounding box center [465, 175] width 77 height 16
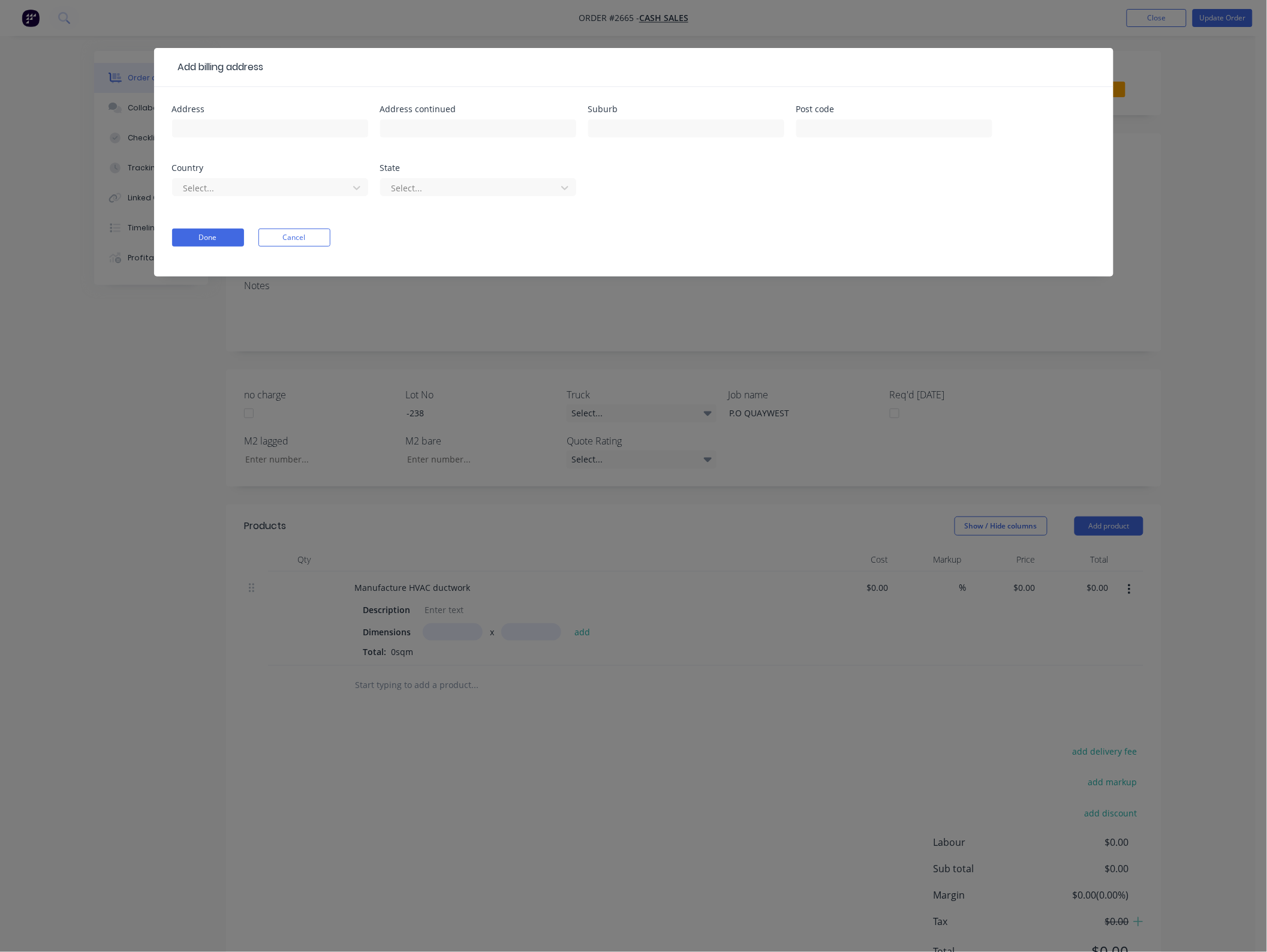
click at [309, 247] on form "Address Address continued Suburb Post code Country Select... State Select... Do…" at bounding box center [634, 190] width 923 height 171
click at [315, 239] on button "Cancel" at bounding box center [294, 237] width 72 height 18
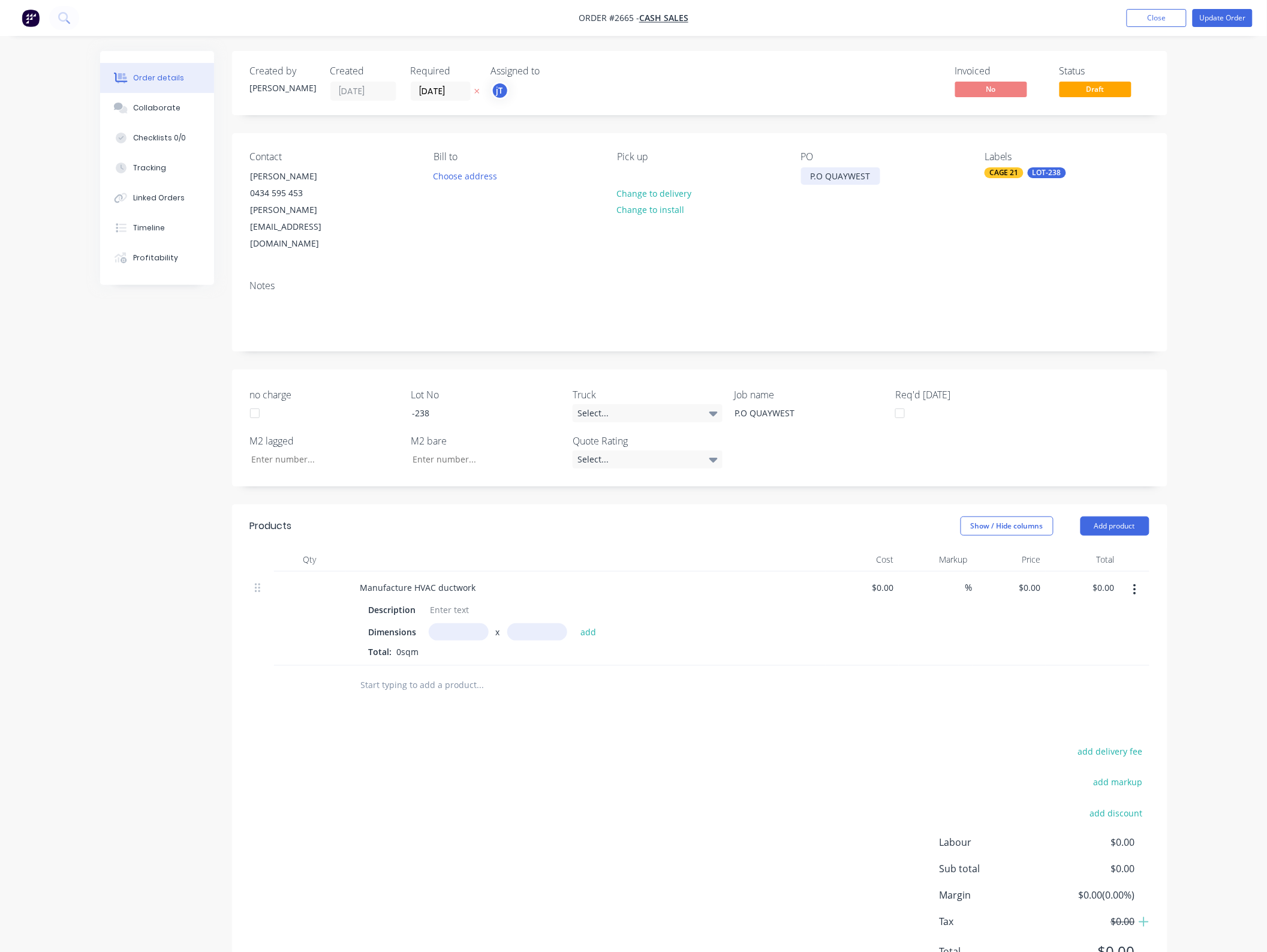
click at [835, 181] on div "P.O QUAYWEST" at bounding box center [841, 176] width 79 height 18
click at [879, 178] on div "P.O QUAYWEST" at bounding box center [841, 176] width 79 height 18
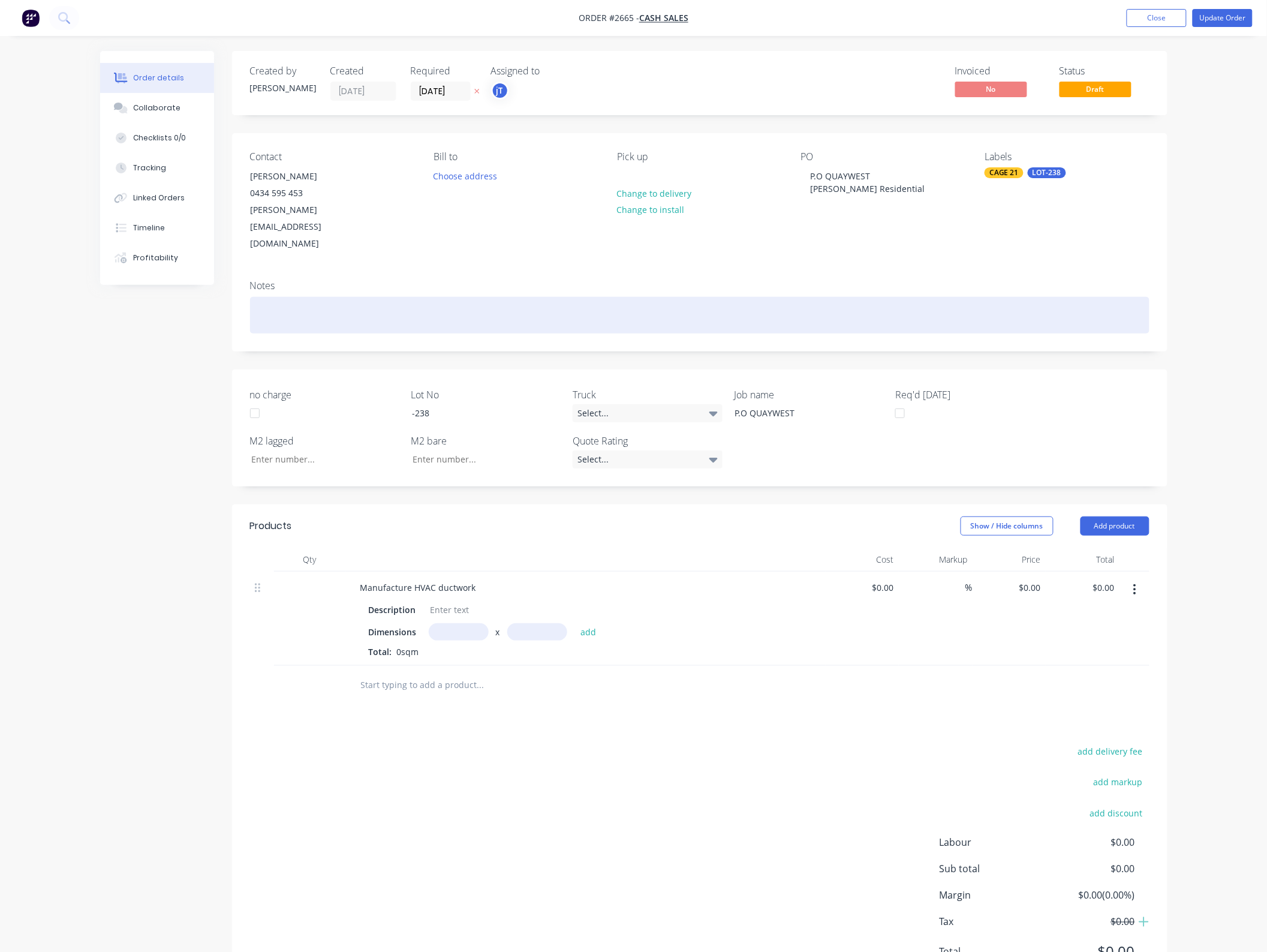
click at [978, 297] on div at bounding box center [700, 315] width 900 height 37
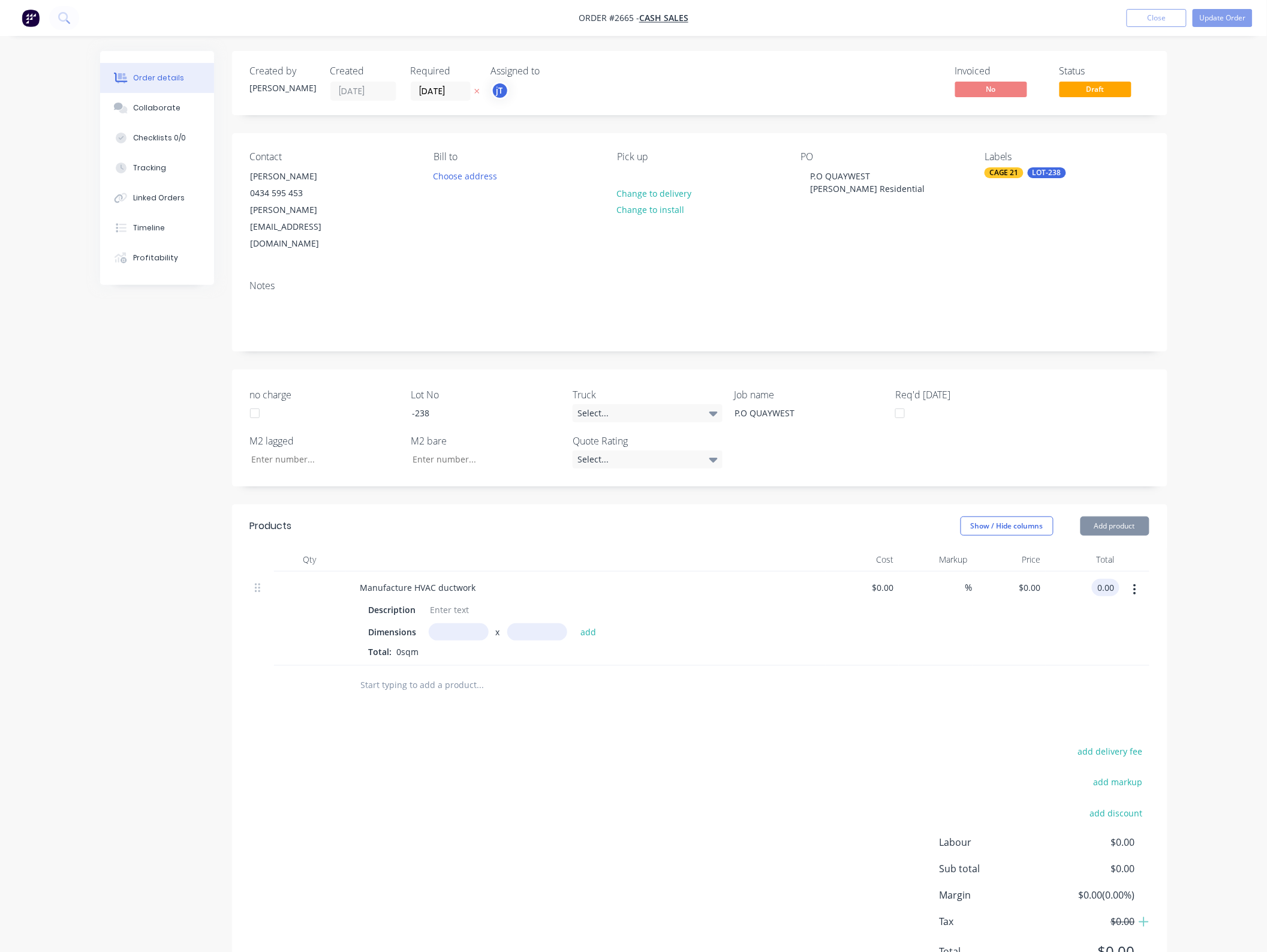
click at [1104, 579] on input "0.00" at bounding box center [1108, 588] width 23 height 18
type input "600"
click at [1063, 426] on div "no charge Lot No -238 Truck Select... Job name P.O QUAYWEST Req'd TODAY M2 lagg…" at bounding box center [700, 428] width 935 height 117
click at [1008, 666] on div at bounding box center [700, 685] width 900 height 39
click at [1034, 579] on div "0 $0.00" at bounding box center [1032, 588] width 28 height 18
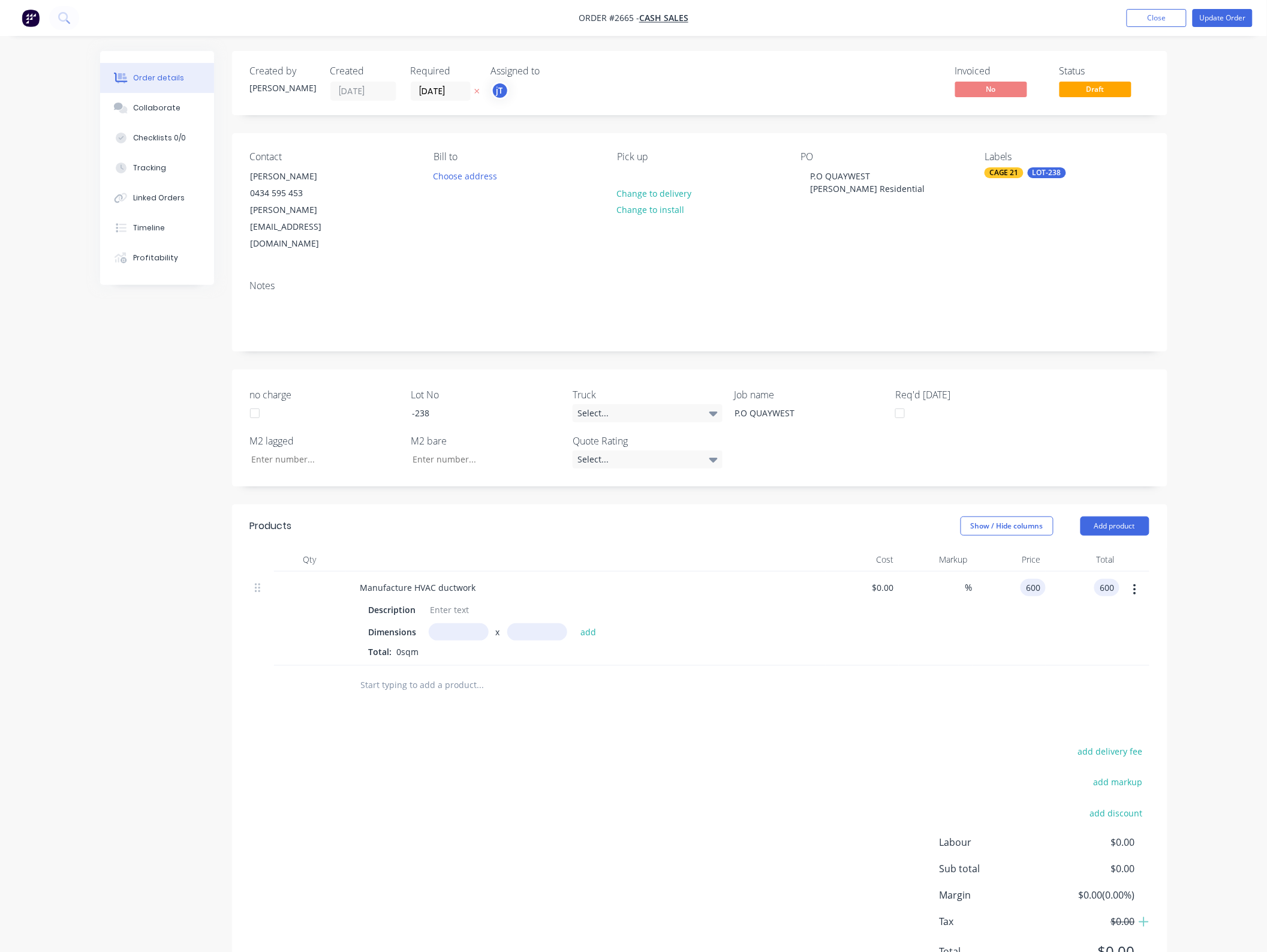
type input "$600.00"
click at [970, 692] on div "Products Show / Hide columns Add product Qty Cost Markup Price Total Manufactur…" at bounding box center [700, 748] width 935 height 488
drag, startPoint x: 1152, startPoint y: 639, endPoint x: 1155, endPoint y: 634, distance: 5.8
click at [1154, 639] on div "Qty Cost Markup Price Total Manufacture HVAC ductwork Description Dimensions x …" at bounding box center [700, 626] width 935 height 157
click at [1142, 579] on button "button" at bounding box center [1135, 589] width 28 height 21
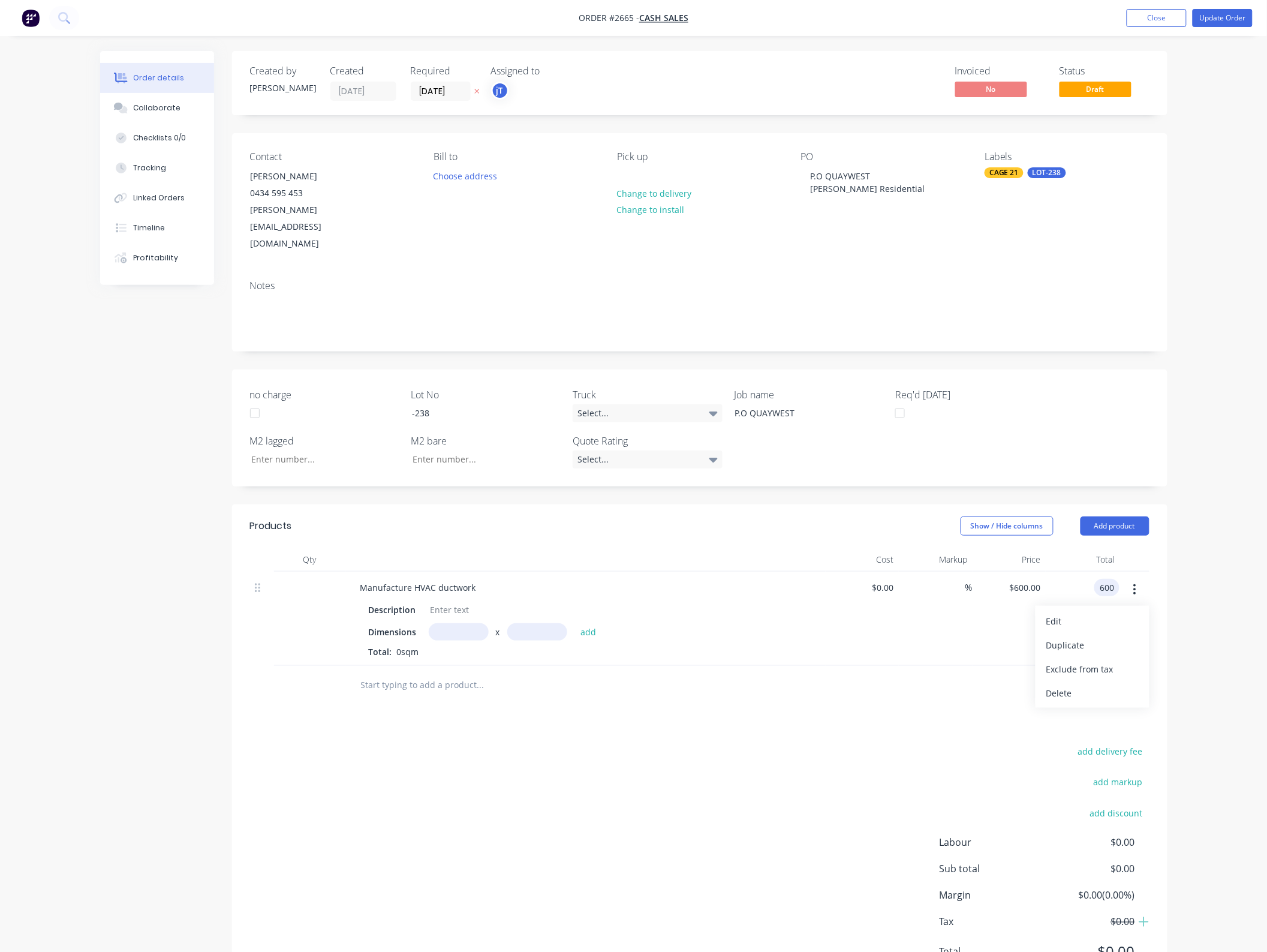
click at [1154, 511] on header "Products Show / Hide columns Add product" at bounding box center [700, 526] width 935 height 43
click at [1230, 27] on button "Update Order" at bounding box center [1222, 18] width 60 height 18
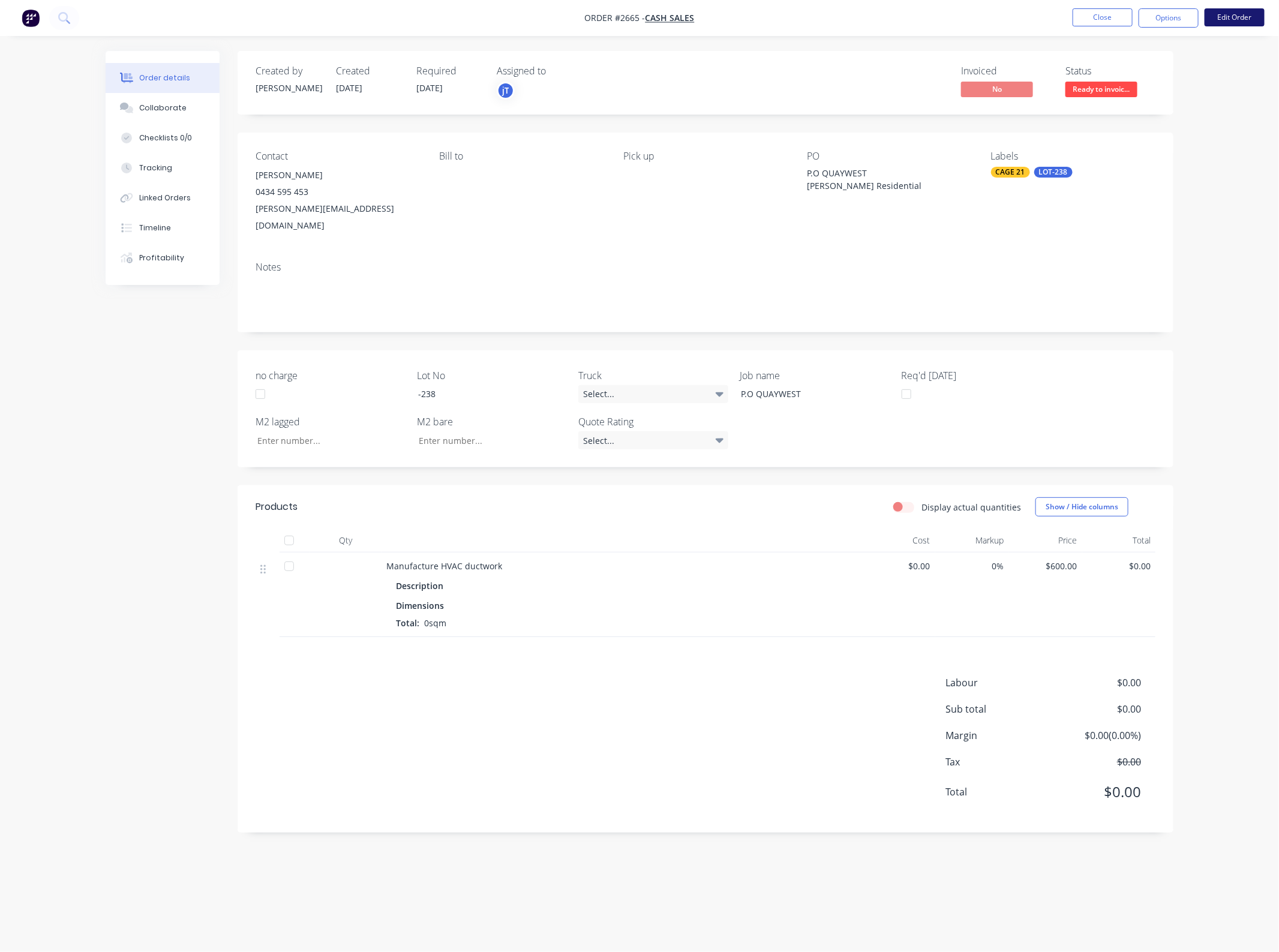
click at [1225, 19] on button "Edit Order" at bounding box center [1234, 17] width 60 height 18
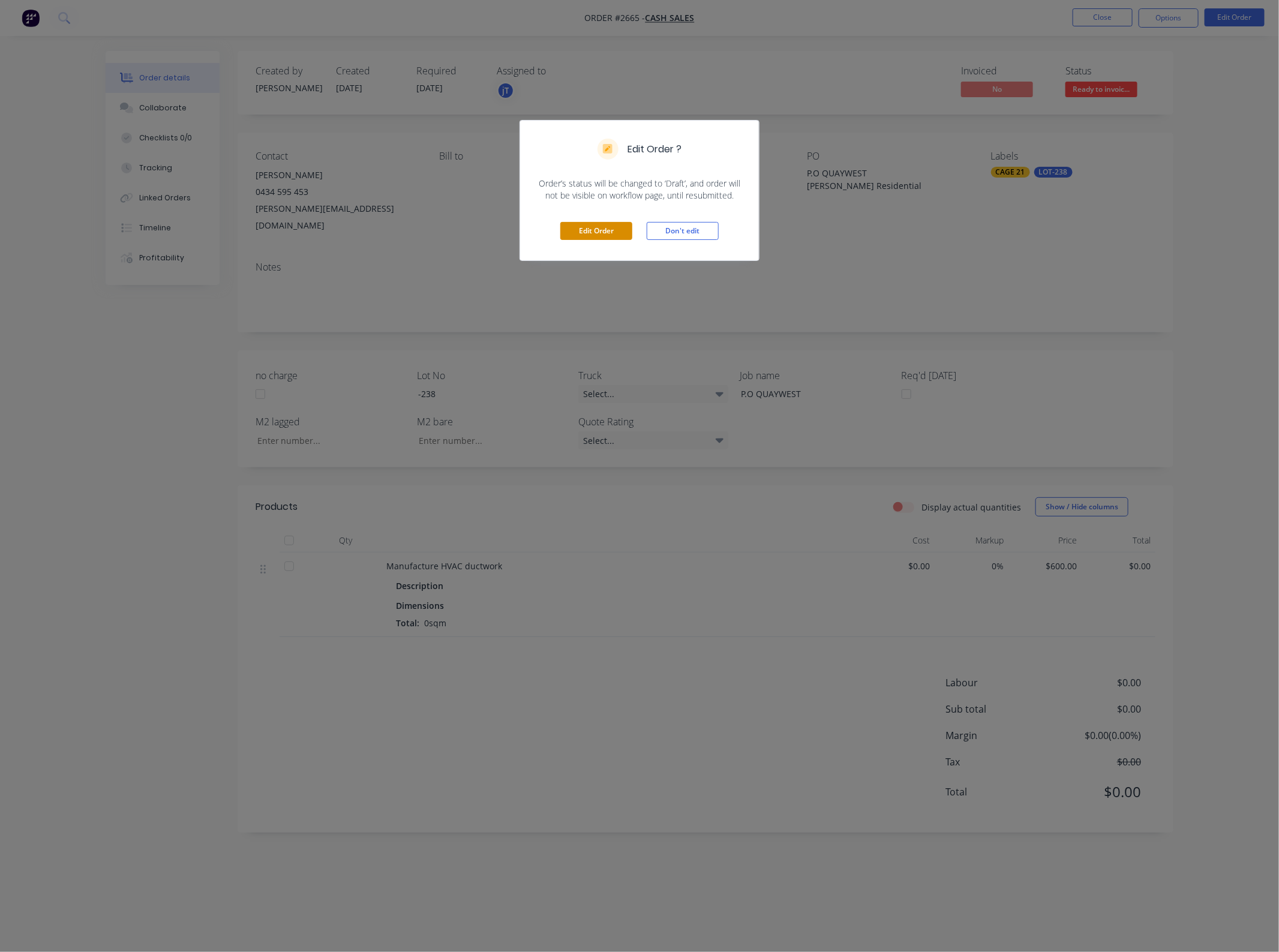
click at [613, 240] on button "Edit Order" at bounding box center [596, 231] width 72 height 18
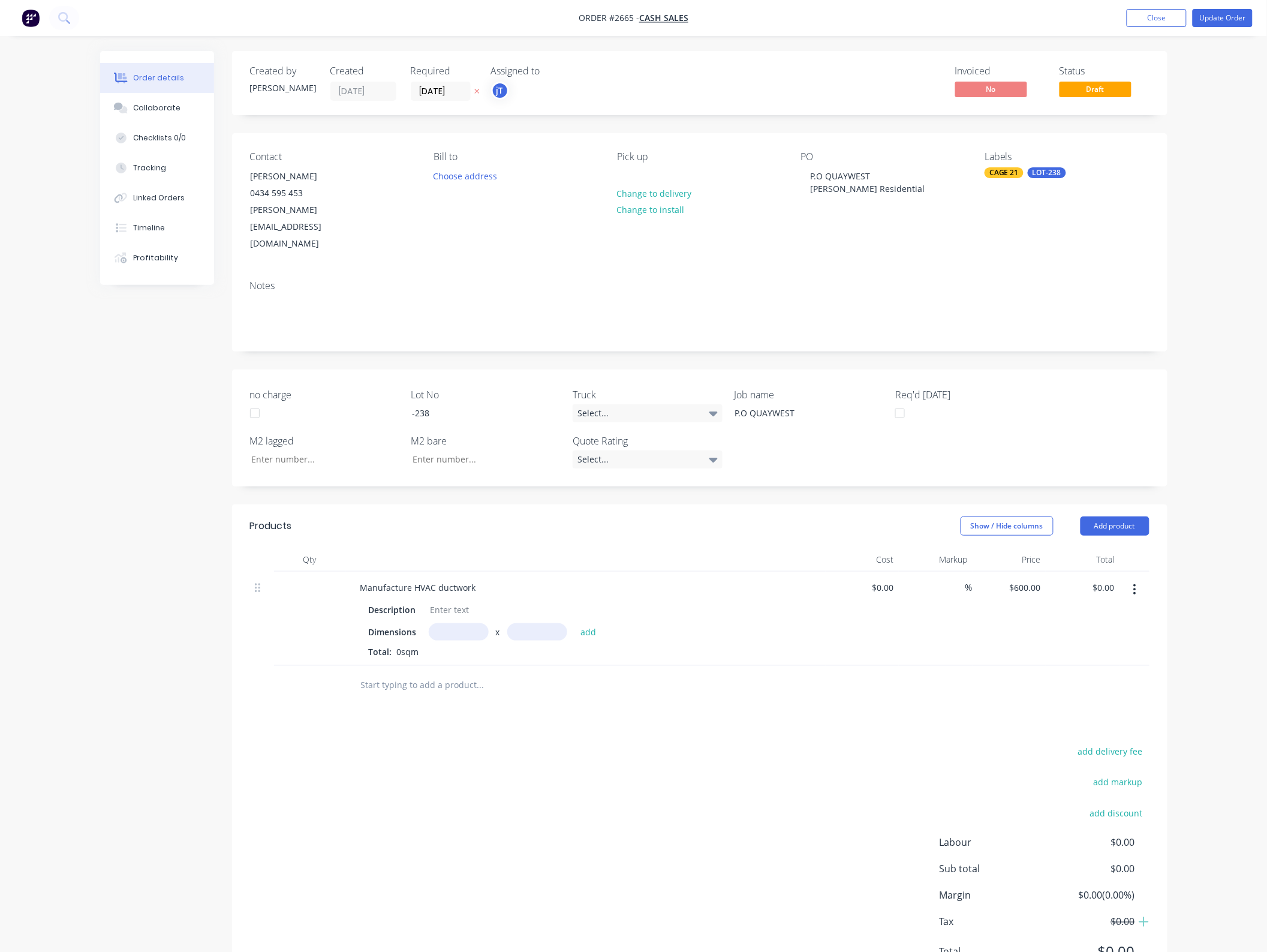
click at [1121, 579] on button "button" at bounding box center [1135, 589] width 28 height 21
click at [1108, 579] on input "0.00" at bounding box center [1108, 588] width 23 height 18
type input "600"
click at [1014, 622] on div "$600.00 $600.00" at bounding box center [1009, 618] width 74 height 94
click at [1022, 579] on div "600 $600.00" at bounding box center [1024, 588] width 42 height 18
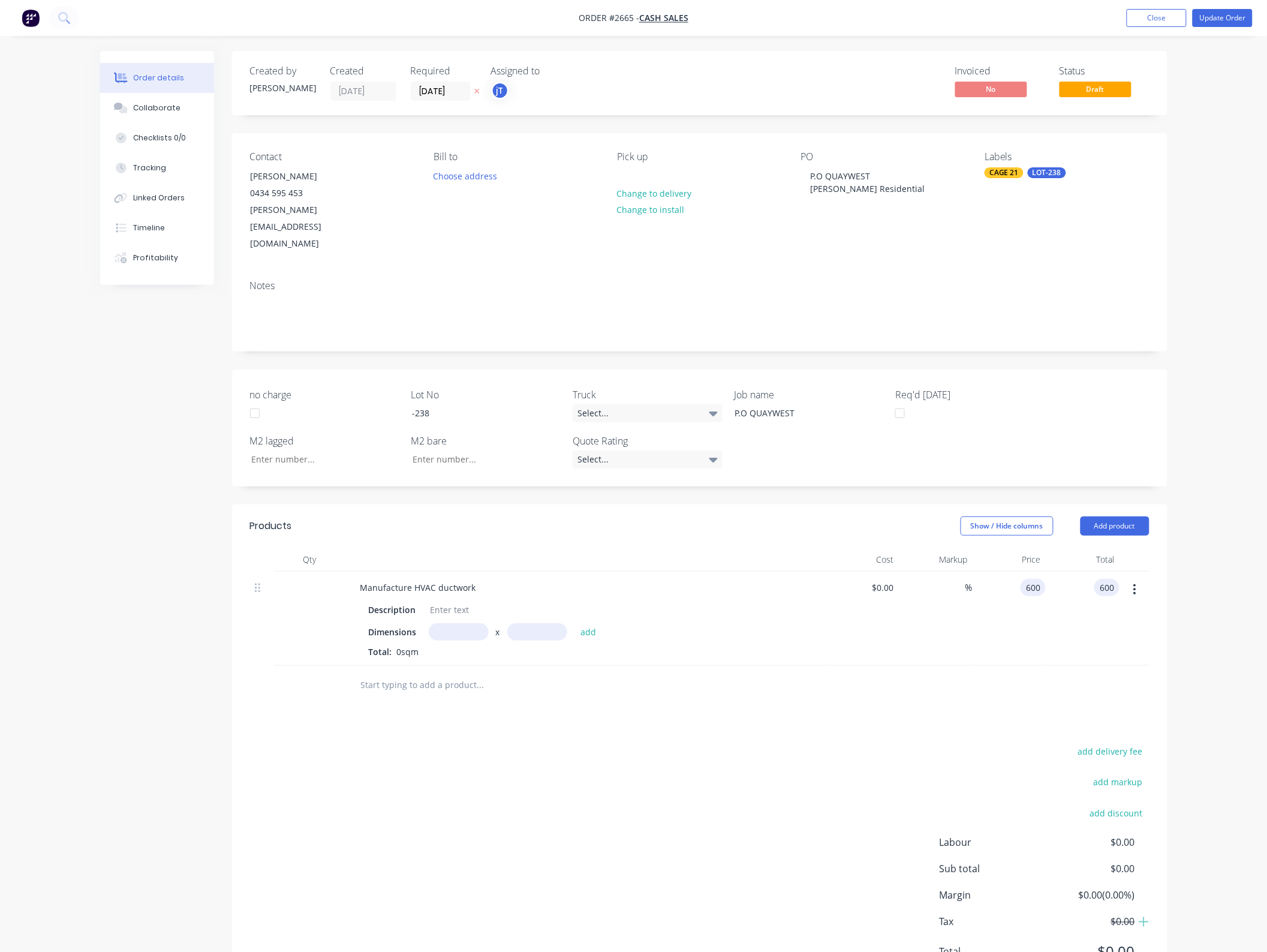
type input "$600.00"
click at [657, 699] on div "Products Show / Hide columns Add product Qty Cost Markup Price Total Manufactur…" at bounding box center [700, 748] width 935 height 488
click at [436, 598] on div "Description Dimensions x add Total: 0sqm" at bounding box center [586, 628] width 470 height 59
click at [449, 601] on div at bounding box center [449, 610] width 49 height 18
click at [378, 623] on div "Dimensions x add" at bounding box center [586, 632] width 434 height 18
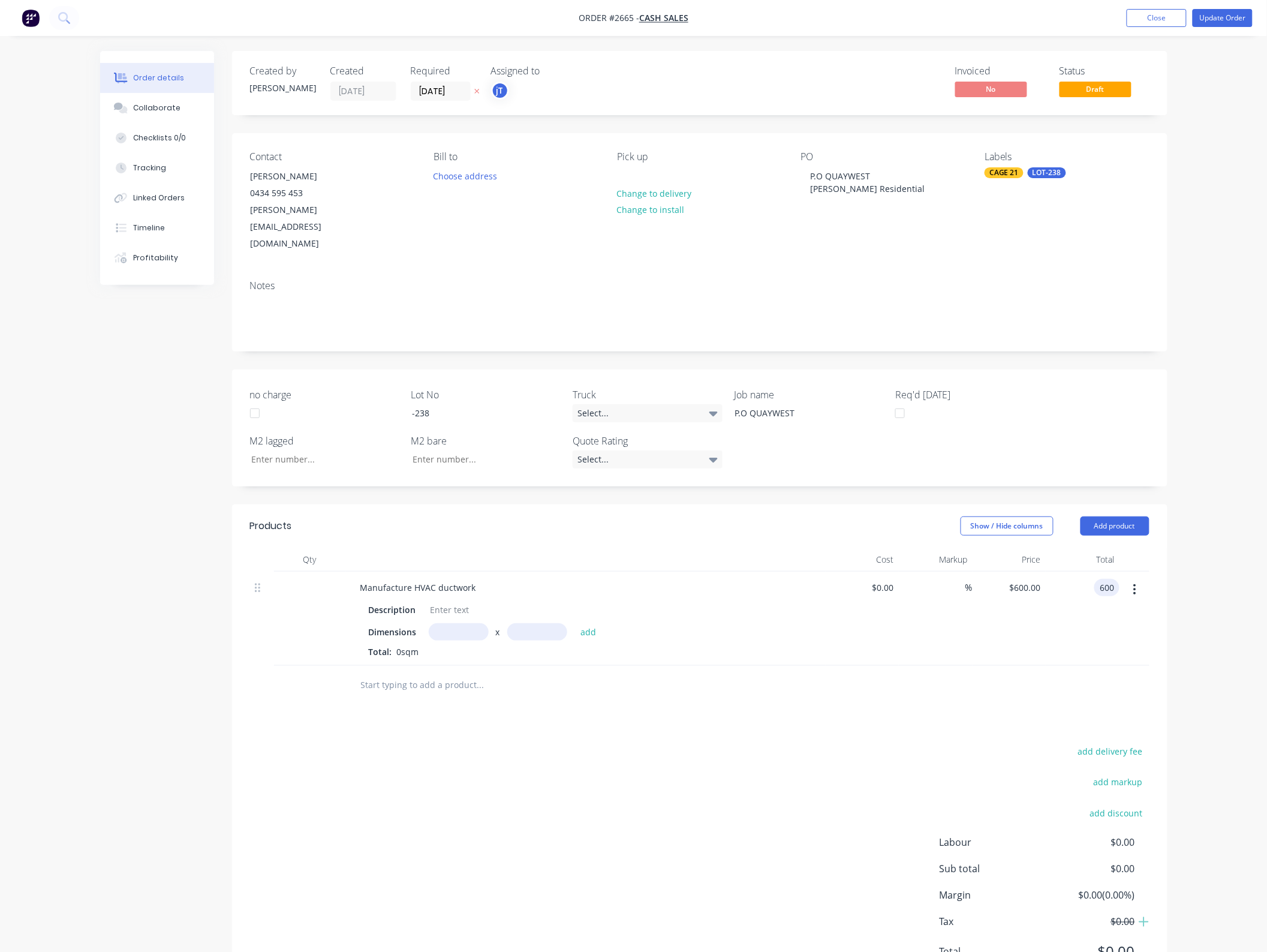
click at [402, 673] on input "text" at bounding box center [480, 685] width 240 height 24
click at [434, 627] on div "Manufacture HVAC ductwork Description Dimensions x add Total: 0sqm" at bounding box center [586, 618] width 480 height 94
click at [505, 673] on input "text" at bounding box center [480, 685] width 240 height 24
click at [577, 673] on input "text" at bounding box center [480, 685] width 240 height 24
click at [1135, 584] on icon "button" at bounding box center [1135, 589] width 3 height 11
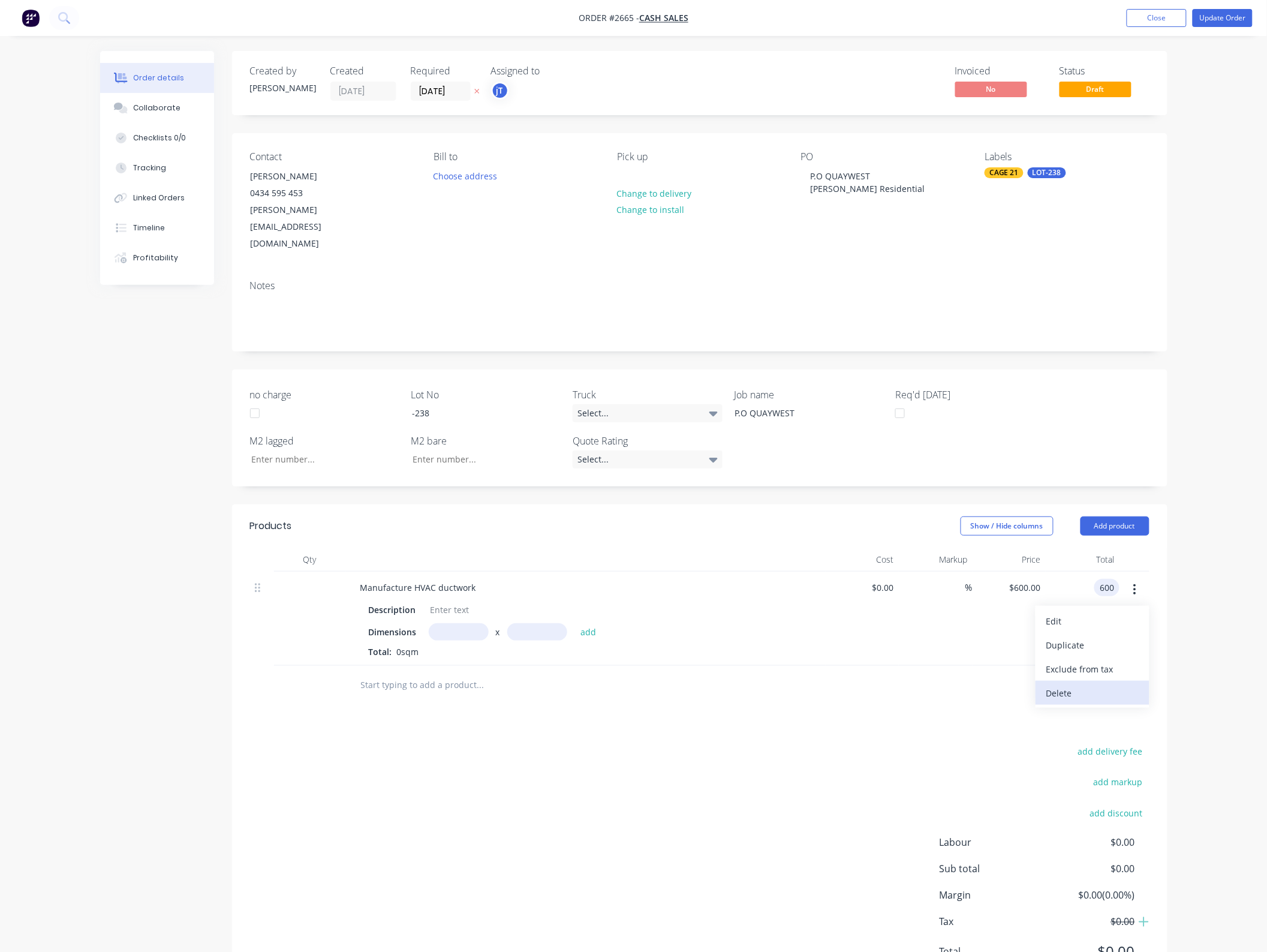
click at [1096, 684] on div "Delete" at bounding box center [1092, 693] width 92 height 18
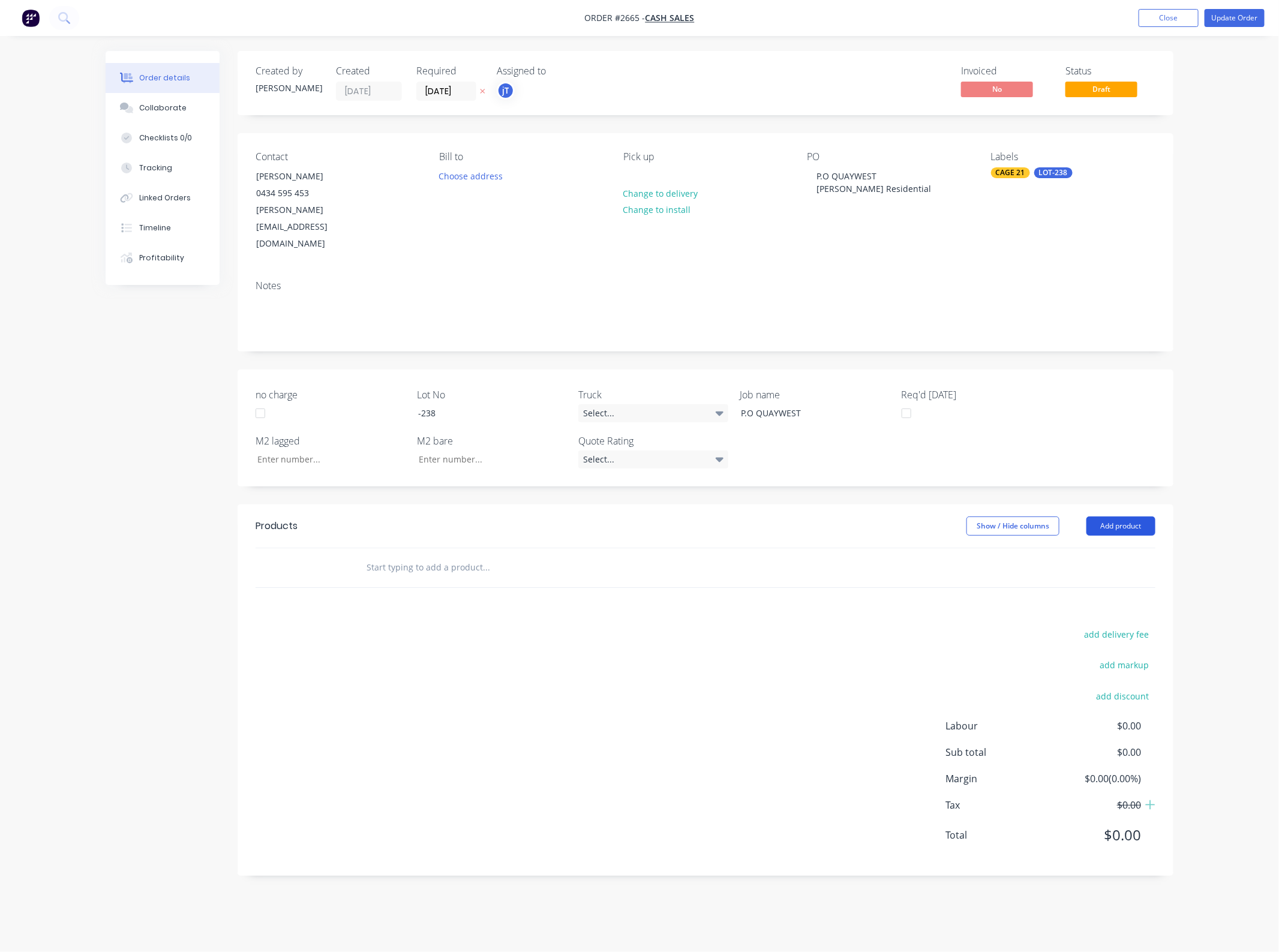
click at [1122, 516] on button "Add product" at bounding box center [1121, 526] width 69 height 19
click at [1110, 572] on div "Basic product" at bounding box center [1099, 581] width 92 height 18
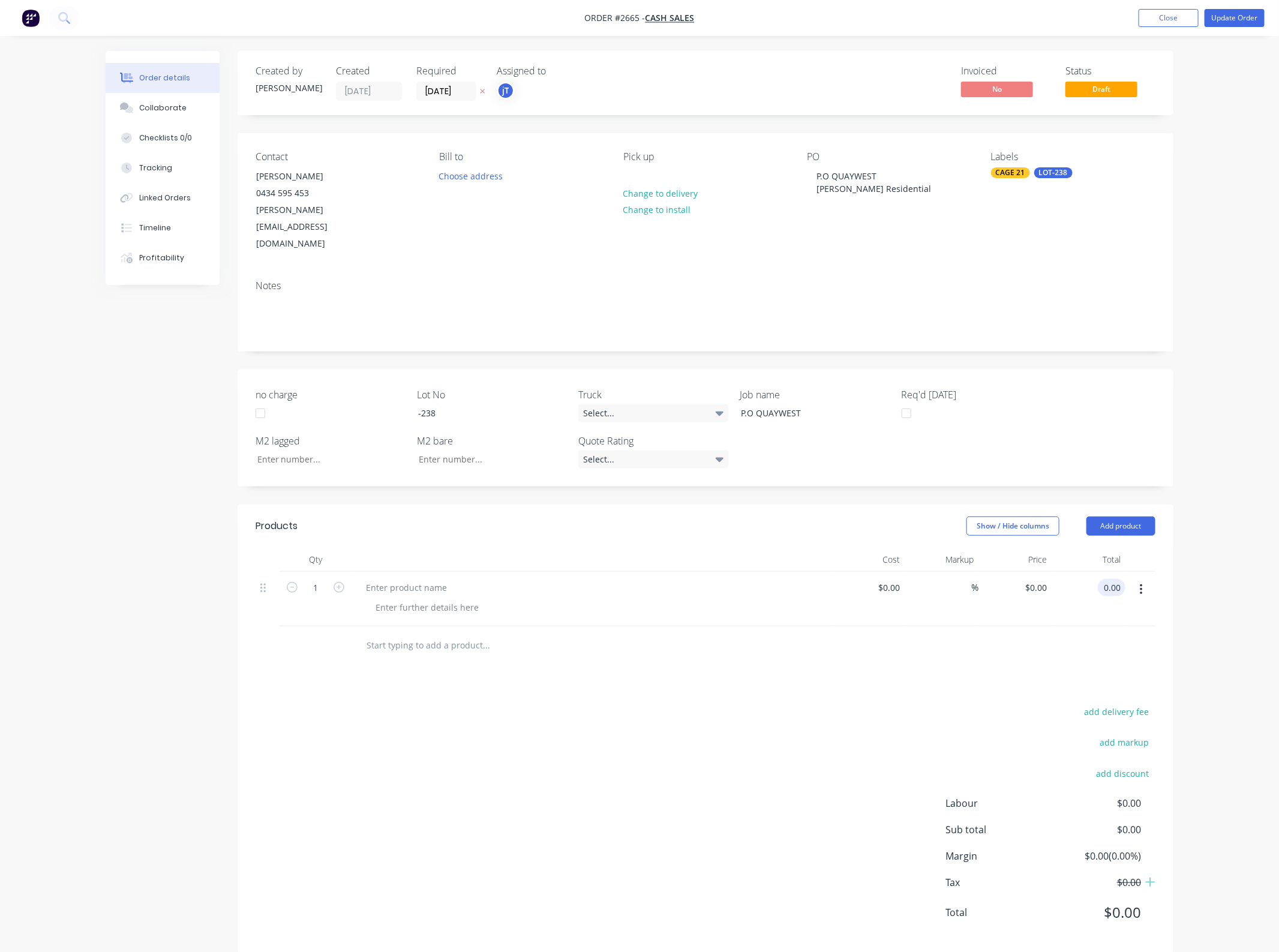
click at [1099, 579] on div "0.00 0.00" at bounding box center [1112, 588] width 28 height 18
type input "600"
type input "$600.00"
click at [607, 717] on div "add delivery fee add markup add discount Labour $0.00 Sub total $600.00 Margin …" at bounding box center [705, 819] width 900 height 231
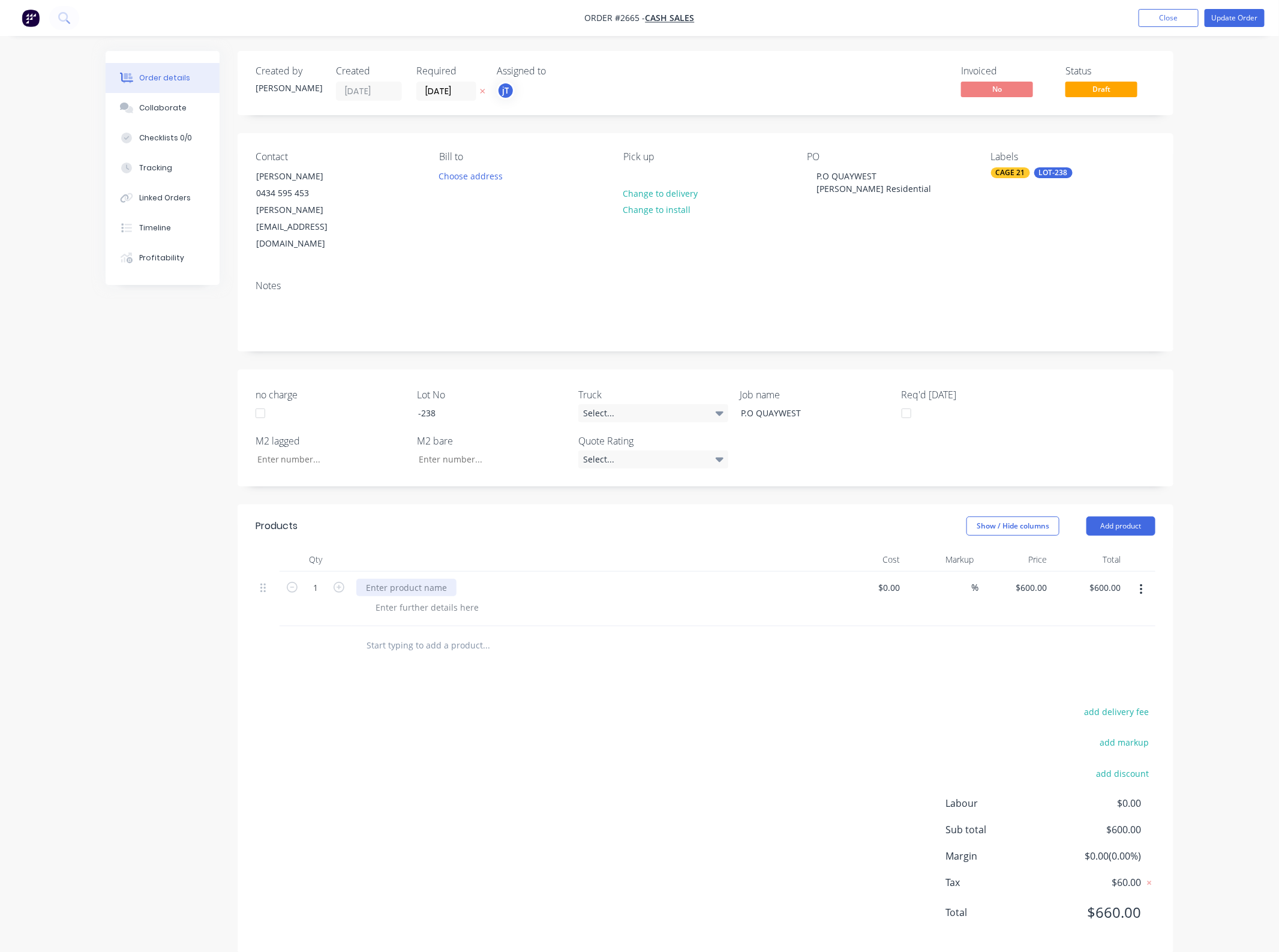
click at [396, 579] on div at bounding box center [406, 588] width 100 height 18
click at [467, 598] on div at bounding box center [427, 607] width 122 height 18
click at [450, 598] on div at bounding box center [427, 607] width 122 height 18
click at [1114, 579] on input "600.00" at bounding box center [1107, 588] width 37 height 18
type input "300"
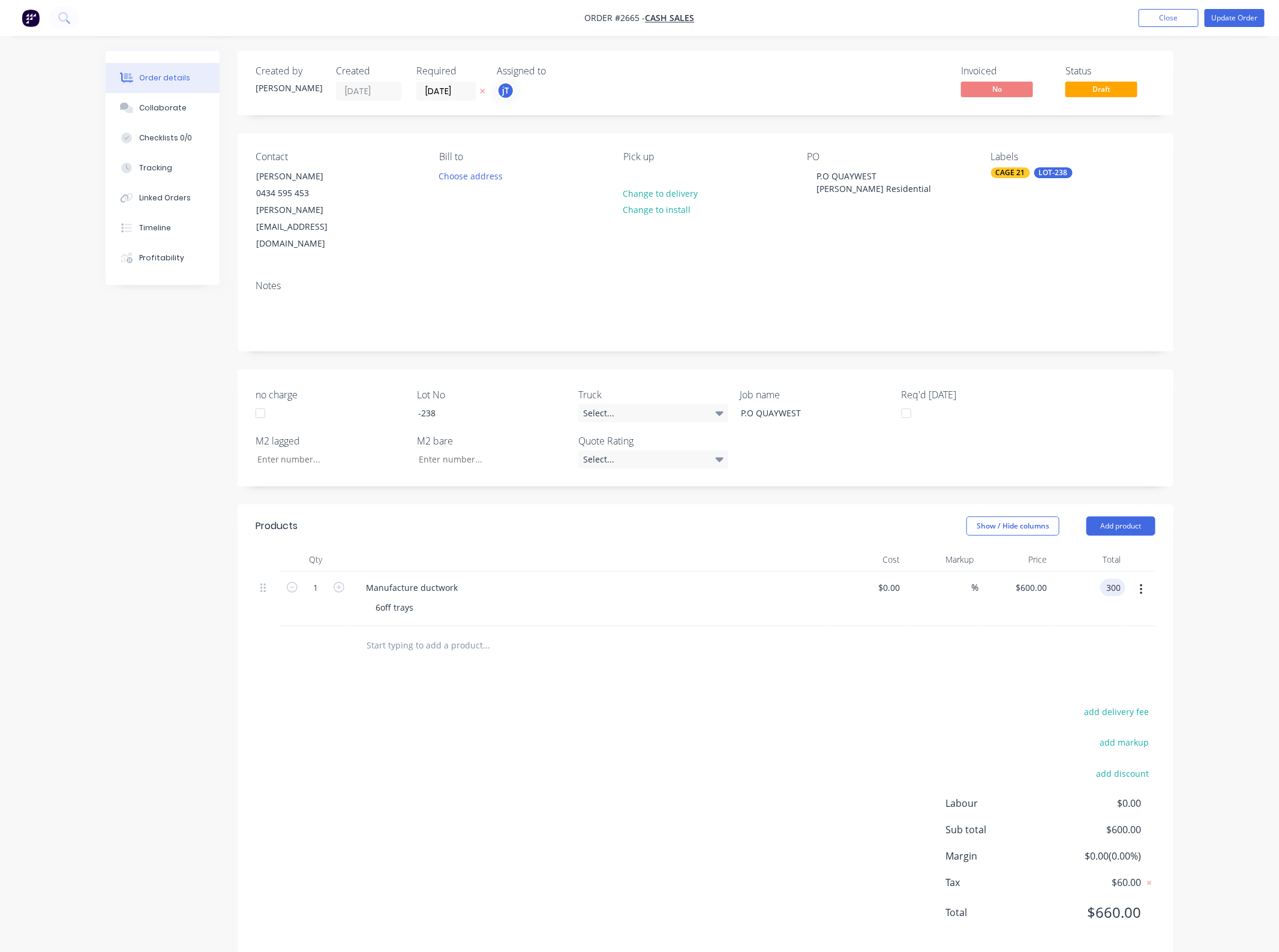
type input "$300.00"
click at [684, 704] on div "add delivery fee add markup add discount Labour $0.00 Sub total $600.00 Margin …" at bounding box center [705, 819] width 900 height 231
click at [1249, 21] on button "Update Order" at bounding box center [1234, 18] width 60 height 18
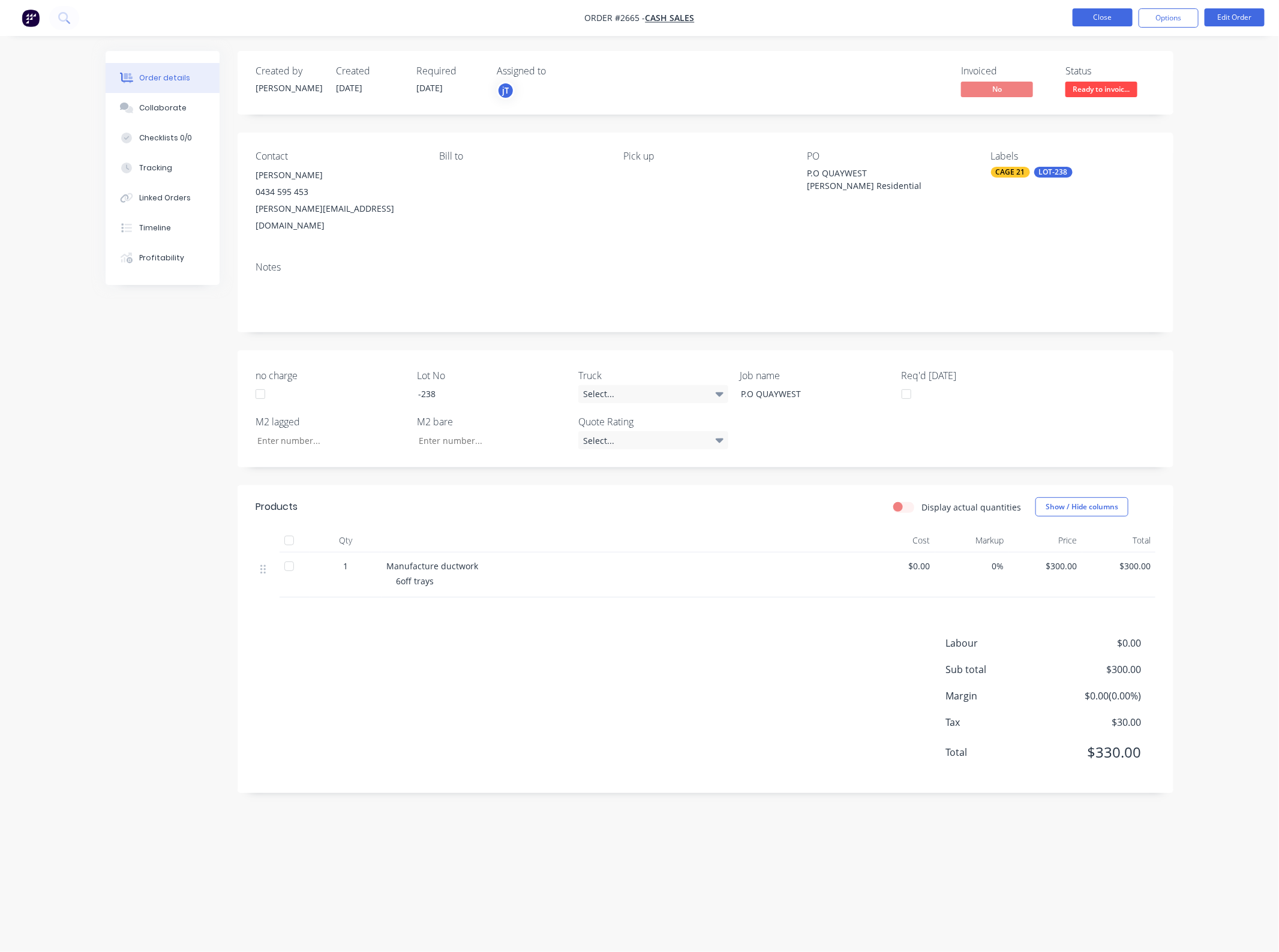
click at [1101, 17] on button "Close" at bounding box center [1102, 17] width 60 height 18
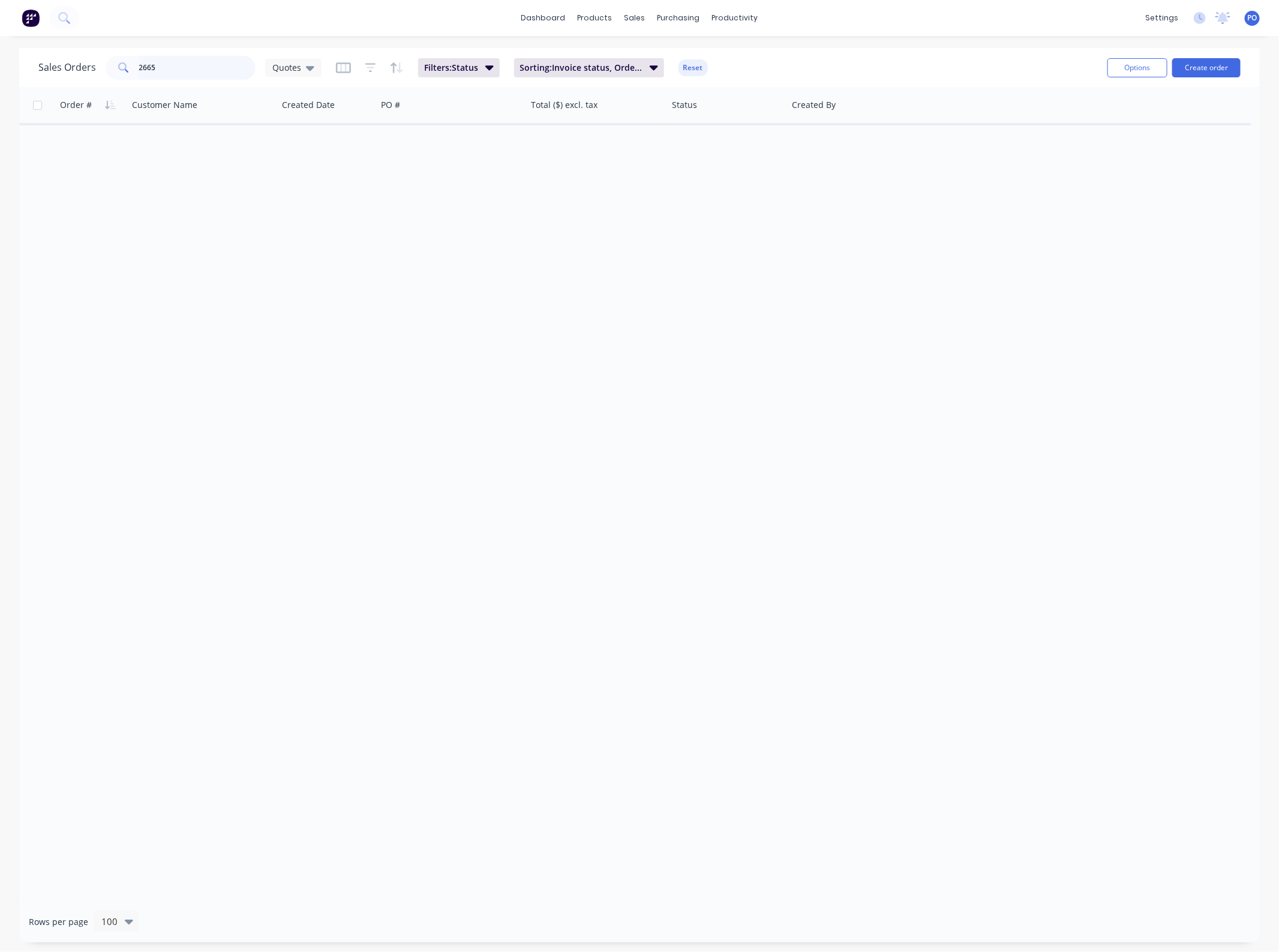
click at [190, 61] on input "2665" at bounding box center [198, 67] width 117 height 24
click at [303, 70] on div "Quotes" at bounding box center [293, 67] width 42 height 11
click at [303, 171] on button "None" at bounding box center [337, 170] width 137 height 14
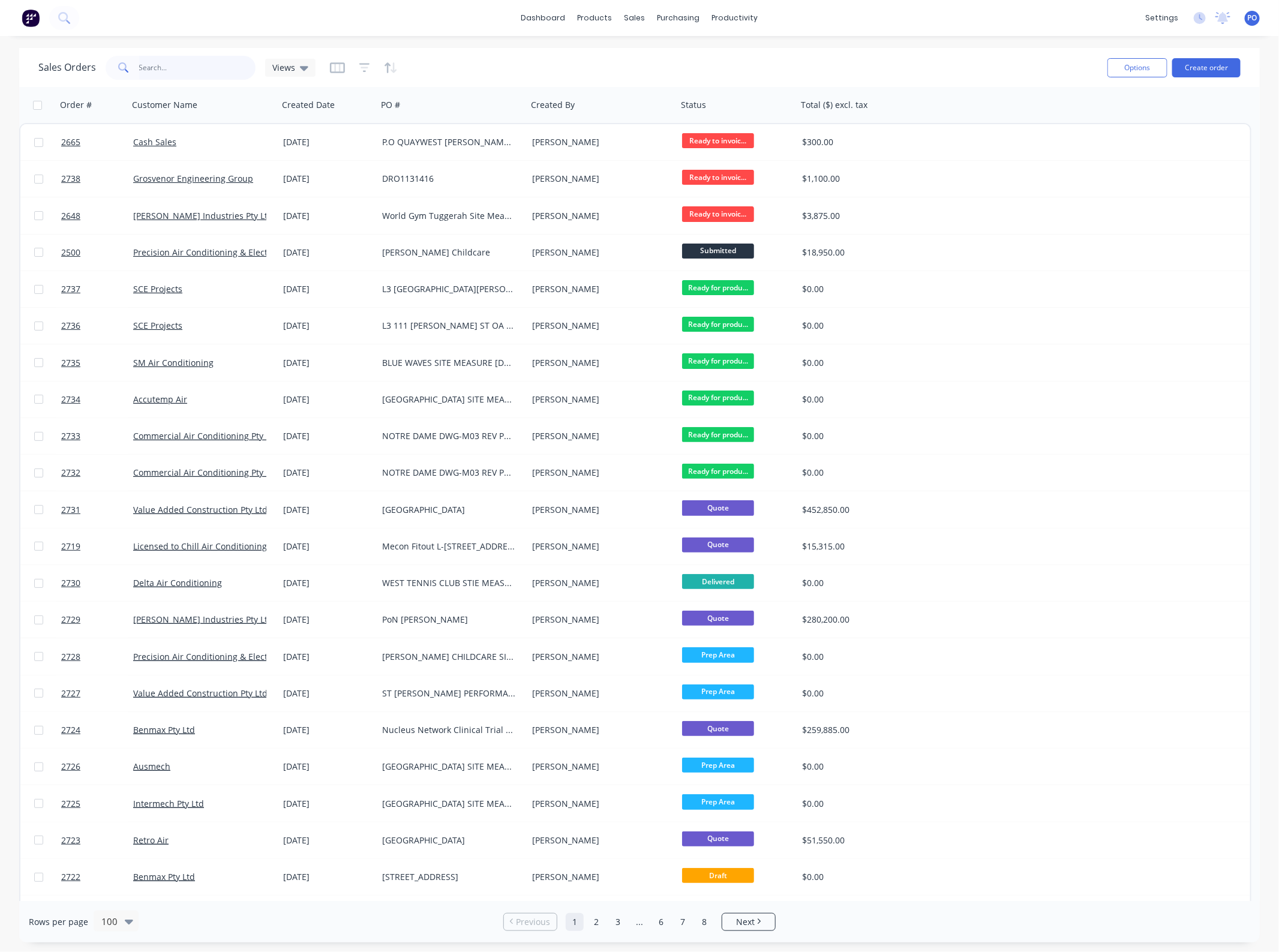
click at [190, 65] on input "2665" at bounding box center [198, 67] width 117 height 24
type input "2"
type input "nandos"
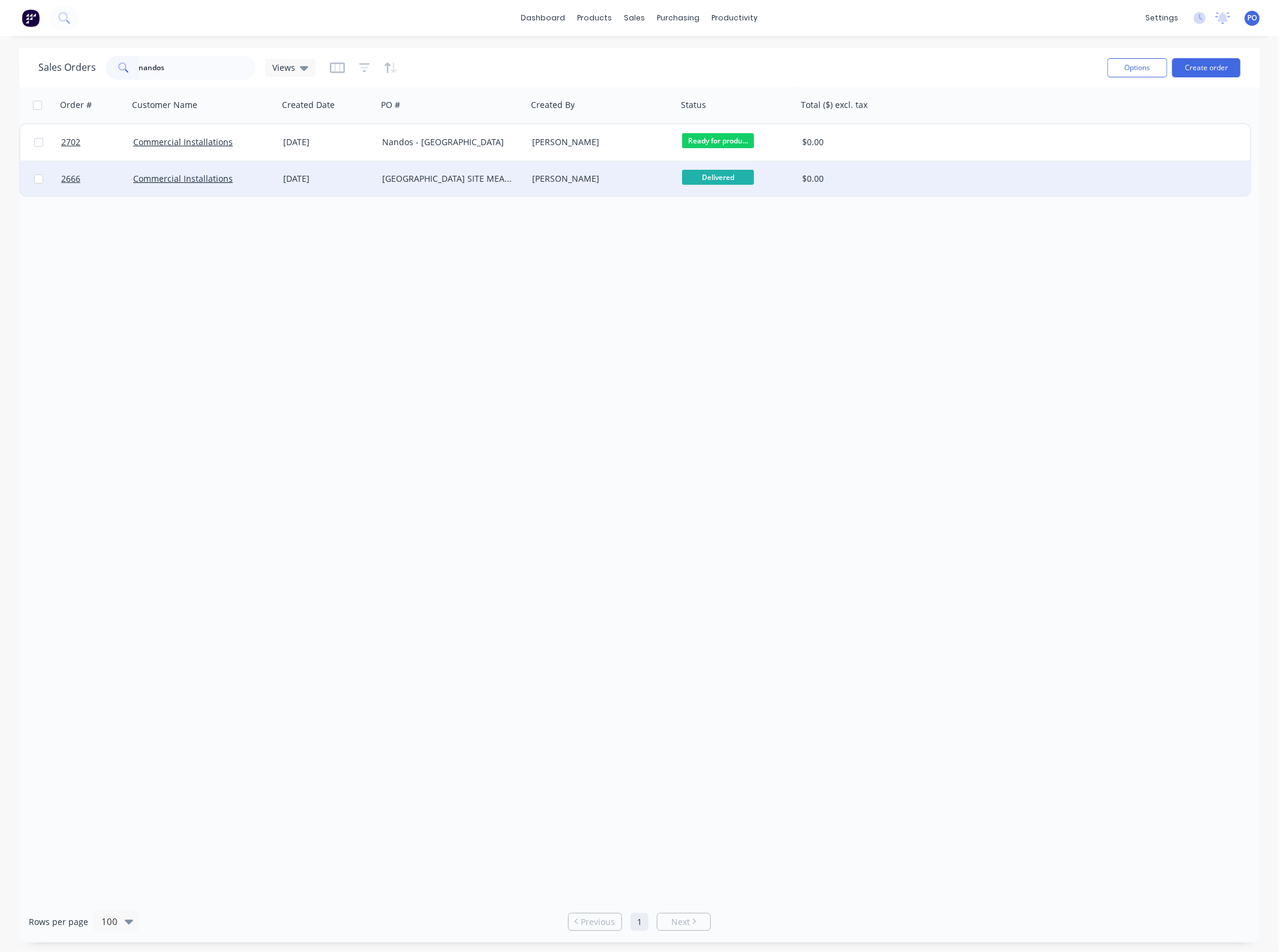
click at [338, 180] on div "21 Aug 2025" at bounding box center [328, 178] width 90 height 12
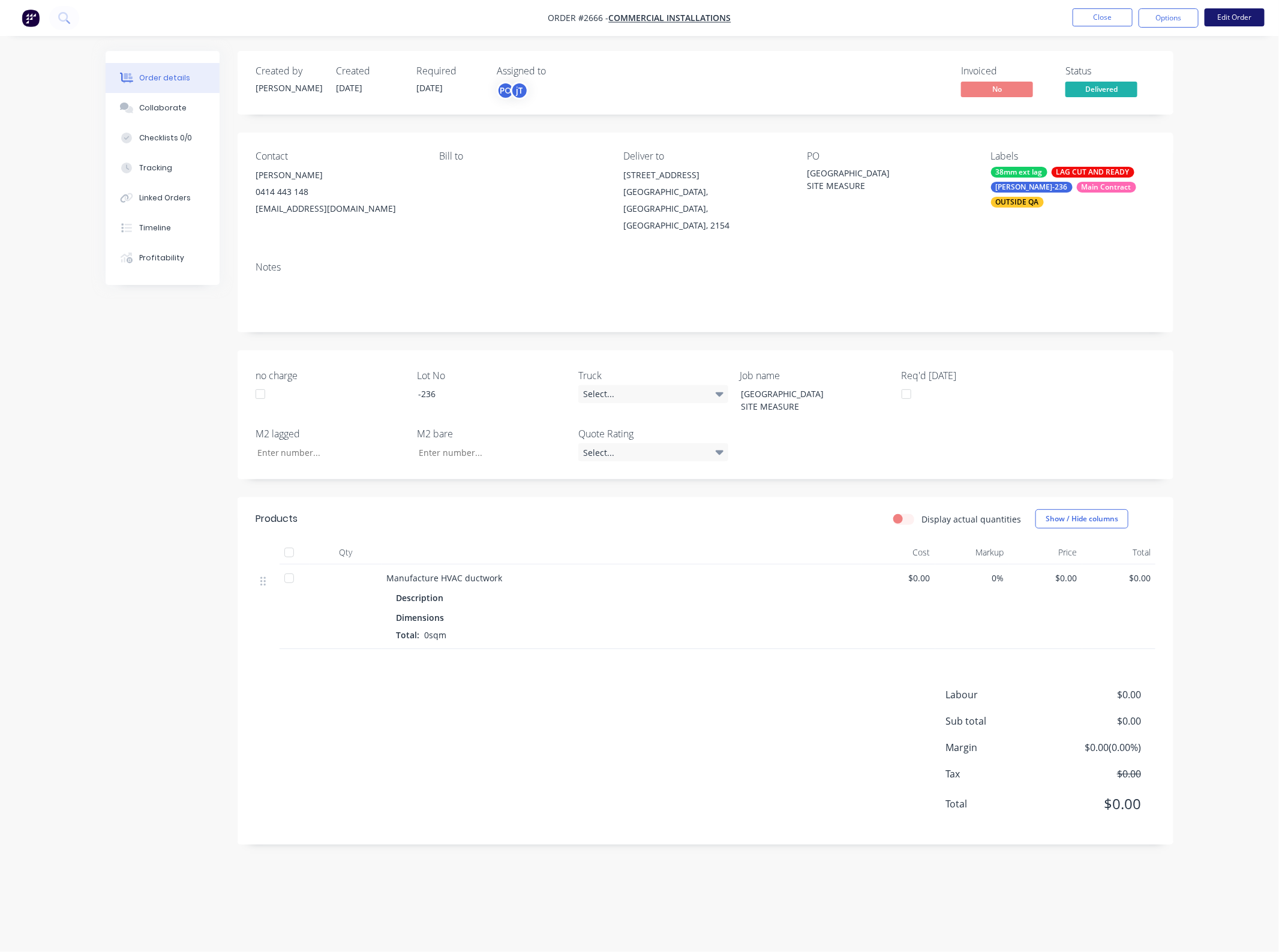
click at [1263, 15] on button "Edit Order" at bounding box center [1234, 17] width 60 height 18
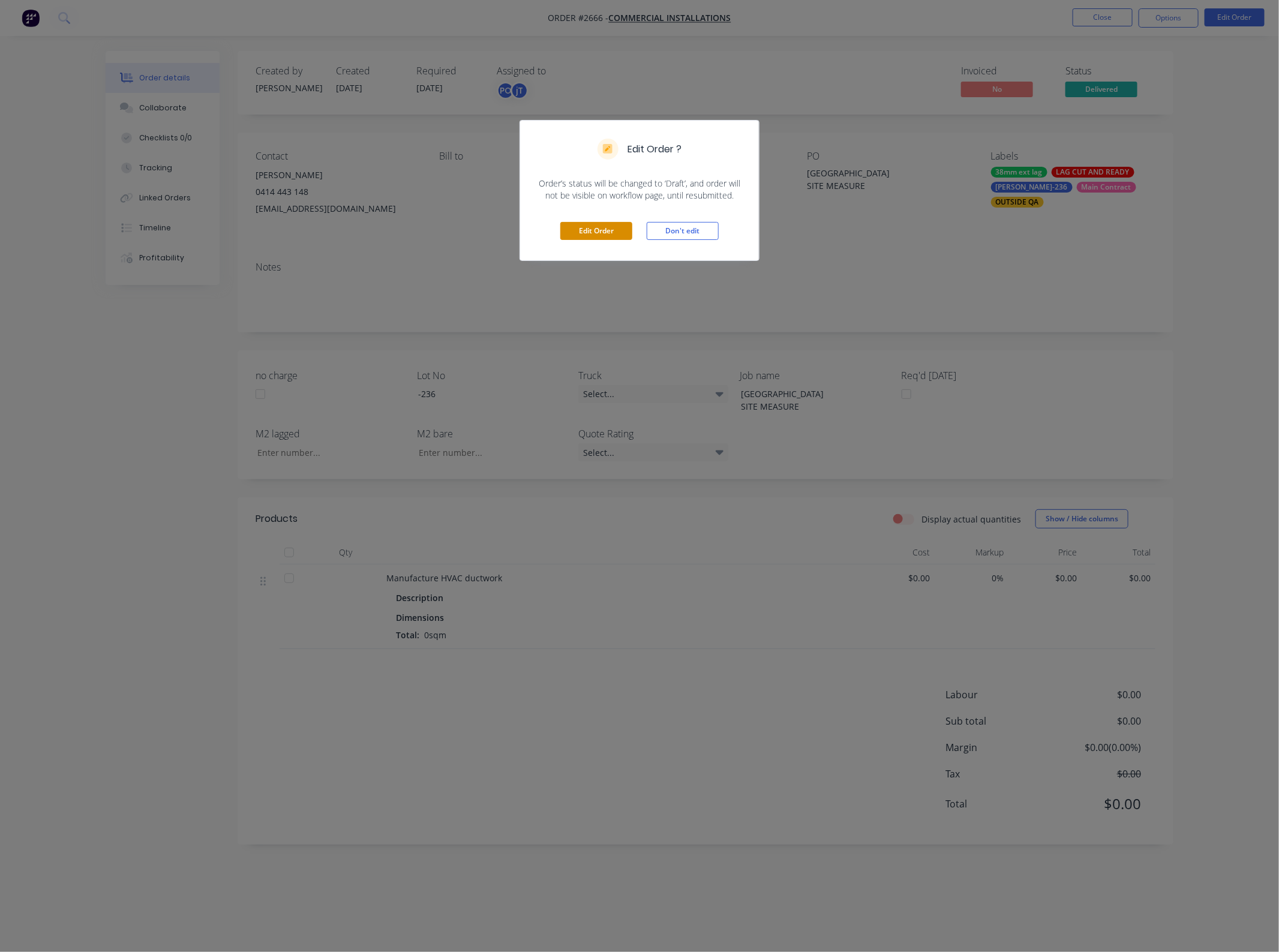
click at [607, 231] on button "Edit Order" at bounding box center [596, 231] width 72 height 18
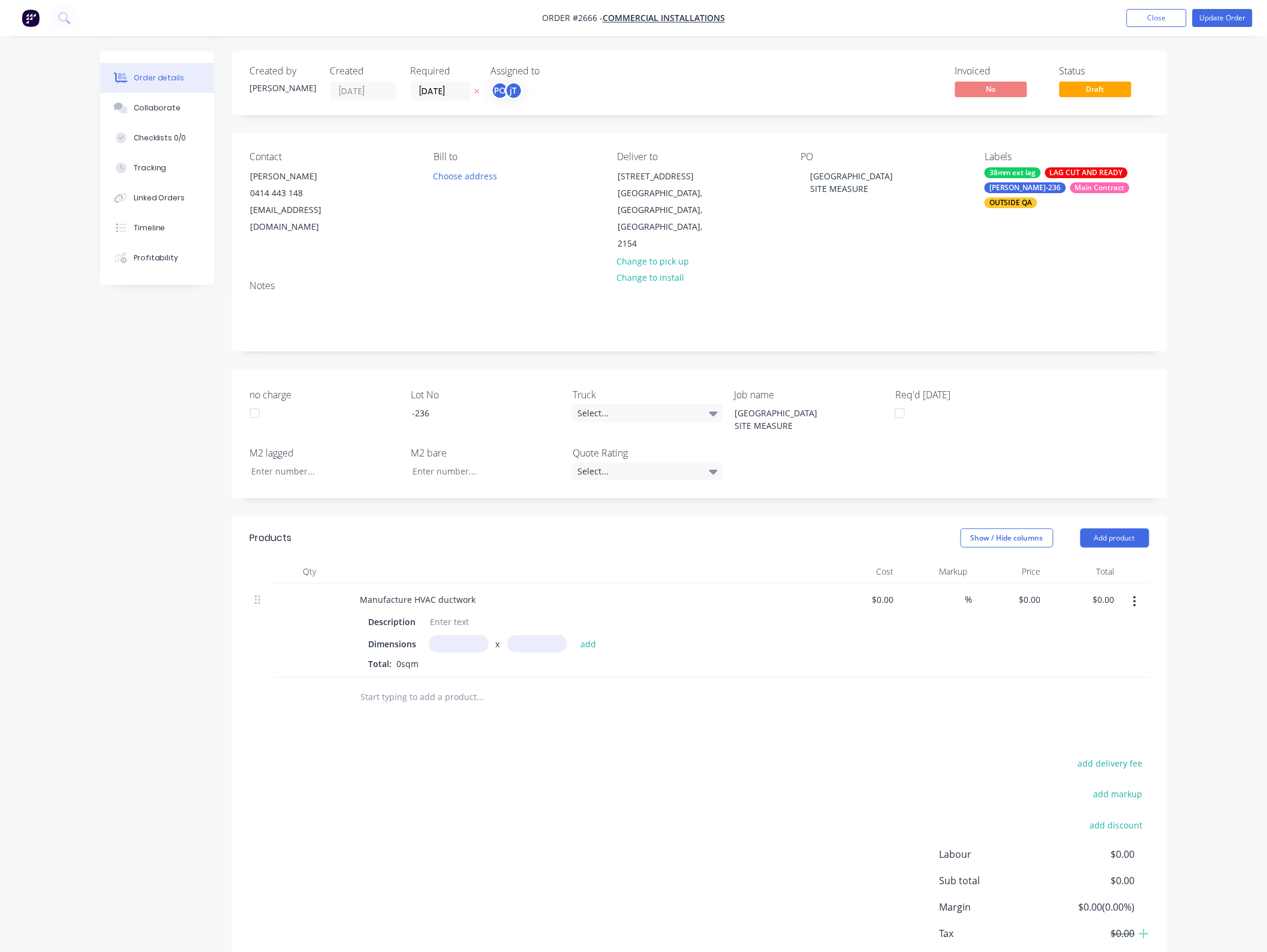
click at [1138, 591] on button "button" at bounding box center [1135, 601] width 28 height 21
click at [1079, 696] on div "Delete" at bounding box center [1092, 705] width 92 height 18
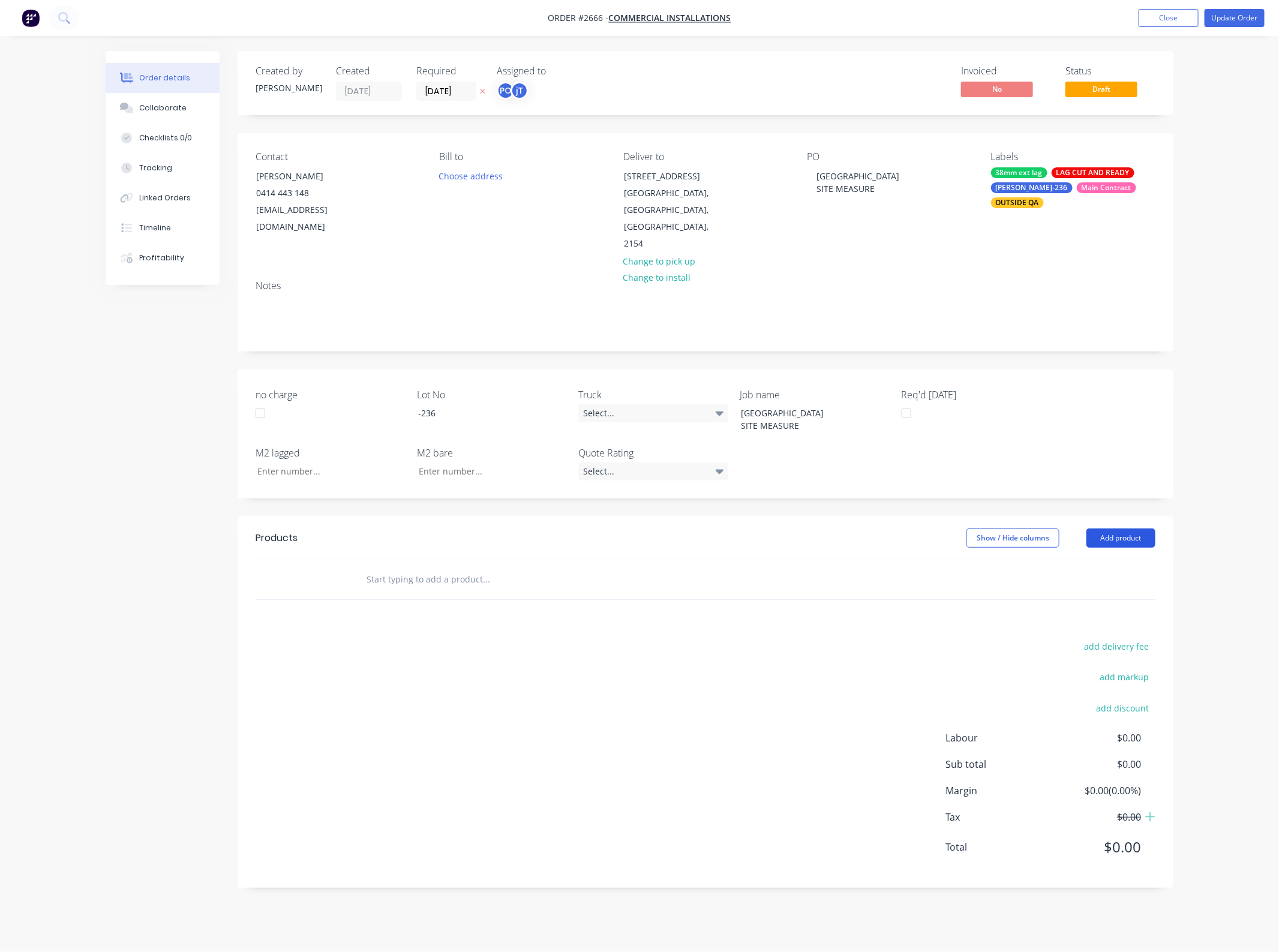
click at [1128, 528] on button "Add product" at bounding box center [1121, 538] width 69 height 19
click at [1099, 584] on div "Basic product" at bounding box center [1099, 593] width 92 height 18
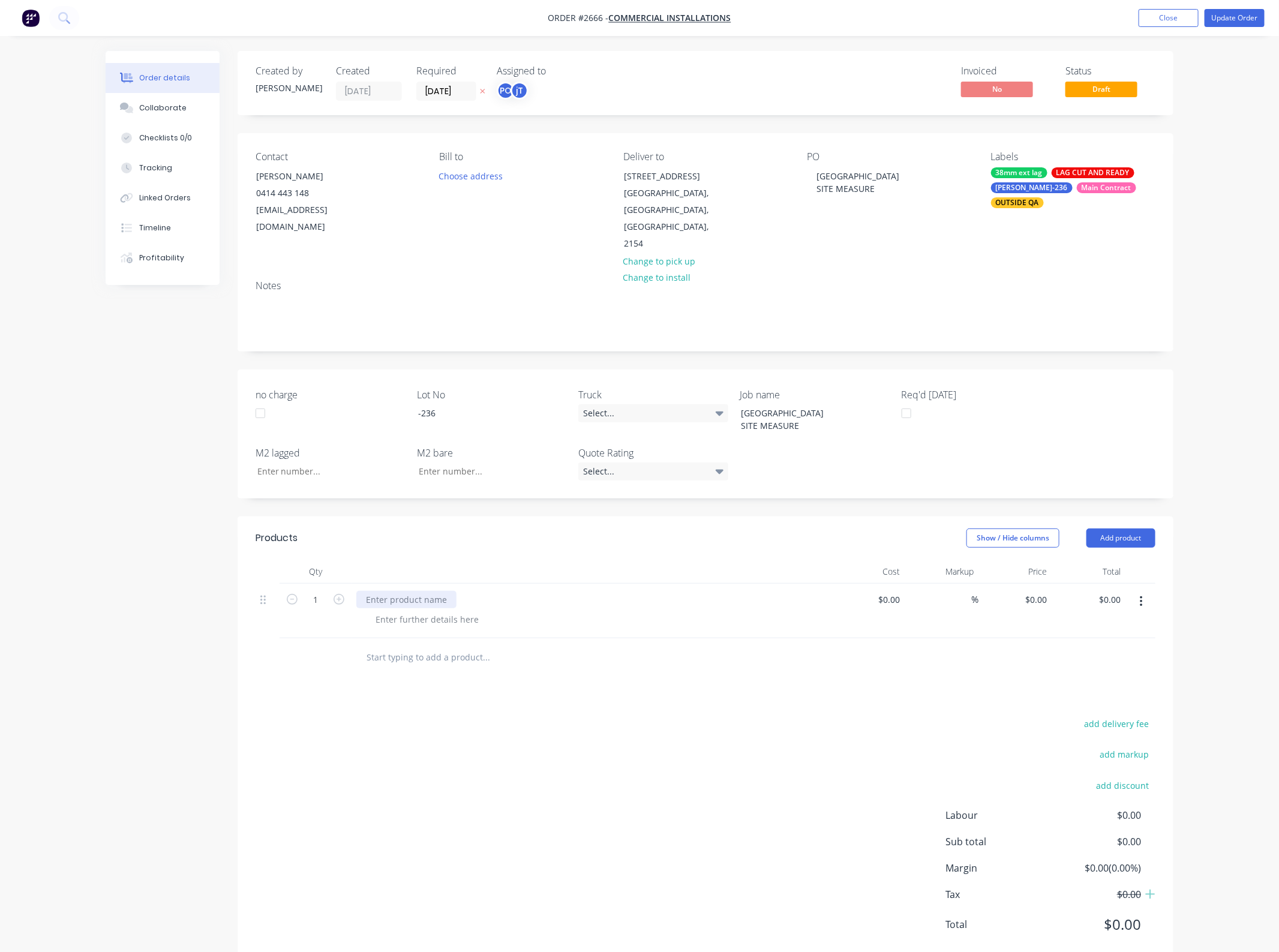
click at [448, 591] on div at bounding box center [406, 600] width 100 height 18
click at [1116, 591] on input "0.00" at bounding box center [1112, 600] width 28 height 18
type input "22000"
type input "$22,000.00"
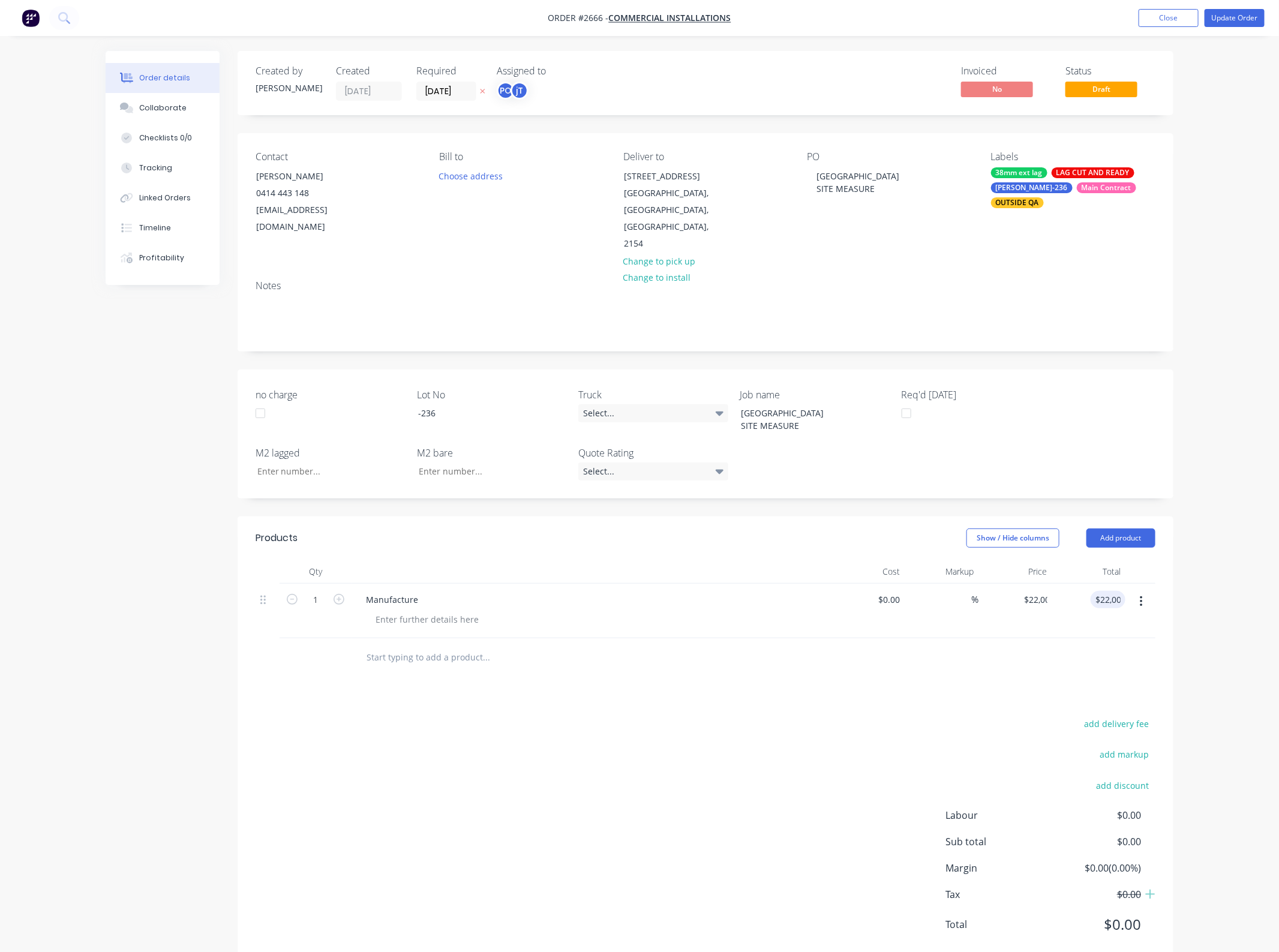
click at [778, 716] on div "add delivery fee add markup add discount Labour $0.00 Sub total $0.00 Margin $0…" at bounding box center [705, 831] width 900 height 231
click at [1234, 16] on button "Update Order" at bounding box center [1234, 18] width 60 height 18
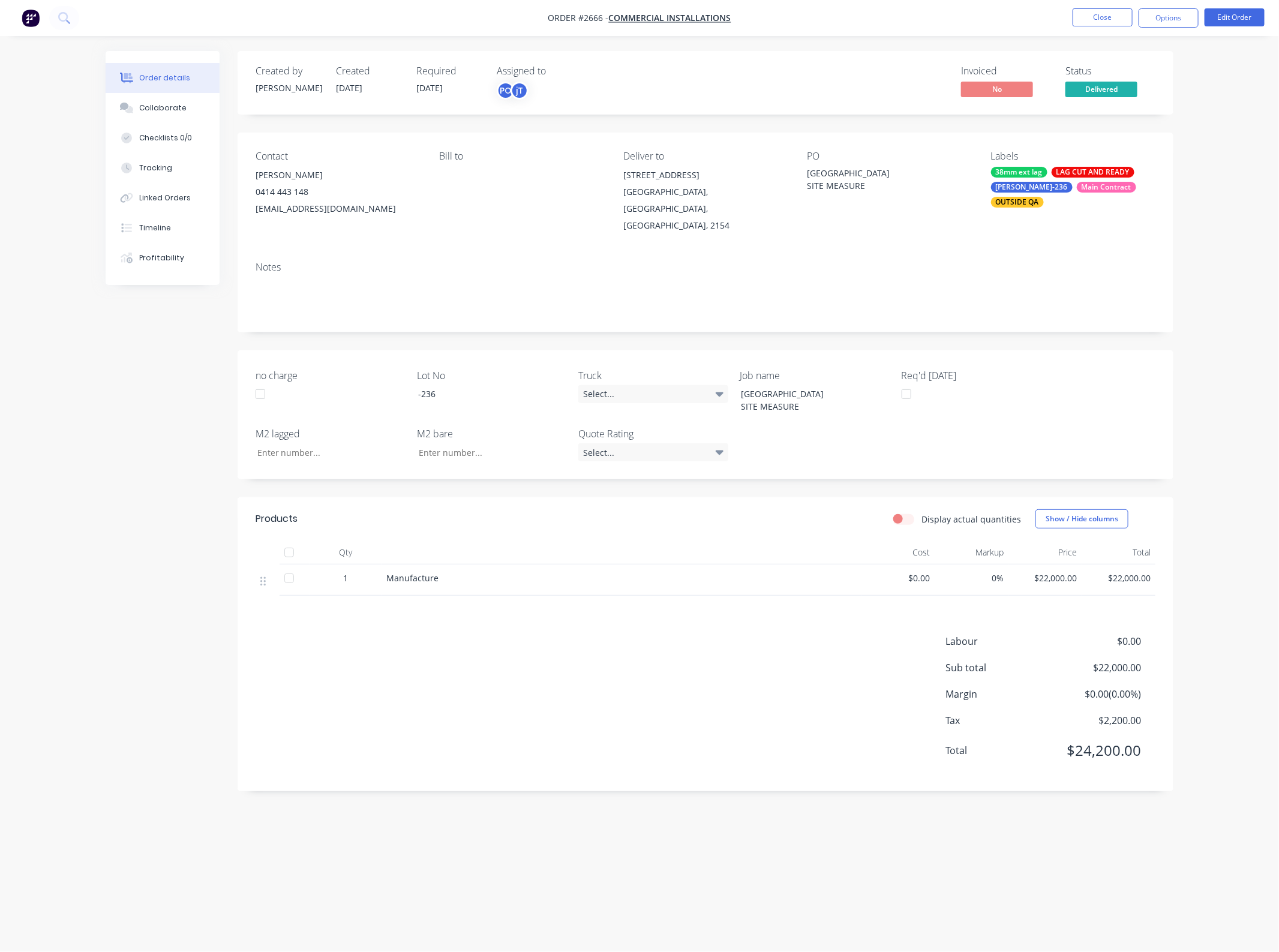
click at [1111, 88] on span "Delivered" at bounding box center [1101, 89] width 72 height 15
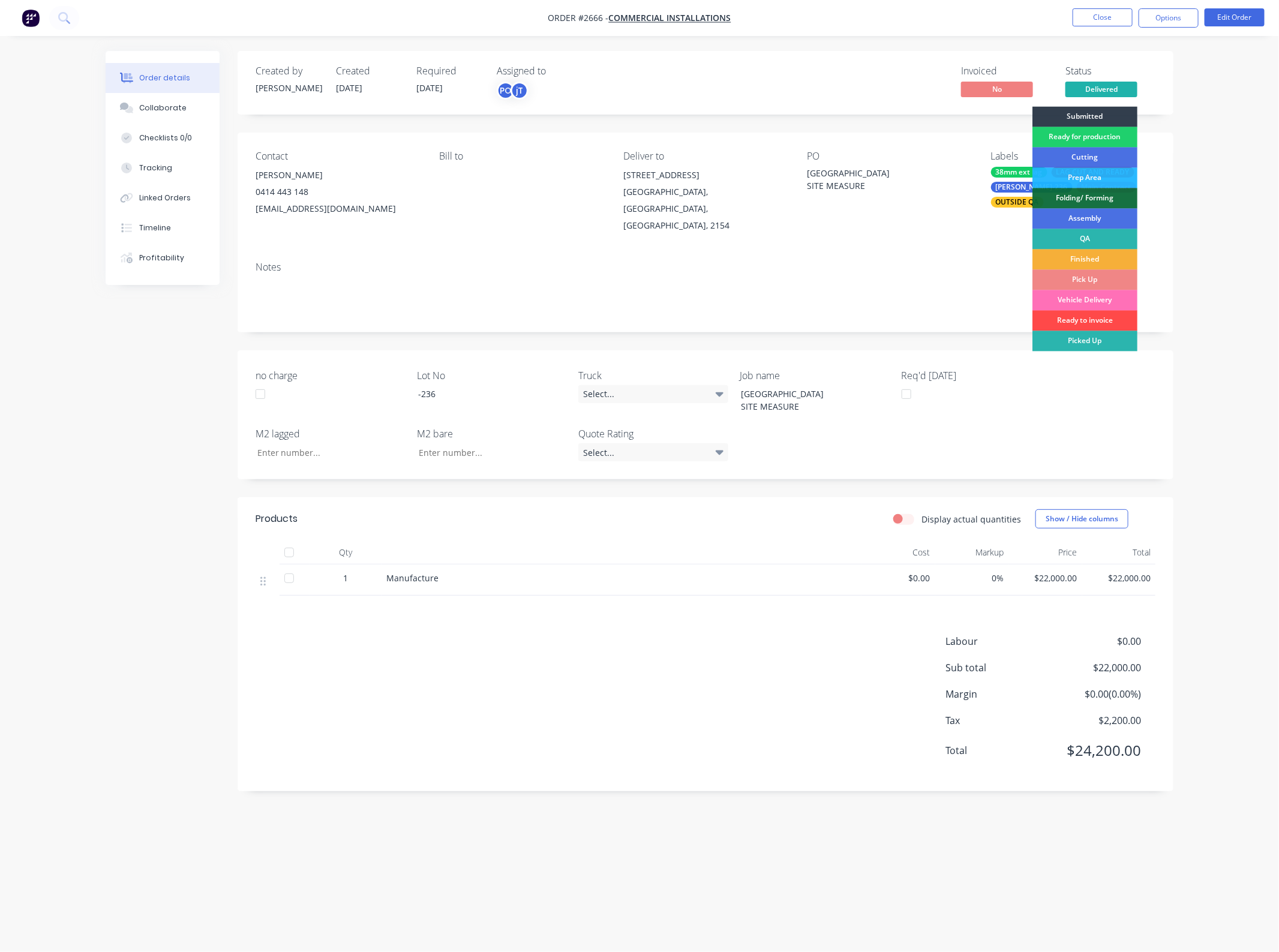
click at [1078, 319] on div "Ready to invoice" at bounding box center [1085, 321] width 105 height 20
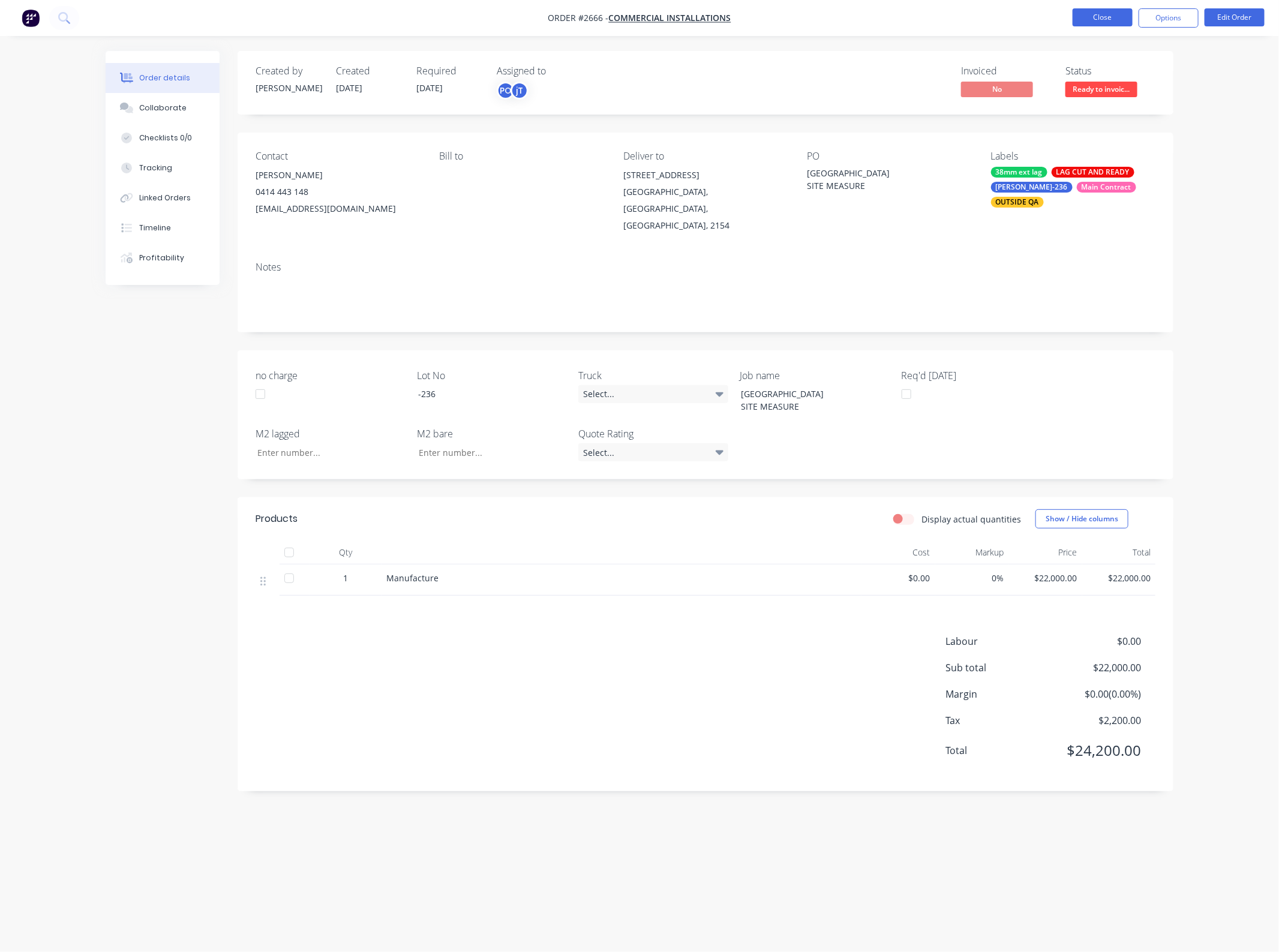
click at [1094, 15] on button "Close" at bounding box center [1102, 17] width 60 height 18
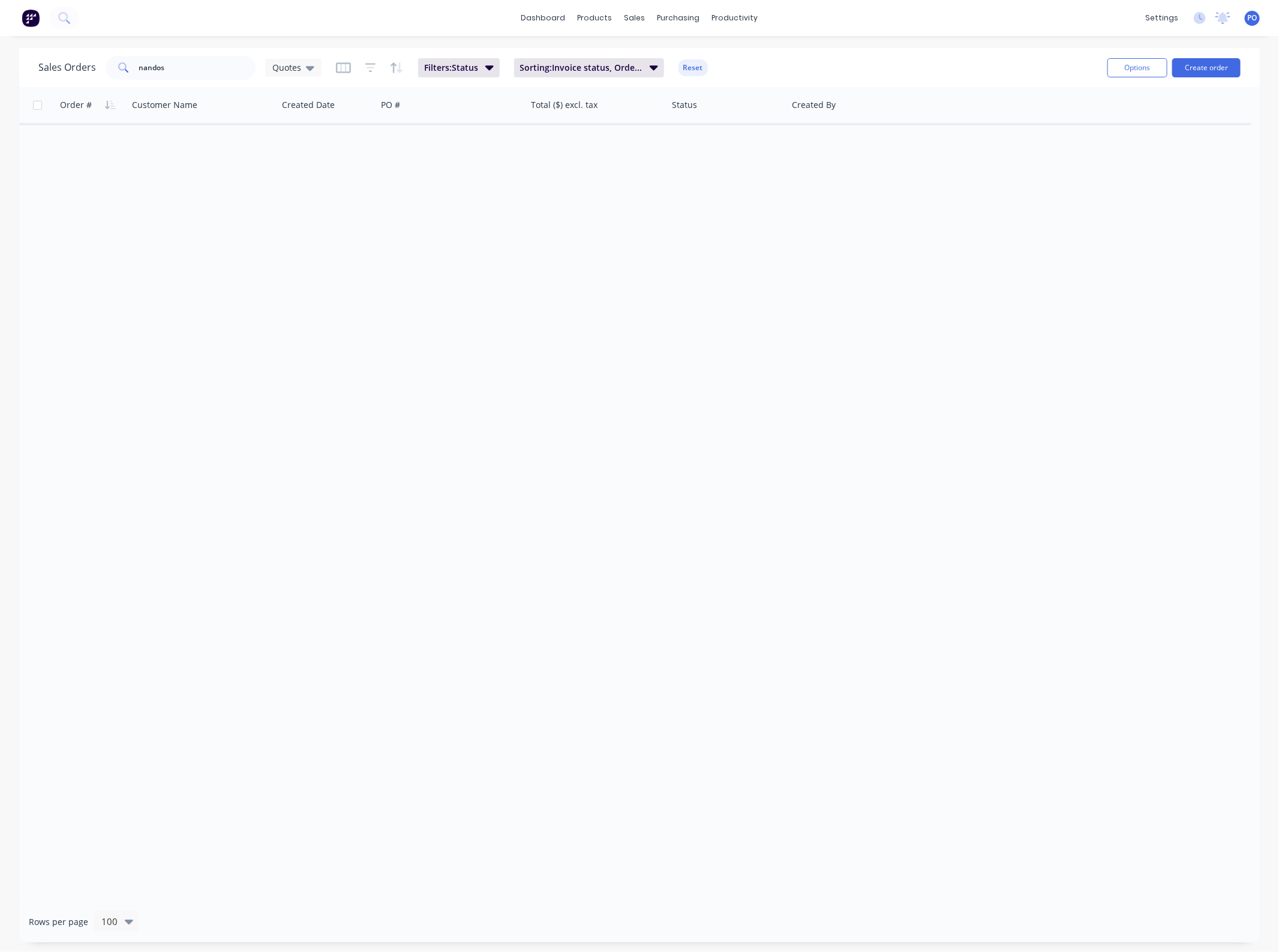
click at [211, 84] on div "Sales Orders nandos Quotes Filters: Status Sorting: Invoice status, Order # Res…" at bounding box center [639, 67] width 1241 height 39
click at [206, 73] on input "nandos" at bounding box center [198, 67] width 117 height 24
click at [291, 64] on span "Quotes" at bounding box center [287, 67] width 29 height 13
click at [303, 166] on button "None" at bounding box center [337, 170] width 137 height 14
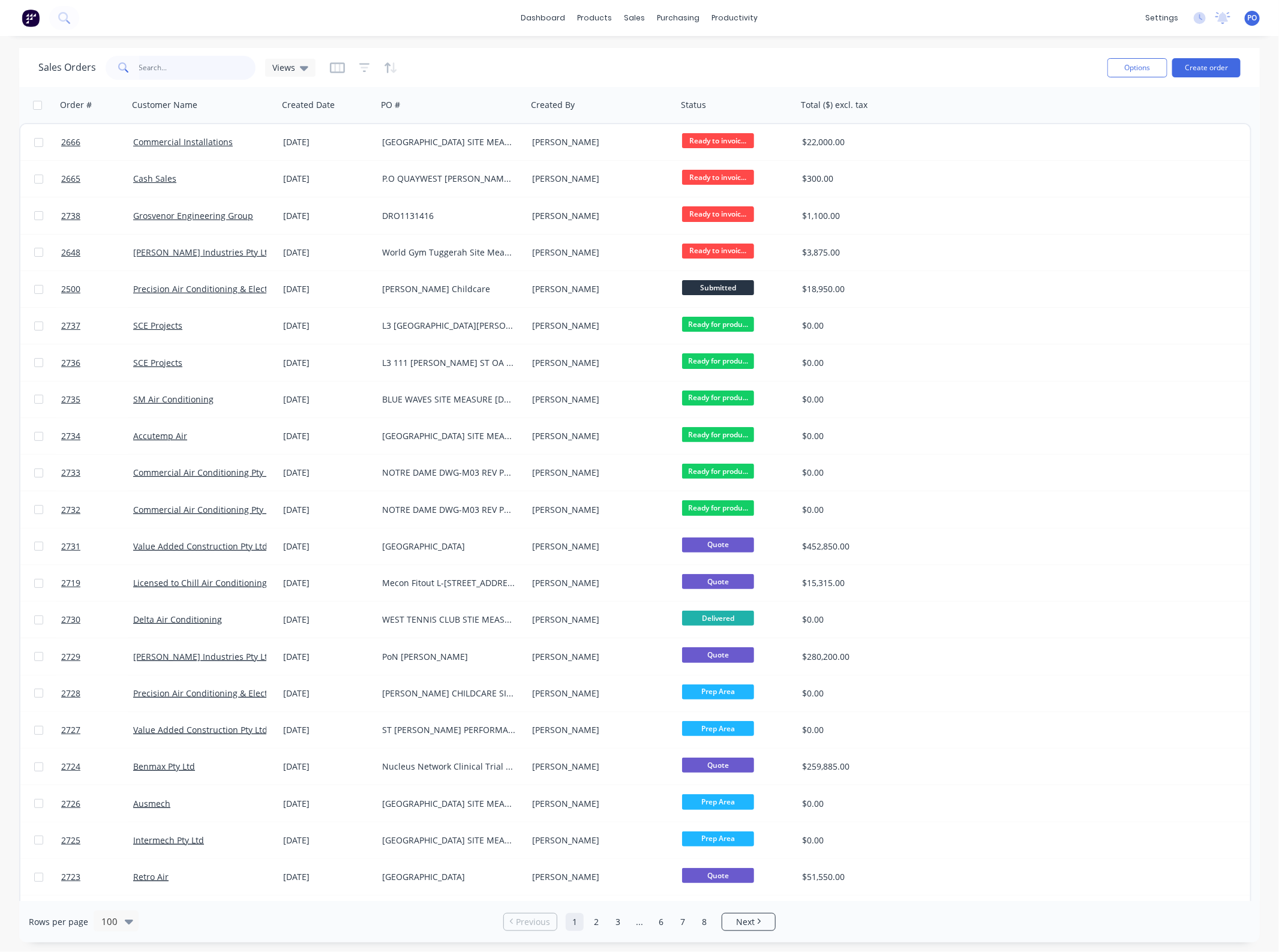
drag, startPoint x: 199, startPoint y: 78, endPoint x: -2, endPoint y: 76, distance: 201.0
click at [0, 76] on html "dashboard products sales purchasing productivity dashboard products Product Cat…" at bounding box center [640, 476] width 1279 height 952
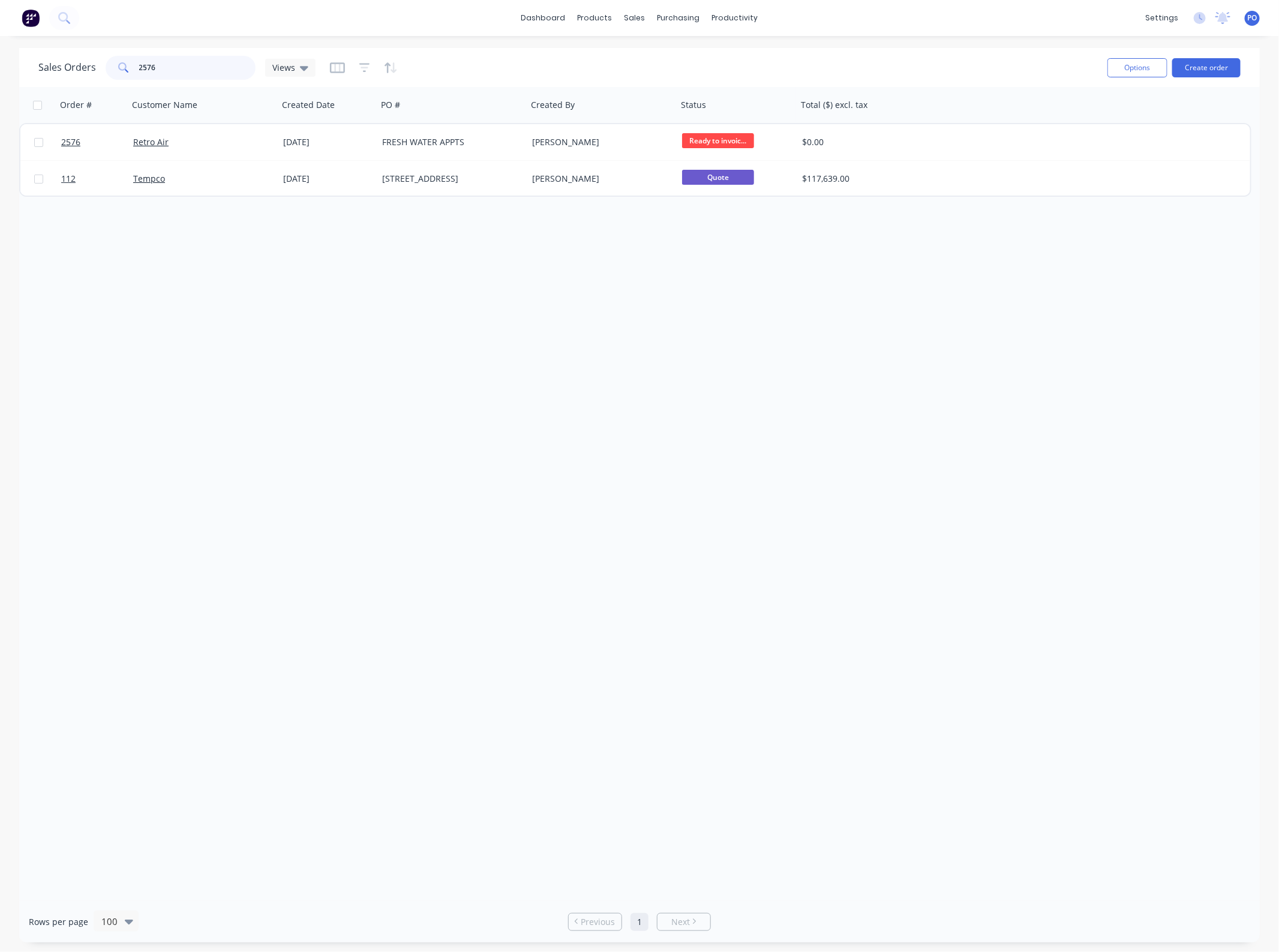
click at [168, 70] on input "2576" at bounding box center [198, 67] width 117 height 24
type input "2517"
